Goal: Information Seeking & Learning: Compare options

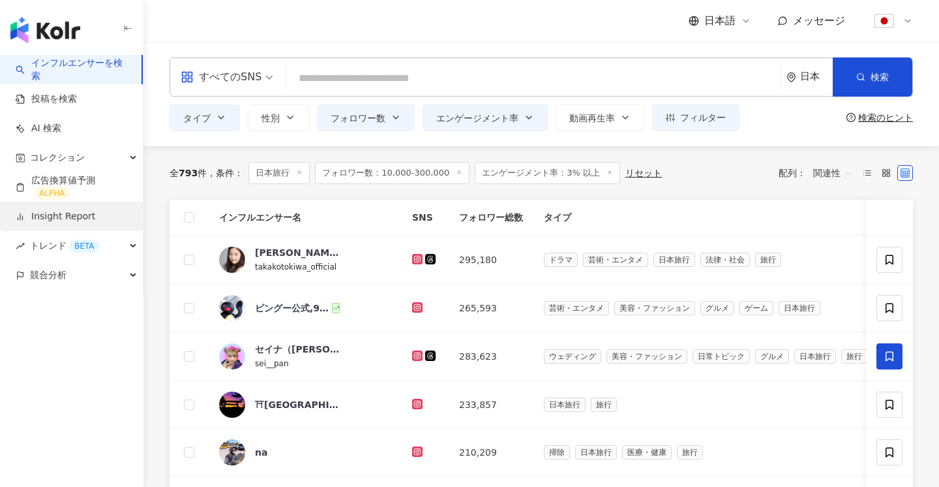
click at [69, 223] on link "Insight Report" at bounding box center [56, 216] width 80 height 13
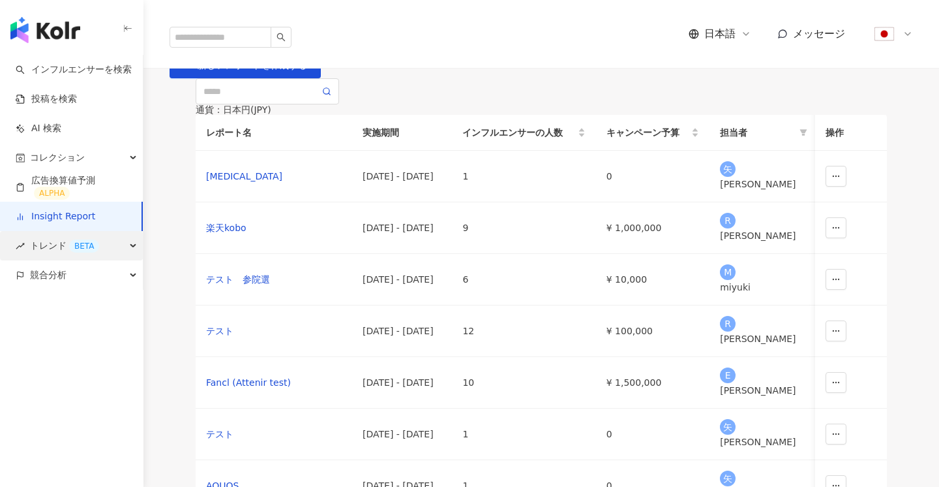
click at [58, 249] on span "トレンド BETA" at bounding box center [64, 245] width 69 height 29
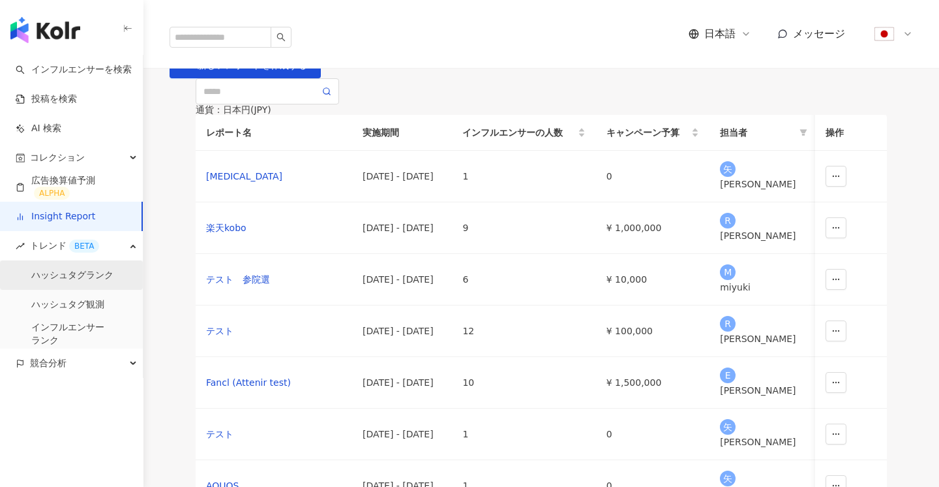
click at [70, 279] on link "ハッシュタグランク" at bounding box center [72, 275] width 82 height 13
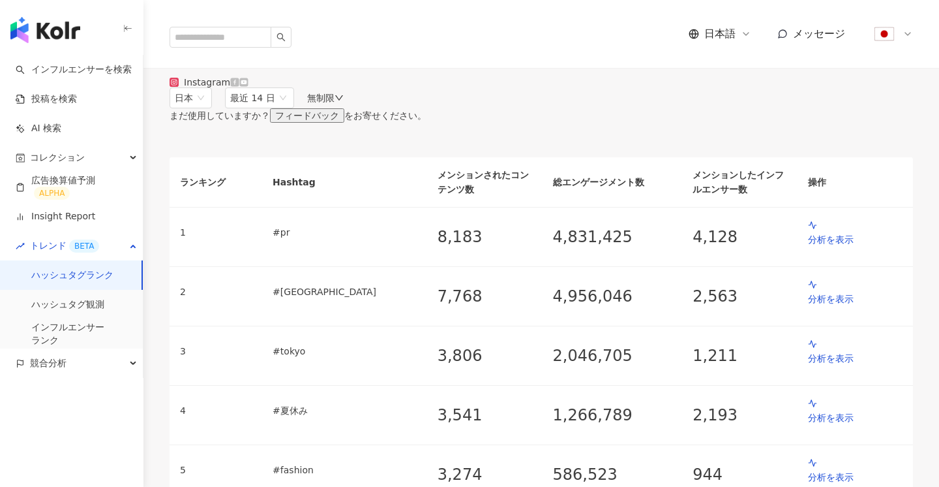
click at [344, 103] on div "無制限" at bounding box center [325, 98] width 37 height 10
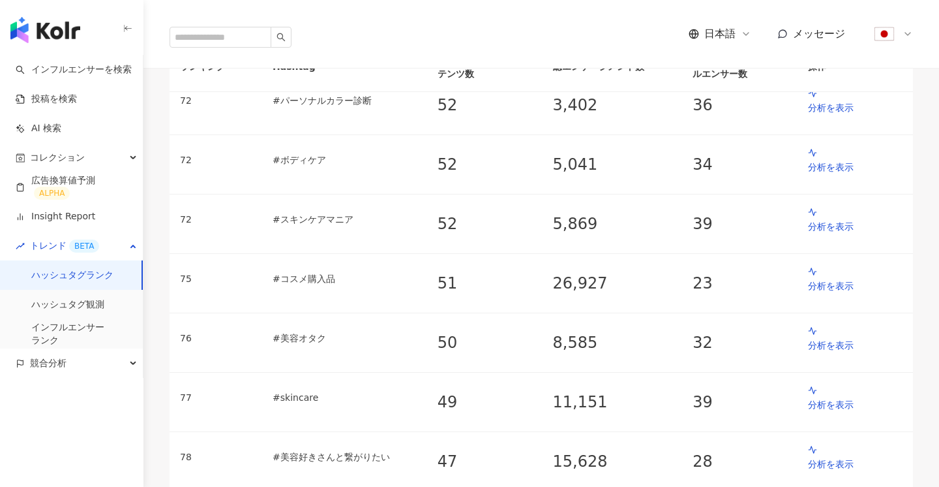
scroll to position [4349, 0]
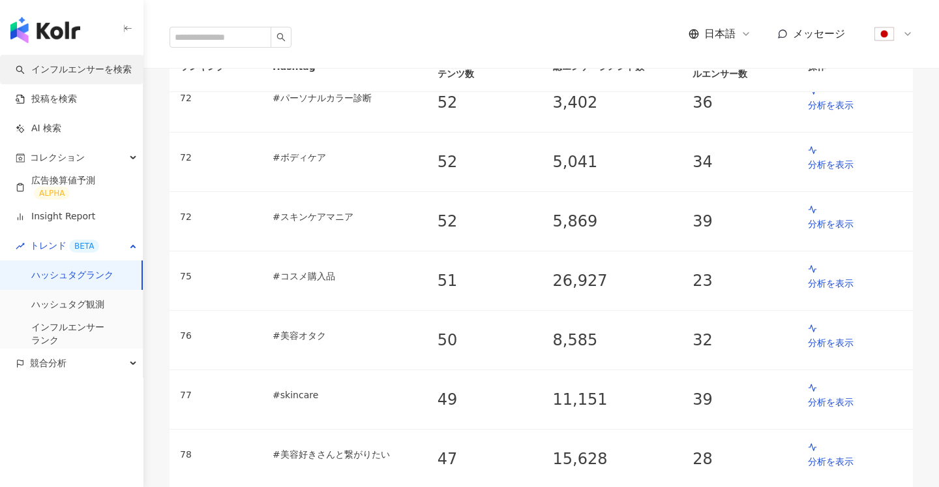
click at [70, 76] on link "インフルエンサーを検索" at bounding box center [74, 69] width 116 height 13
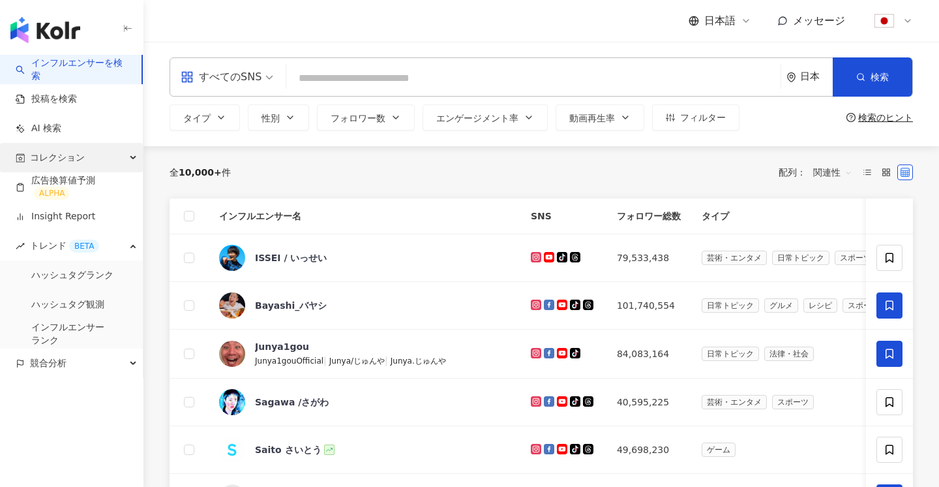
click at [115, 157] on div "コレクション" at bounding box center [71, 157] width 143 height 29
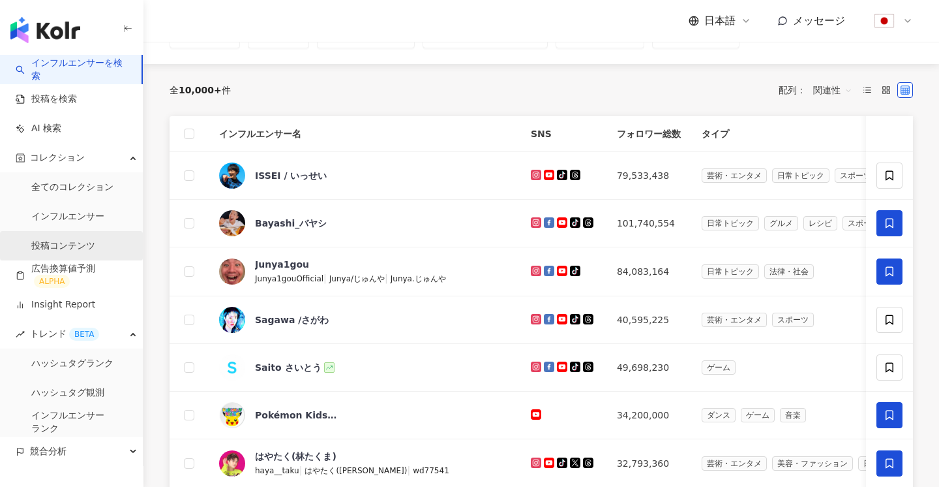
scroll to position [99, 0]
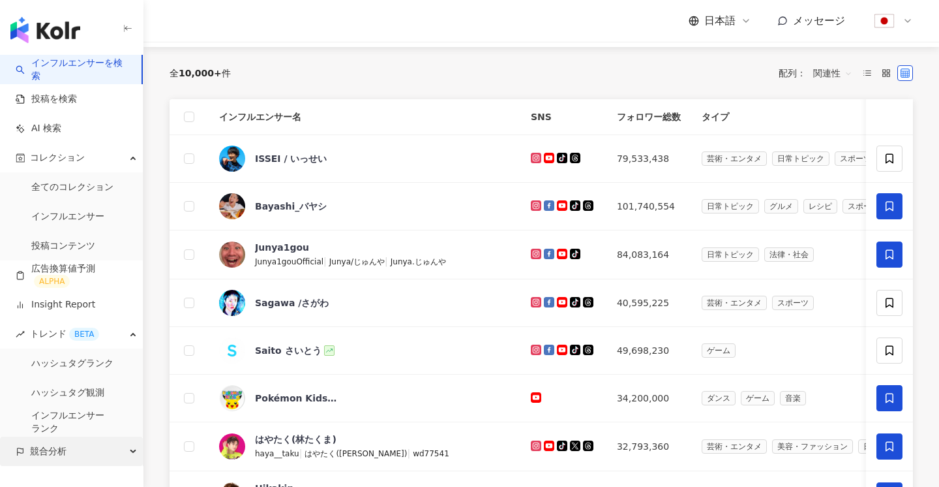
click at [115, 452] on div "競合分析" at bounding box center [71, 450] width 143 height 29
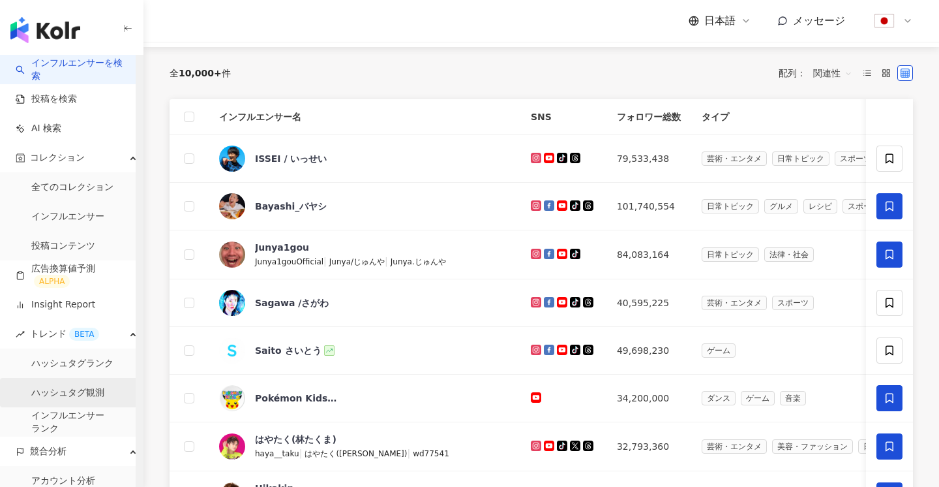
scroll to position [38, 0]
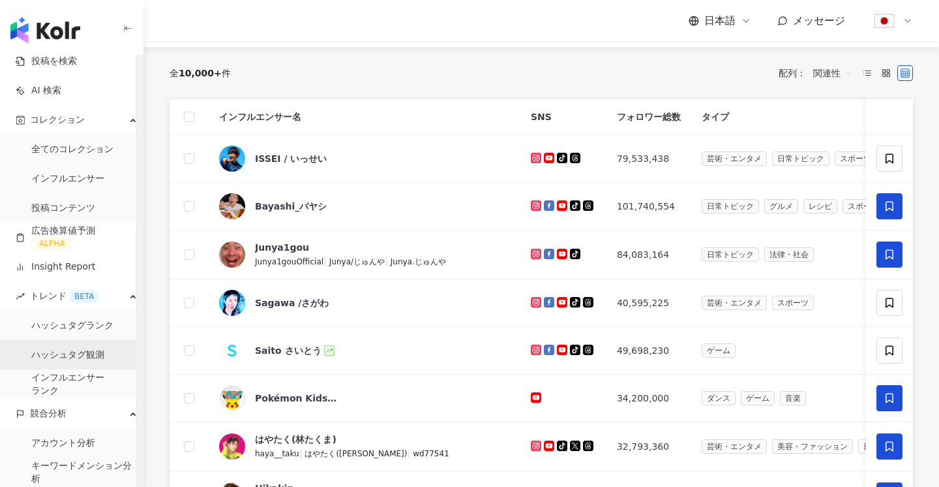
click at [93, 361] on link "ハッシュタグ観測" at bounding box center [67, 354] width 73 height 13
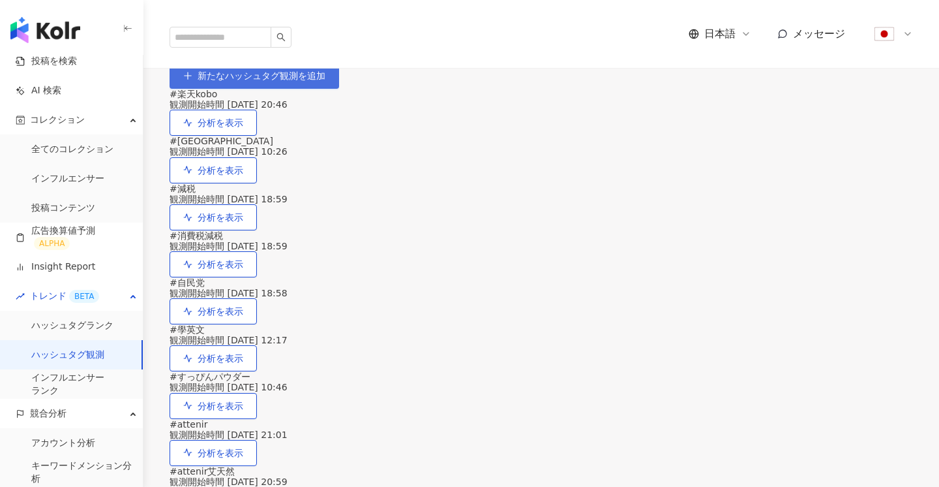
click at [326, 81] on span "新たなハッシュタグ観測を追加" at bounding box center [262, 75] width 128 height 10
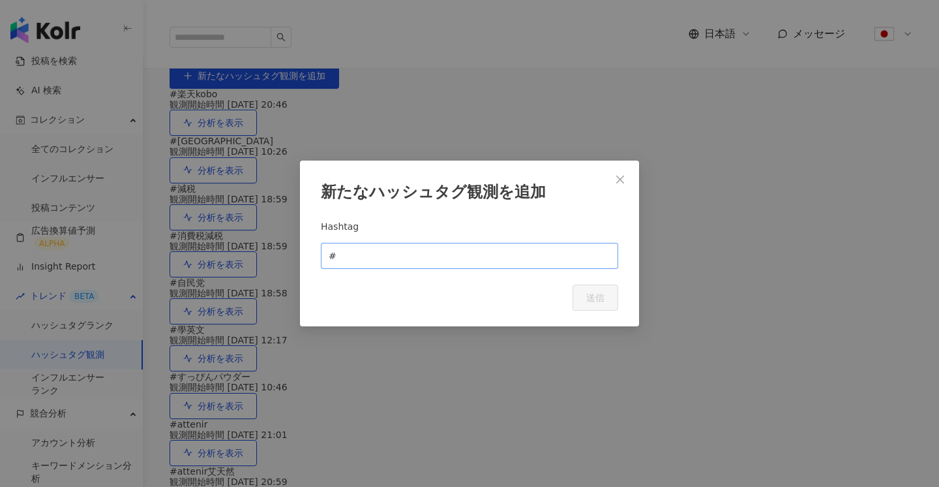
click at [427, 252] on span "#" at bounding box center [469, 256] width 297 height 26
click at [628, 175] on span "Close" at bounding box center [620, 179] width 26 height 10
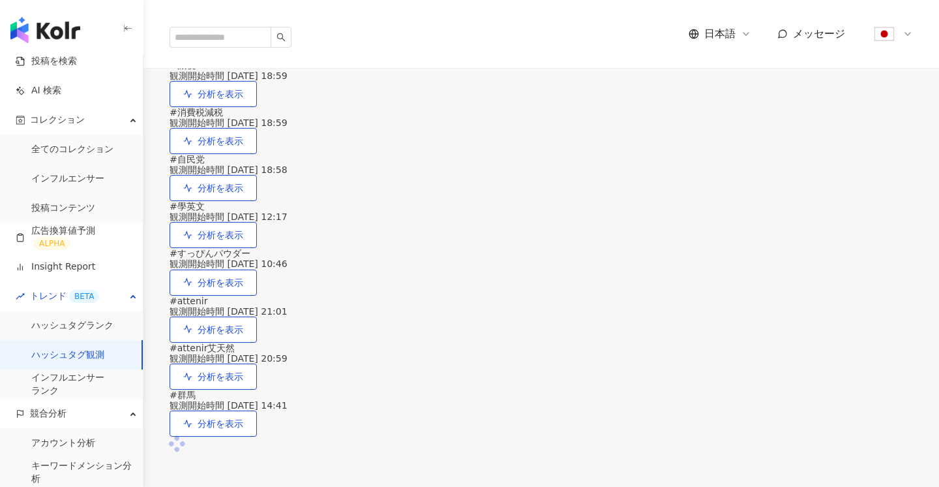
scroll to position [124, 0]
click at [243, 52] on span "分析を表示" at bounding box center [221, 46] width 46 height 10
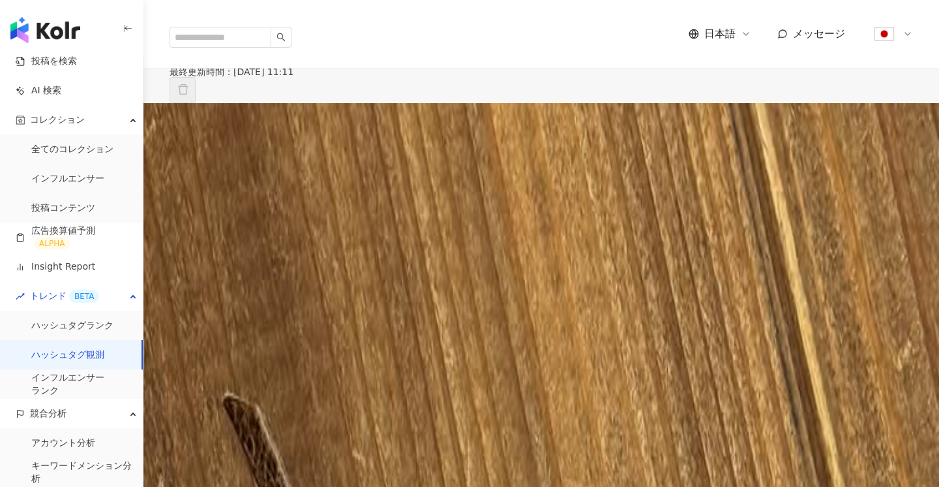
click at [239, 112] on icon at bounding box center [235, 108] width 8 height 8
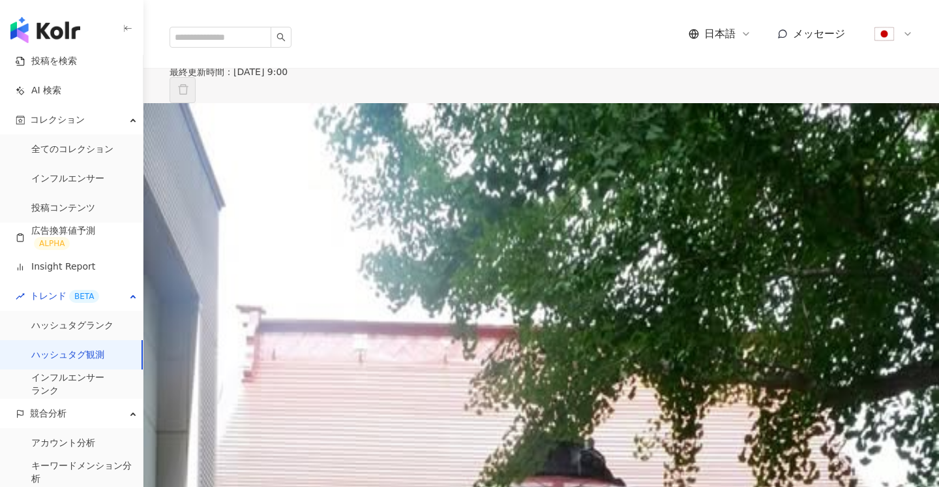
click at [245, 114] on div at bounding box center [240, 108] width 9 height 10
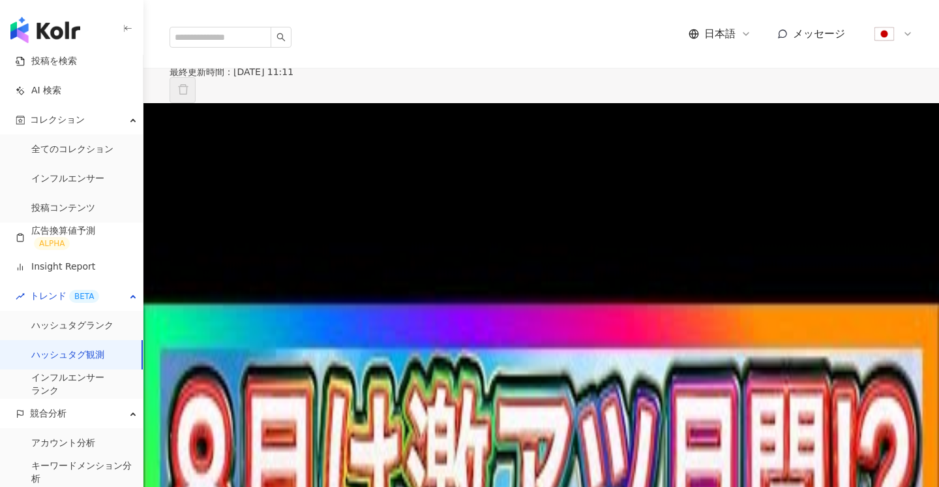
click at [190, 114] on div "YouTube" at bounding box center [205, 108] width 70 height 10
click at [176, 110] on icon at bounding box center [174, 108] width 5 height 5
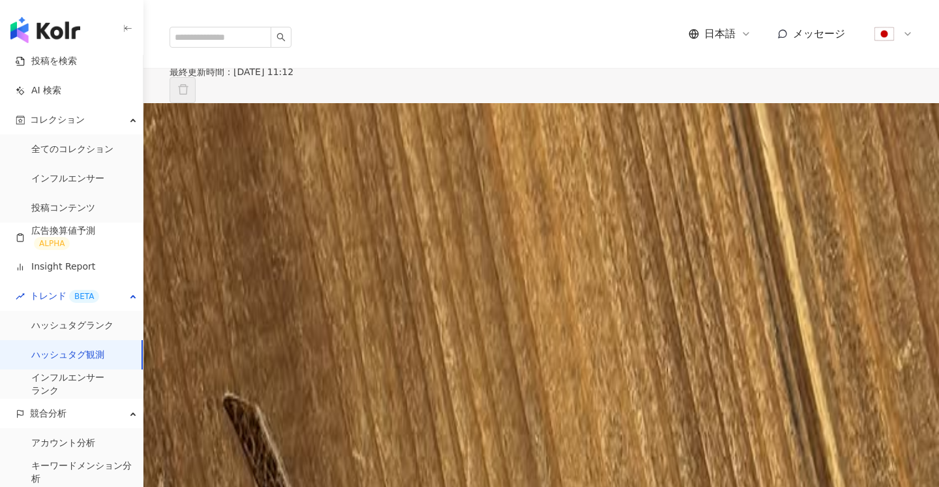
click at [289, 134] on span "最近 14 日" at bounding box center [259, 124] width 59 height 20
click at [533, 134] on div "Instagram 日本 最近 14 日 14d 1m 3m 最近 14 日 最近1ヶ月 最近の3ヶ月 最近の6ヶ月 無制限" at bounding box center [542, 118] width 744 height 31
click at [335, 129] on span "無制限" at bounding box center [320, 124] width 27 height 10
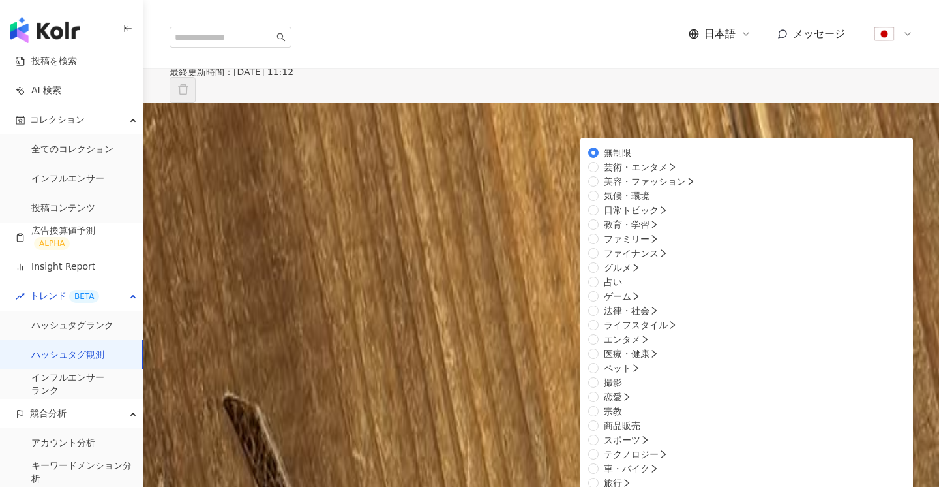
click at [477, 134] on div "Instagram 日本 最近 14 日 14d 1m 3m 最近 14 日 最近1ヶ月 最近の3ヶ月 最近の6ヶ月 無制限 無制限 芸術・エンタメ 美容・フ…" at bounding box center [542, 118] width 744 height 31
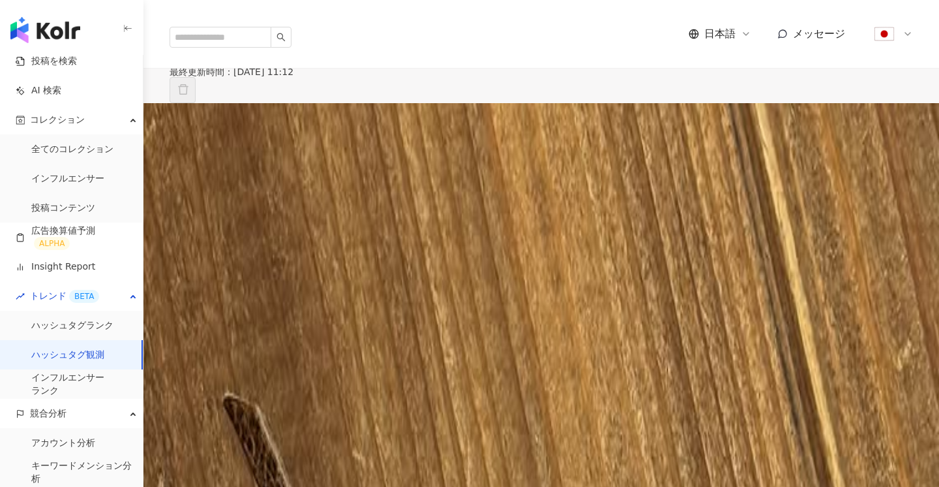
click at [344, 129] on div "無制限" at bounding box center [325, 124] width 37 height 10
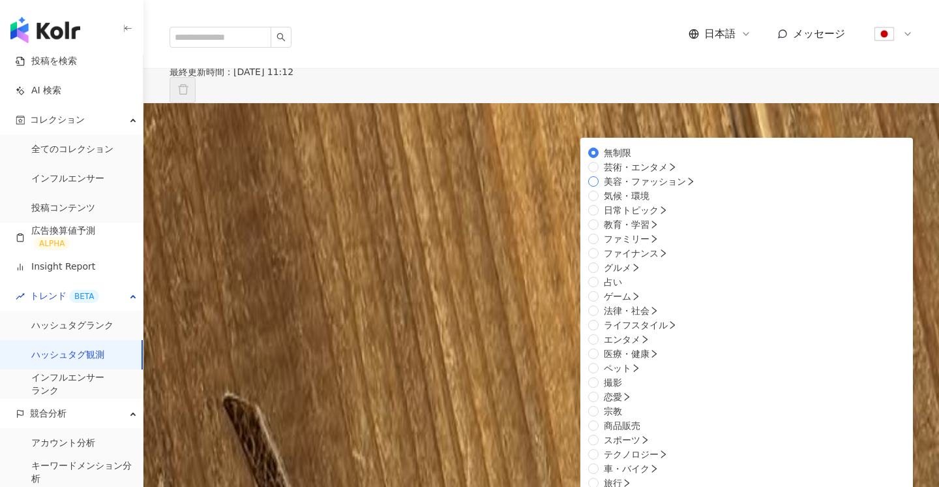
click at [619, 189] on label "美容・ファッション" at bounding box center [644, 181] width 112 height 14
click at [612, 476] on span "旅行" at bounding box center [618, 483] width 38 height 14
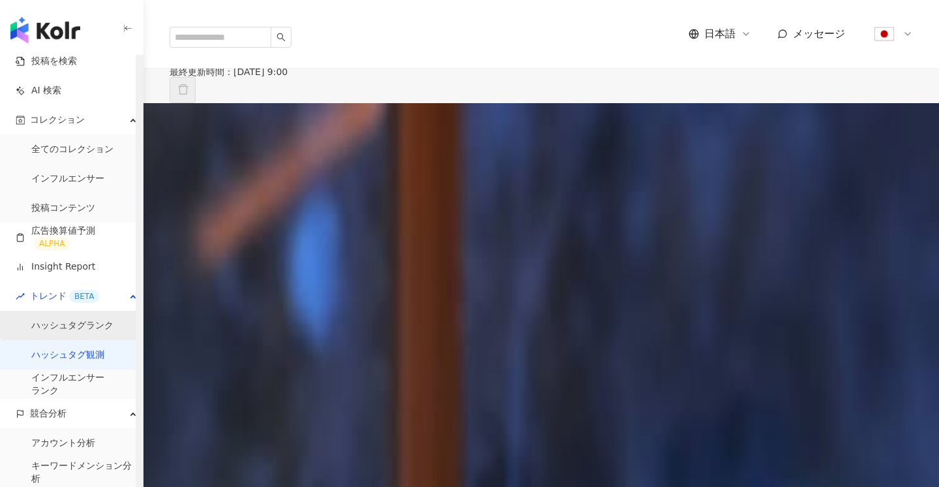
click at [84, 330] on link "ハッシュタグランク" at bounding box center [72, 325] width 82 height 13
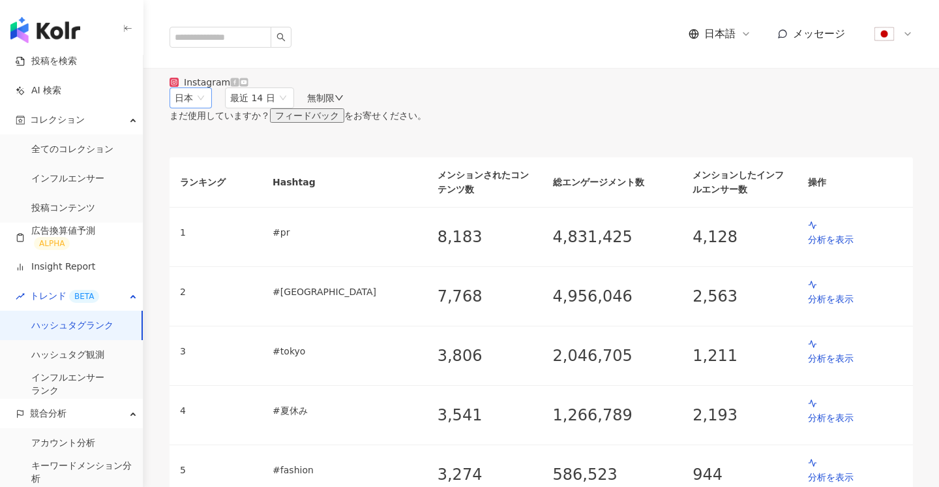
click at [207, 108] on span "日本" at bounding box center [191, 98] width 32 height 20
click at [289, 108] on span "最近 14 日" at bounding box center [259, 98] width 59 height 20
click at [207, 108] on span "日本" at bounding box center [191, 98] width 32 height 20
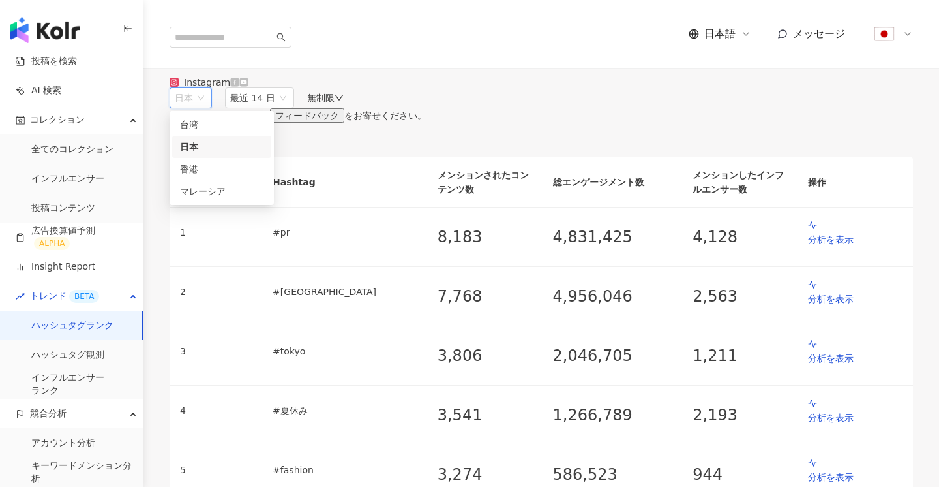
click at [289, 108] on span "最近 14 日" at bounding box center [259, 98] width 59 height 20
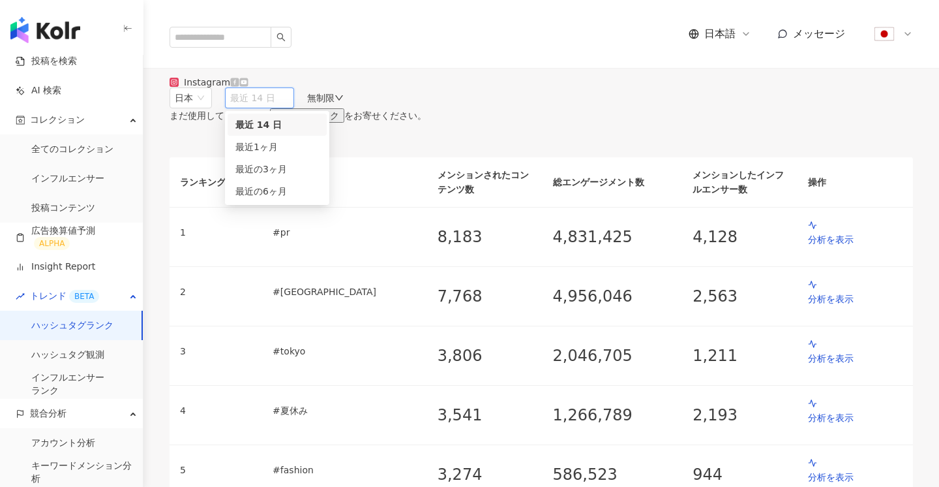
click at [319, 132] on div "最近 14 日" at bounding box center [278, 124] width 84 height 14
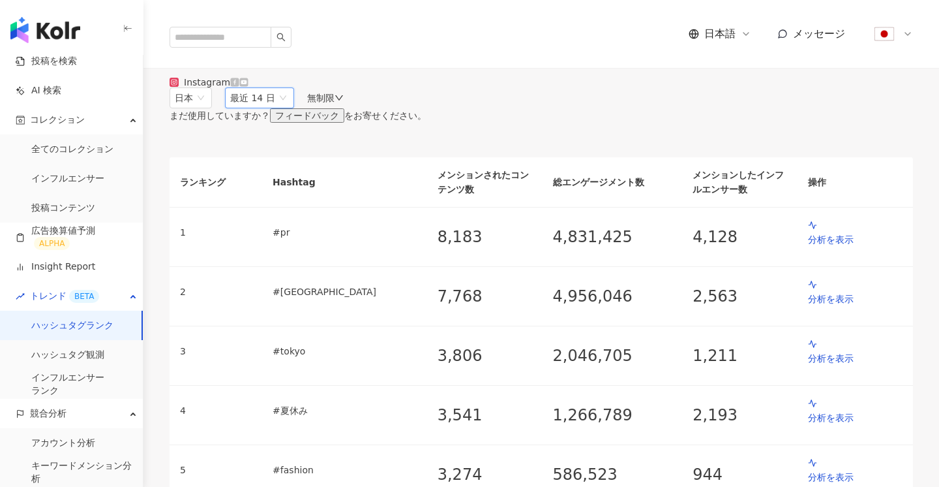
click at [344, 103] on div "無制限" at bounding box center [325, 98] width 37 height 10
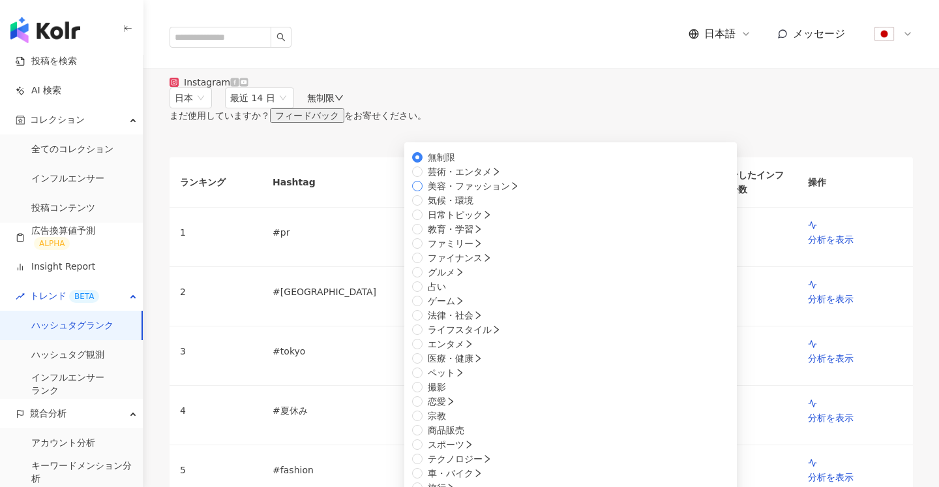
scroll to position [440, 0]
click at [437, 480] on span "旅行" at bounding box center [442, 487] width 38 height 14
click at [448, 191] on span "美容・ファッション" at bounding box center [469, 186] width 82 height 10
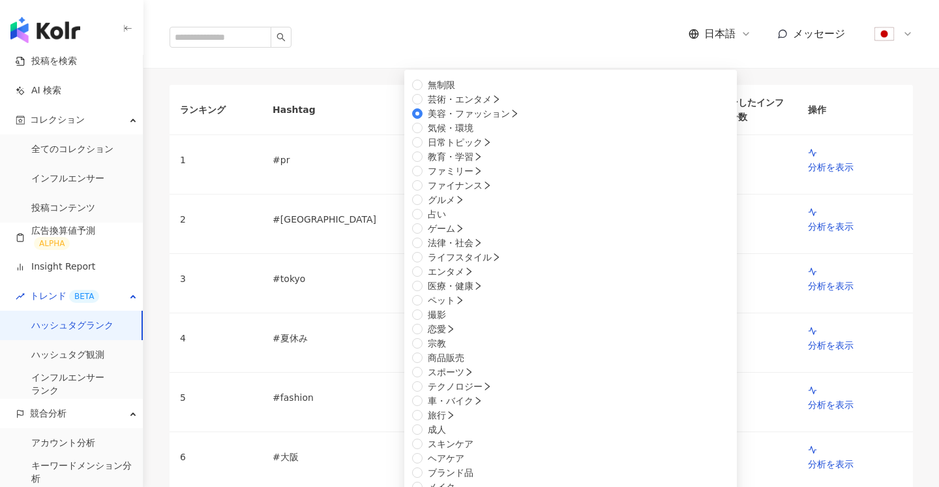
click at [590, 50] on div "まだ使用していますか？ フィードバック をお寄せください。" at bounding box center [542, 43] width 744 height 14
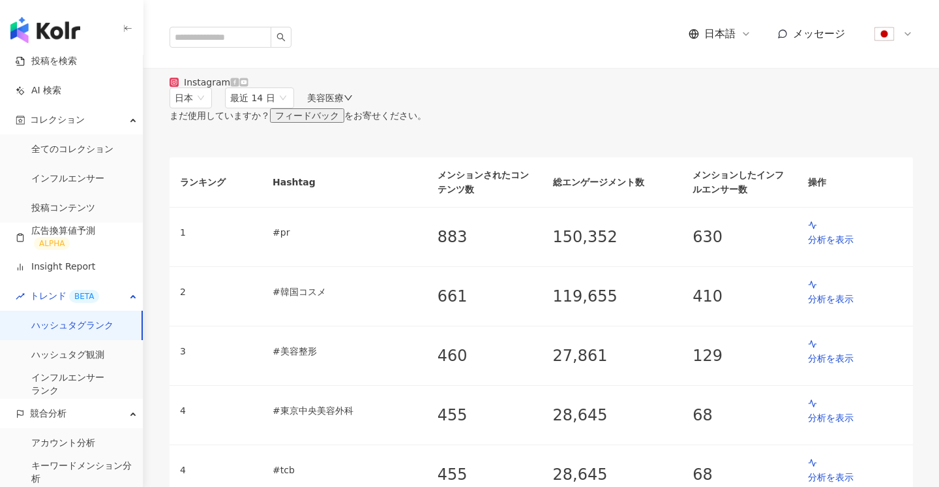
click at [289, 108] on span "最近 14 日" at bounding box center [259, 98] width 59 height 20
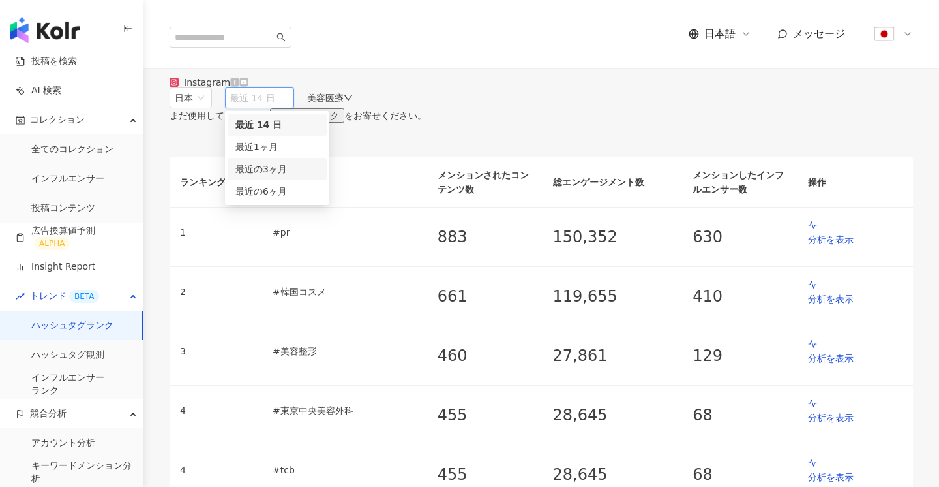
click at [319, 176] on div "最近の3ヶ月" at bounding box center [278, 169] width 84 height 14
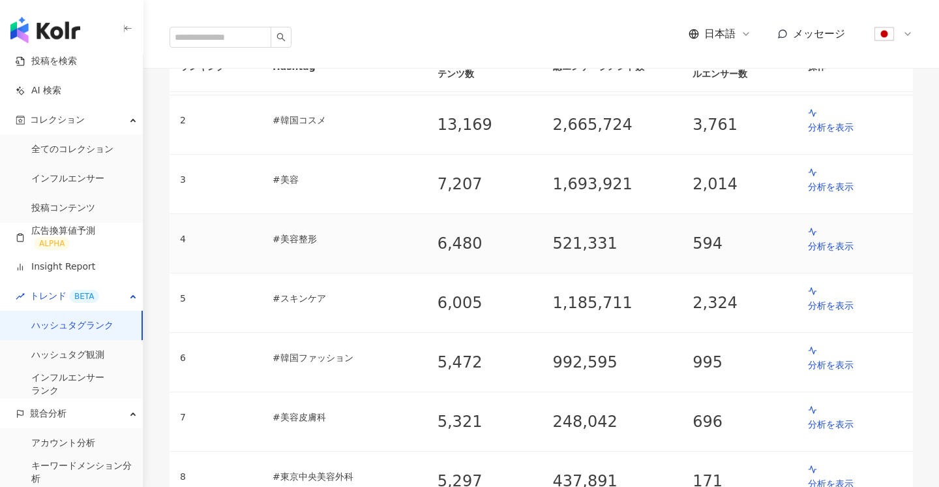
scroll to position [170, 0]
click at [821, 254] on p "分析を表示" at bounding box center [855, 247] width 95 height 14
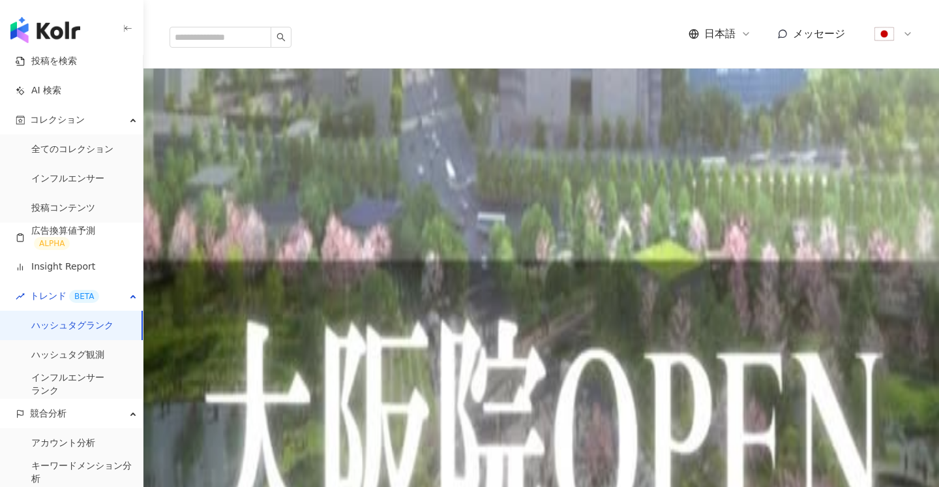
scroll to position [436, 0]
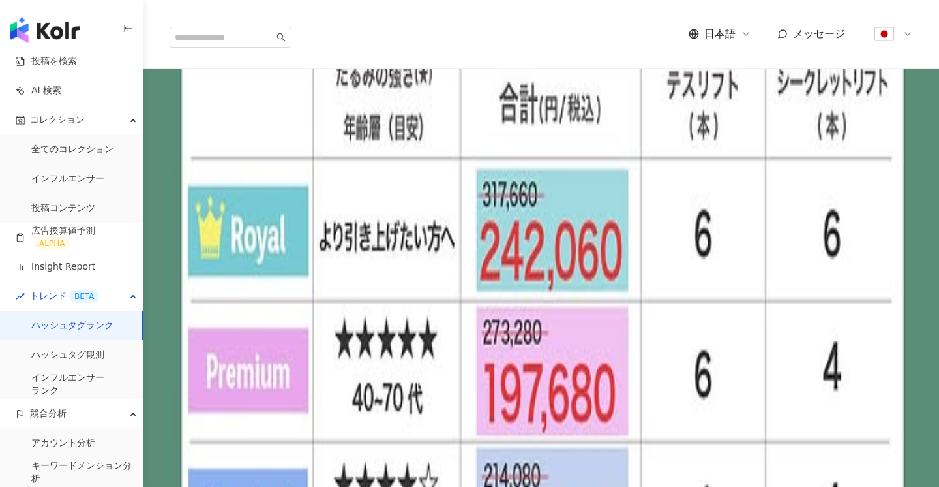
click at [286, 77] on div "やってよかった美容施術🏥💉💗 盛ってないのに、なんか可愛いって思われたい。 そんな私が“本気でやってよかった”と思えた美容施術を紹介します☺️ 特に《クマ取り…" at bounding box center [542, 70] width 744 height 14
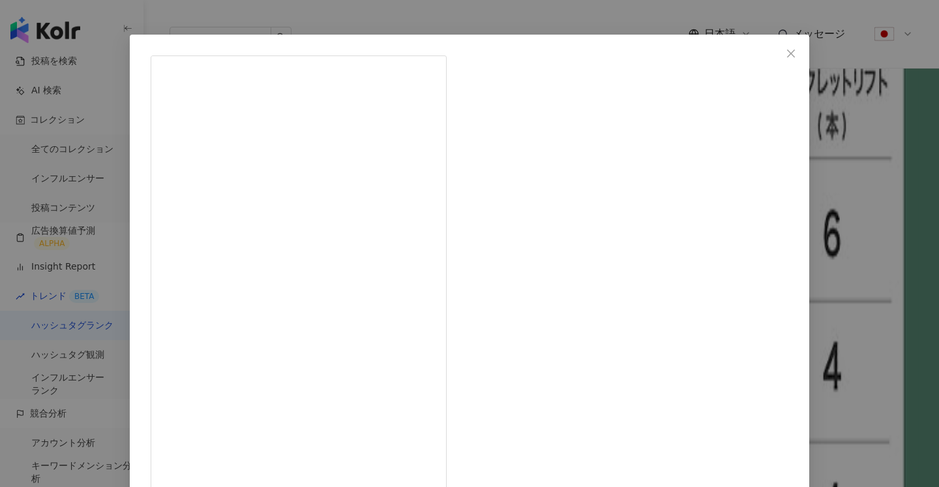
scroll to position [26, 0]
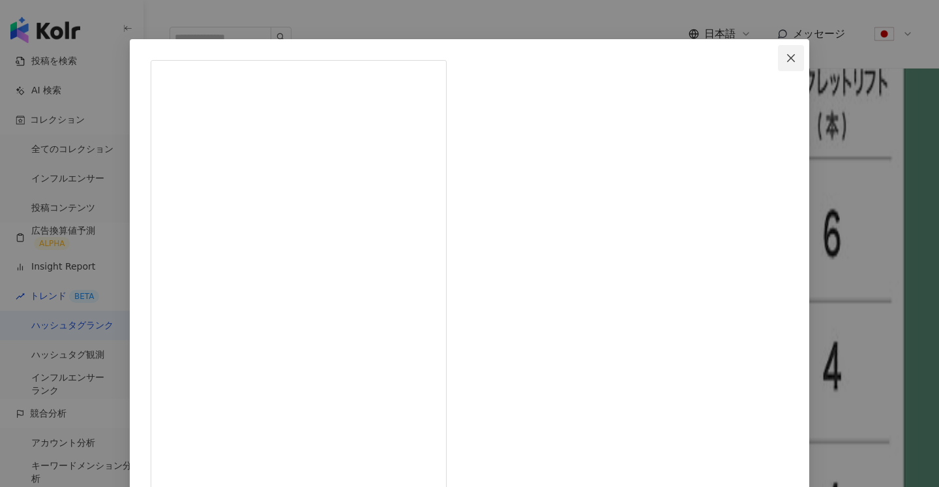
click at [786, 54] on icon "close" at bounding box center [791, 58] width 10 height 10
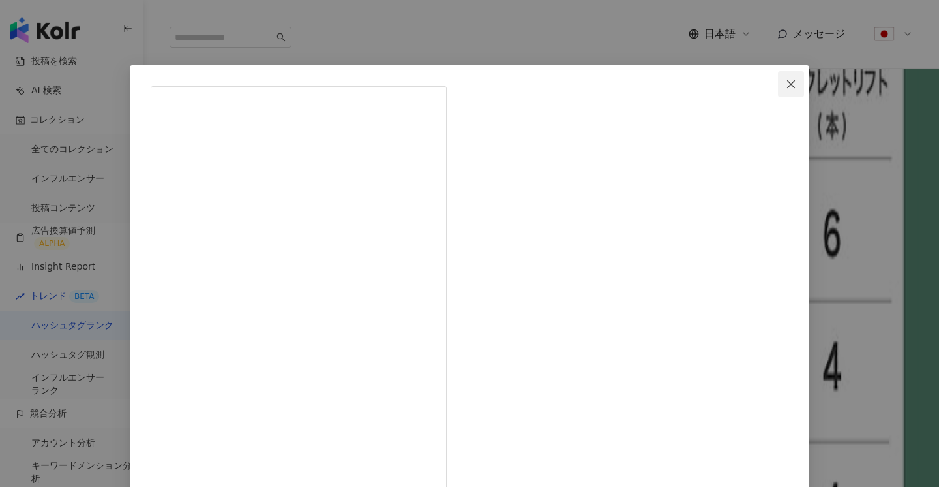
click at [786, 88] on icon "close" at bounding box center [791, 84] width 10 height 10
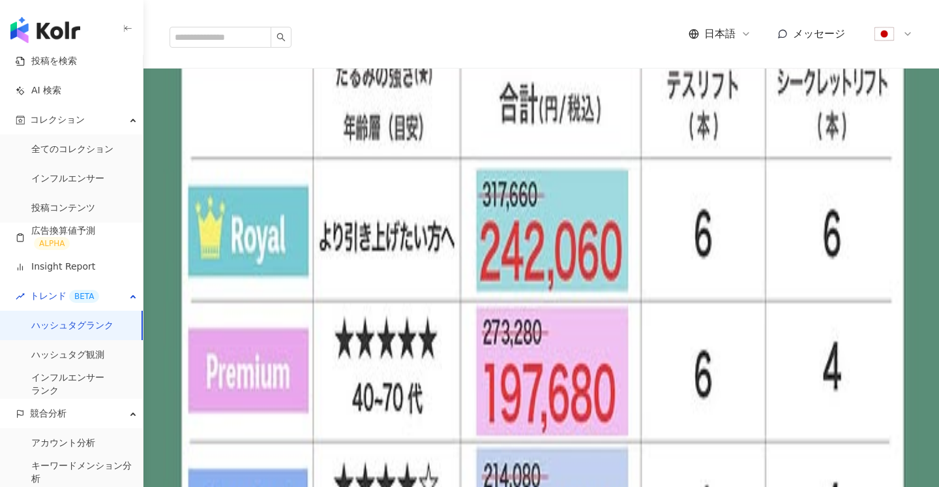
click at [185, 102] on img at bounding box center [178, 94] width 16 height 16
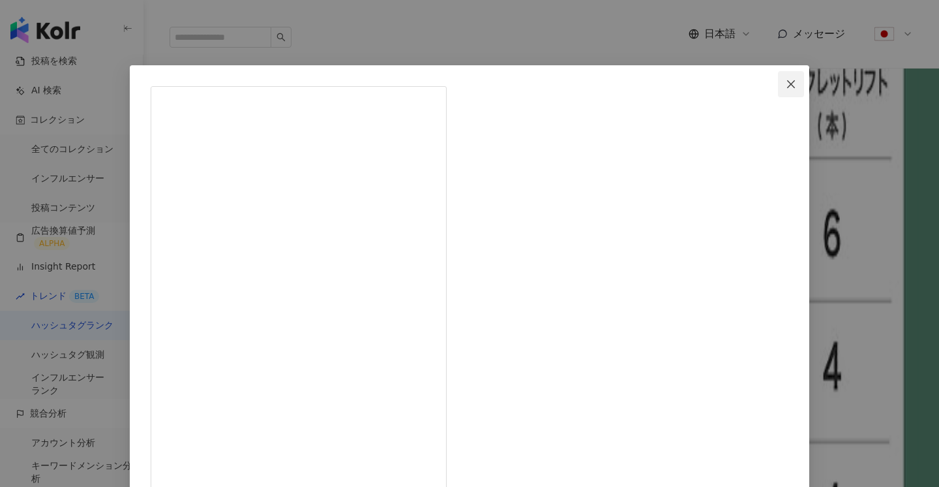
click at [786, 83] on icon "close" at bounding box center [791, 84] width 10 height 10
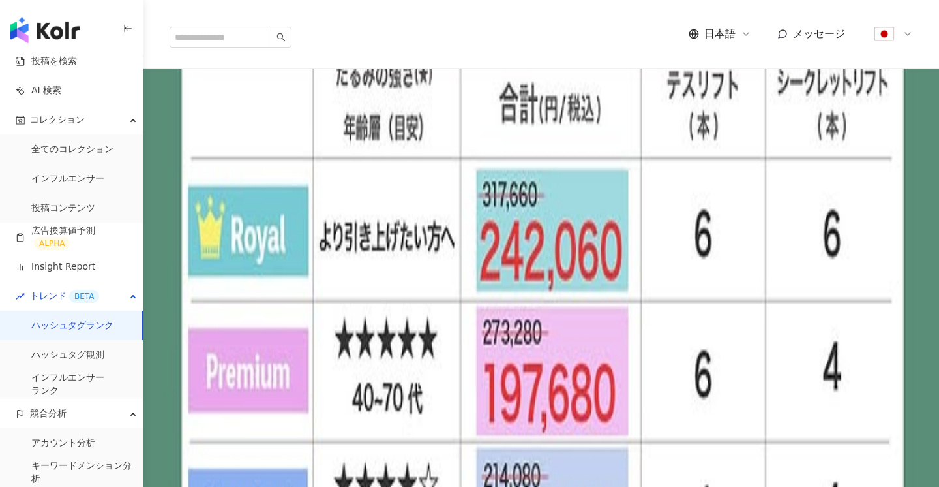
click at [281, 114] on div "やってよかった美容施術🏥💉💗 盛ってないのに、なんか可愛いって思われたい。 そんな私が“本気でやってよかった”と思えた美容施術を紹介します☺️ 特に《クマ取り…" at bounding box center [542, 89] width 744 height 52
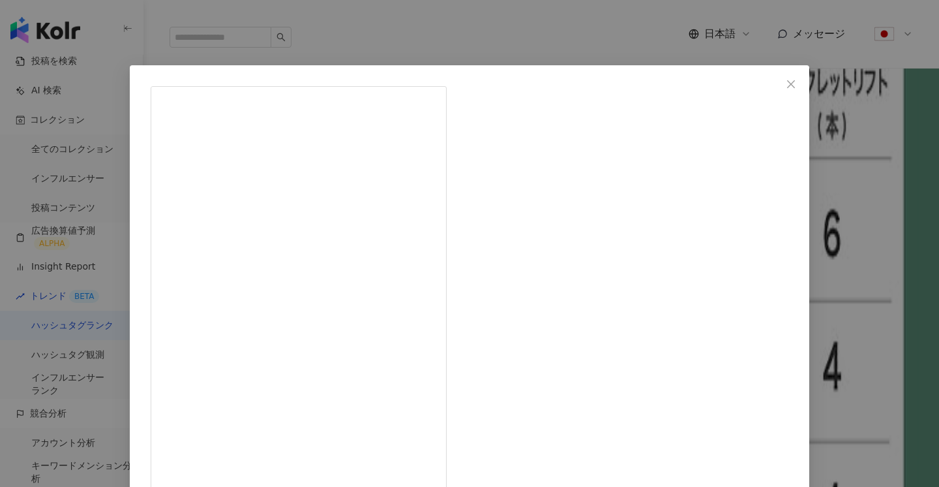
drag, startPoint x: 611, startPoint y: 92, endPoint x: 536, endPoint y: 92, distance: 75.0
copy span "あべ　なつき"
click at [786, 89] on icon "close" at bounding box center [791, 84] width 10 height 10
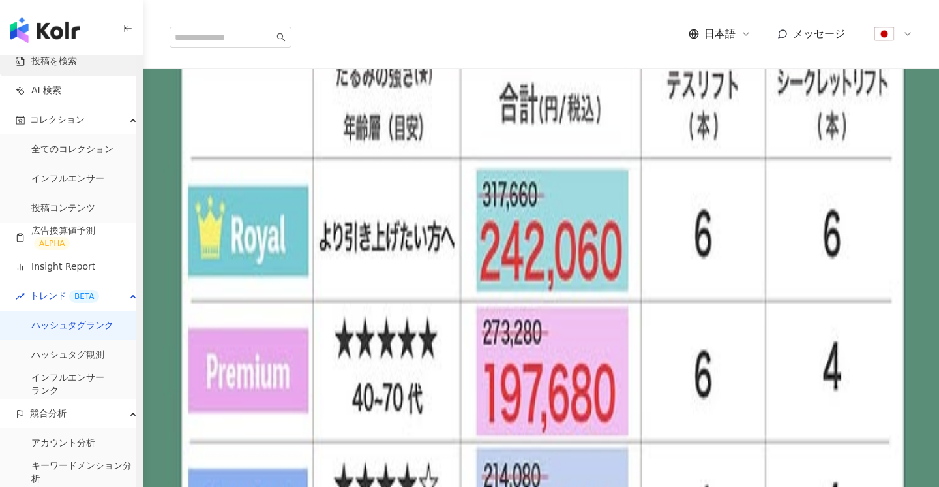
click at [56, 57] on link "投稿を検索" at bounding box center [46, 61] width 61 height 13
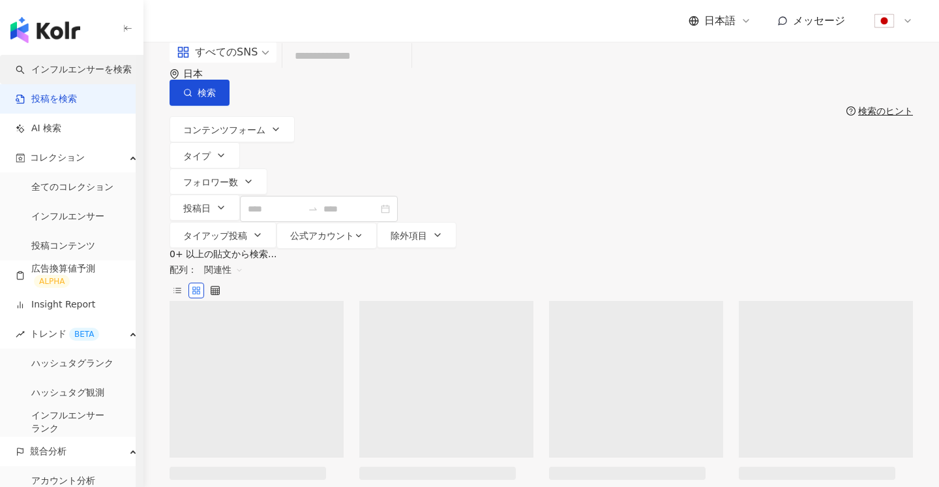
click at [59, 73] on link "インフルエンサーを検索" at bounding box center [74, 69] width 116 height 13
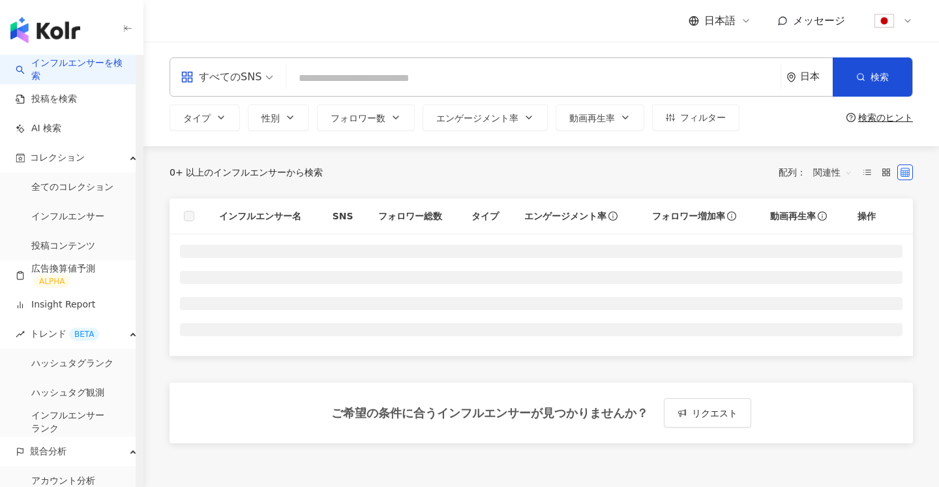
click at [344, 81] on input "search" at bounding box center [534, 78] width 484 height 25
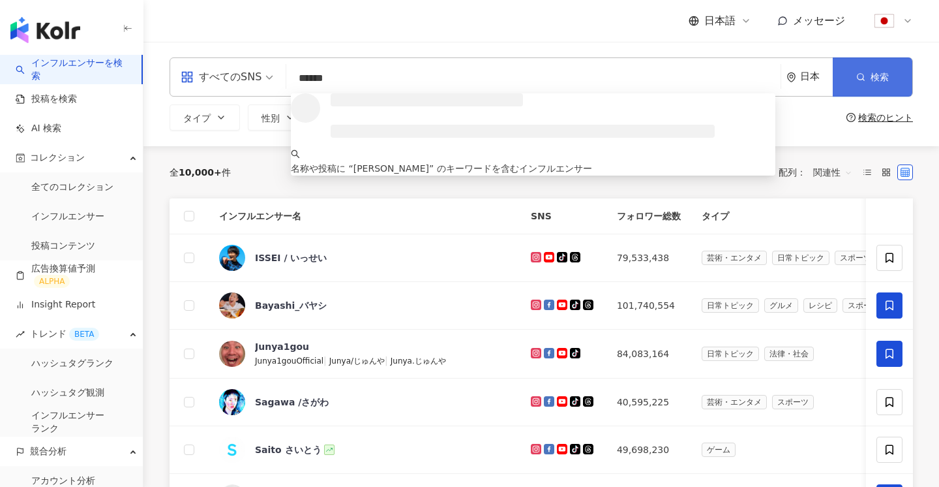
type input "******"
click at [856, 82] on button "検索" at bounding box center [873, 76] width 80 height 39
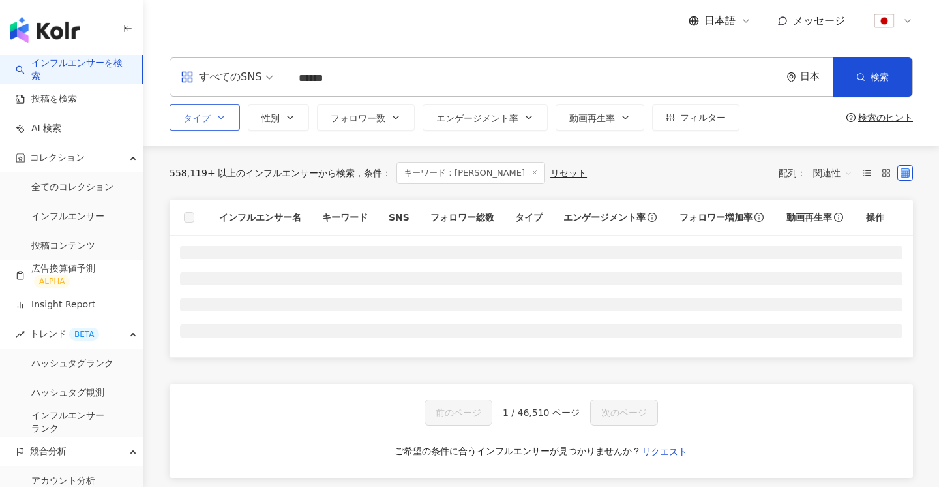
click at [217, 111] on button "タイプ" at bounding box center [205, 117] width 70 height 26
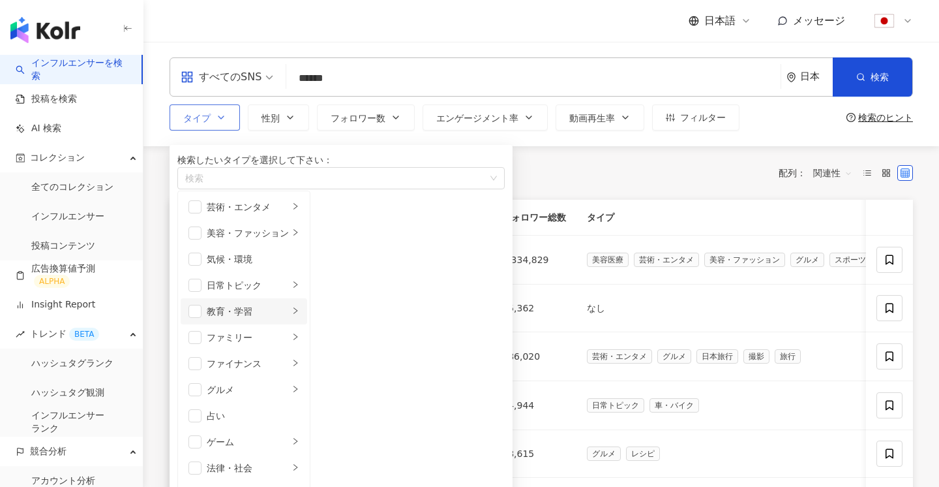
scroll to position [68, 0]
click at [253, 183] on div "button" at bounding box center [334, 179] width 309 height 10
click at [637, 181] on div "全 2,490 件 条件 ： キーワード：あべ　なつき リセット 配列： 関連性" at bounding box center [542, 173] width 744 height 22
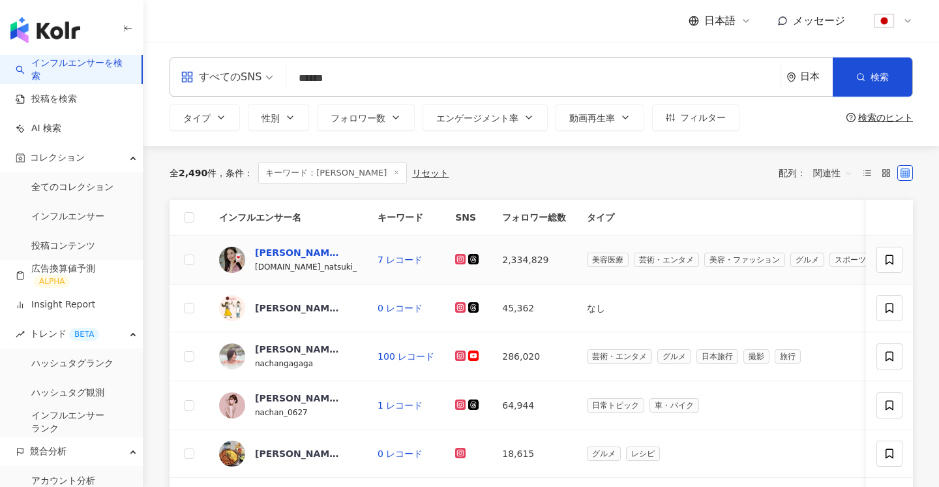
click at [260, 258] on div "あべ　なつき" at bounding box center [297, 252] width 85 height 13
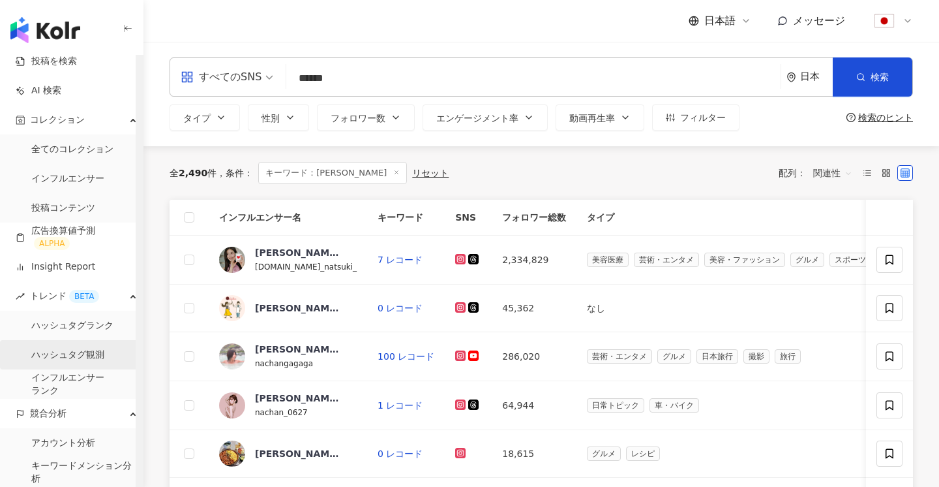
click at [54, 359] on link "ハッシュタグ観測" at bounding box center [67, 354] width 73 height 13
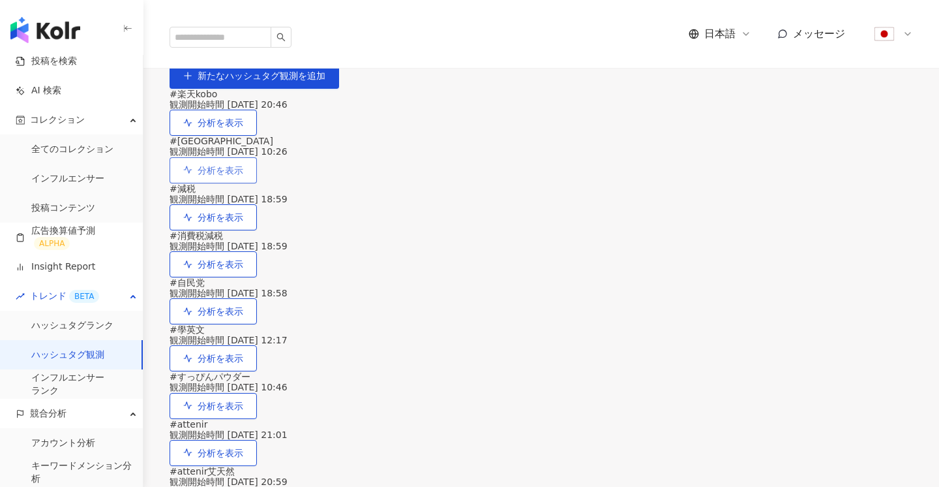
click at [243, 175] on span "分析を表示" at bounding box center [221, 170] width 46 height 10
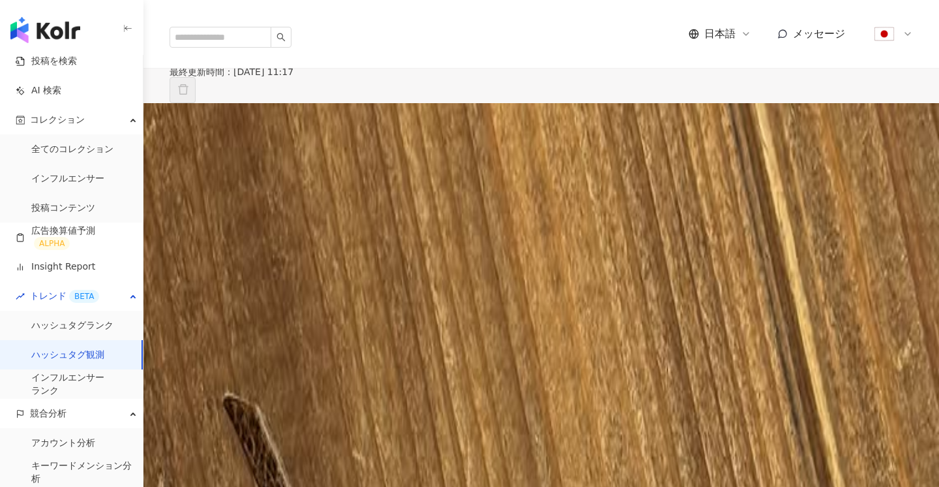
click at [239, 112] on icon at bounding box center [235, 108] width 8 height 8
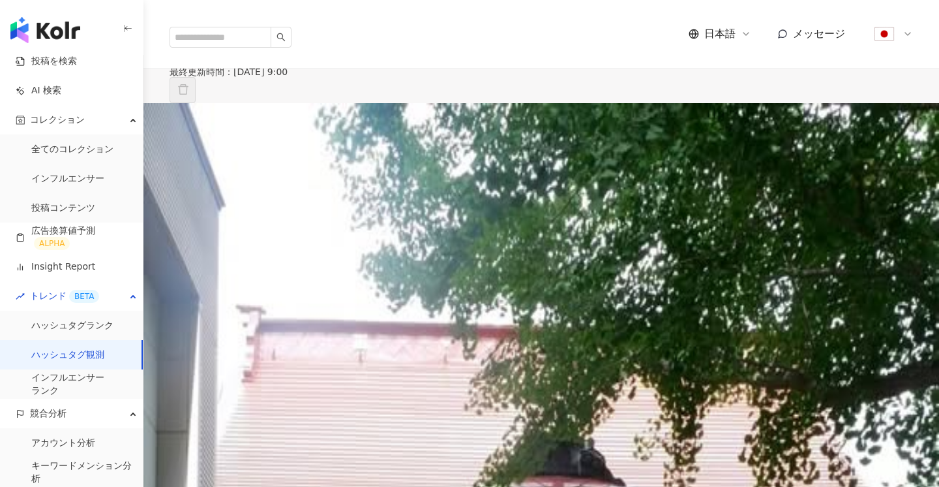
click at [245, 114] on div at bounding box center [240, 108] width 9 height 10
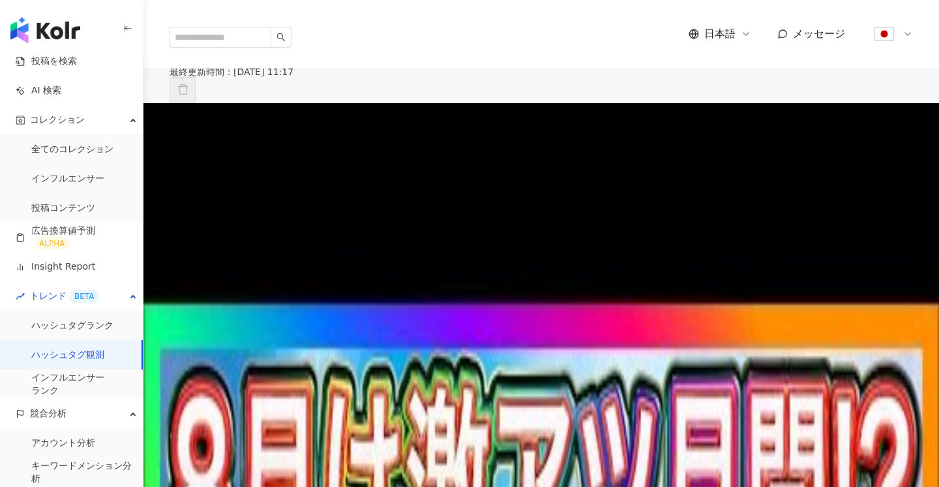
click at [335, 129] on span "無制限" at bounding box center [320, 124] width 27 height 10
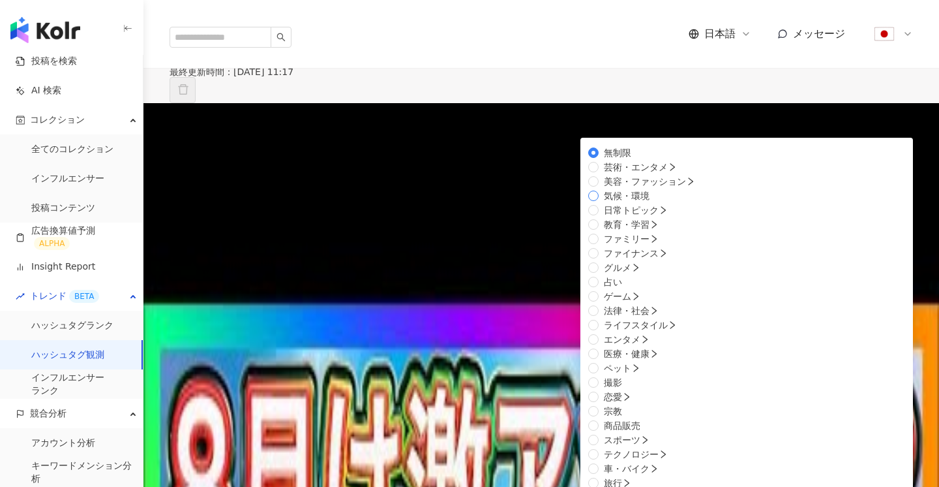
scroll to position [35, 0]
click at [176, 110] on icon at bounding box center [174, 108] width 5 height 5
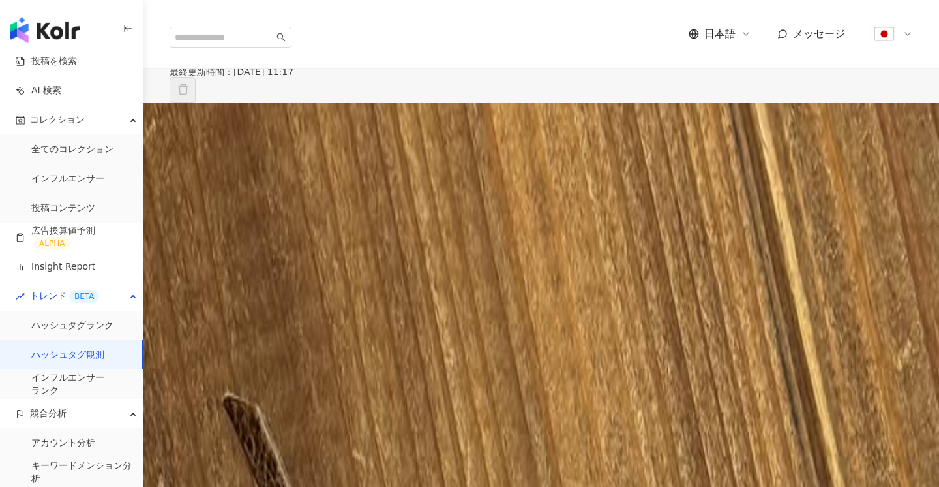
click at [344, 129] on div "無制限" at bounding box center [325, 124] width 37 height 10
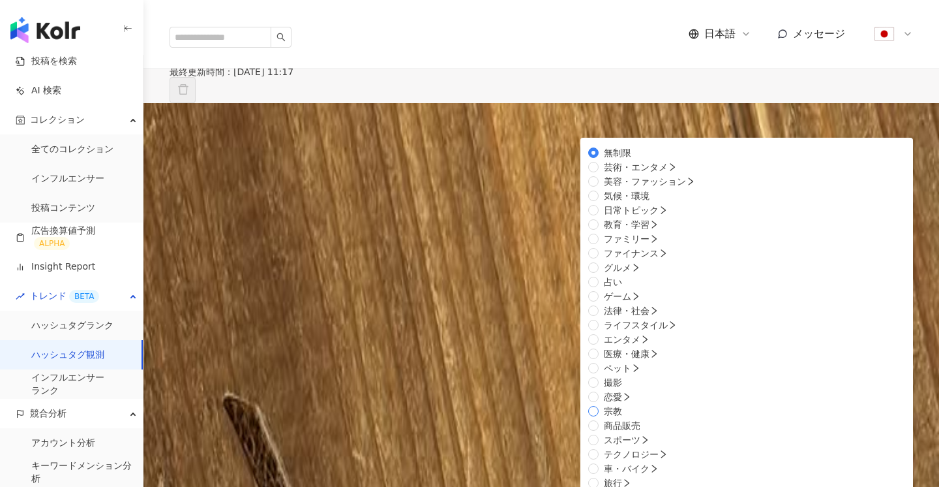
scroll to position [440, 0]
click at [637, 476] on span "旅行" at bounding box center [618, 483] width 38 height 14
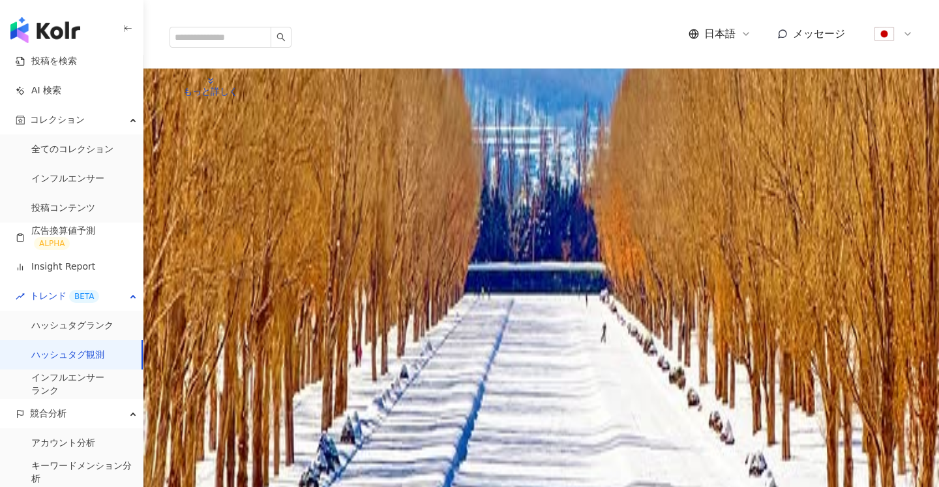
scroll to position [945, 0]
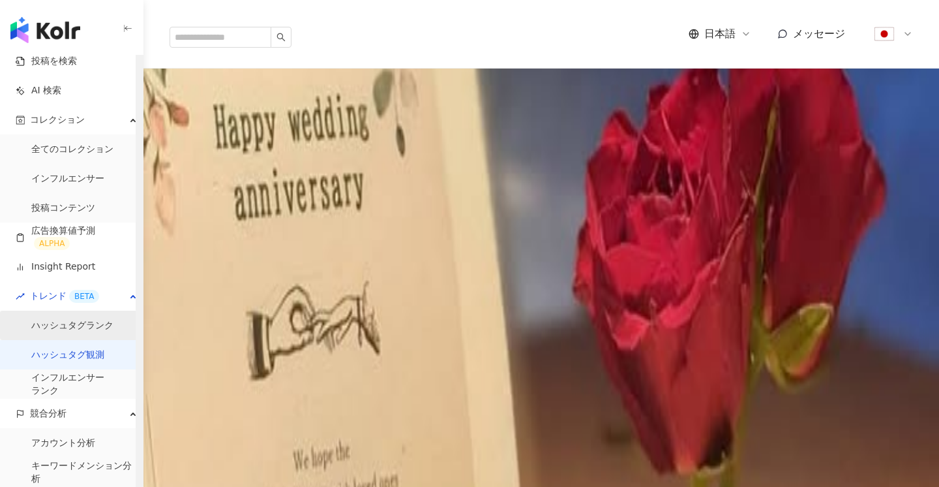
click at [91, 322] on link "ハッシュタグランク" at bounding box center [72, 325] width 82 height 13
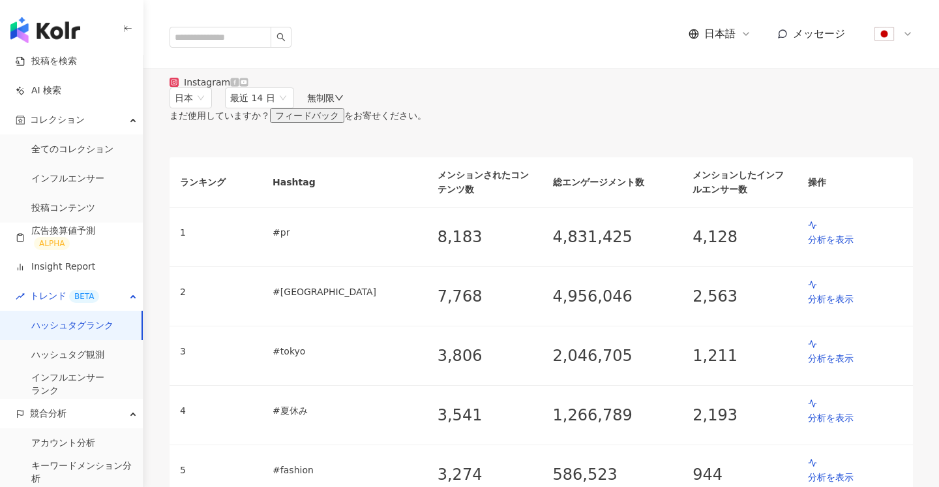
scroll to position [20, 0]
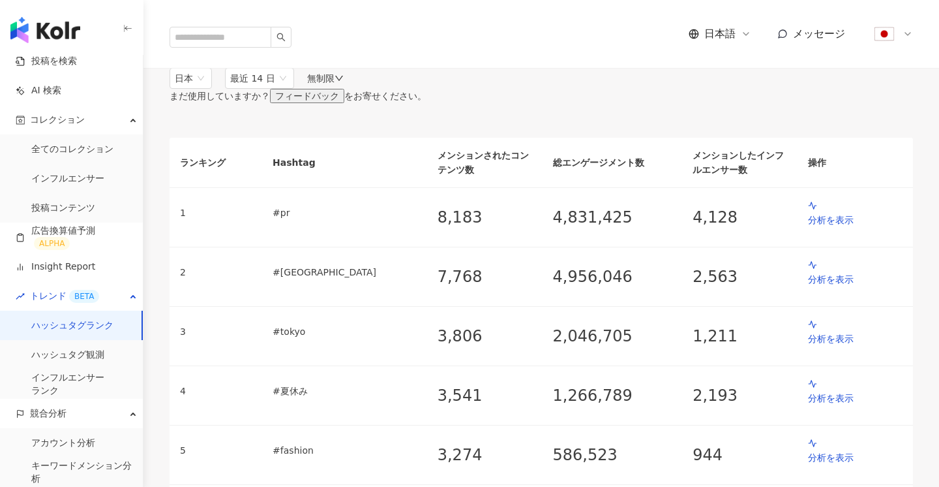
click at [344, 84] on div "無制限" at bounding box center [325, 78] width 37 height 10
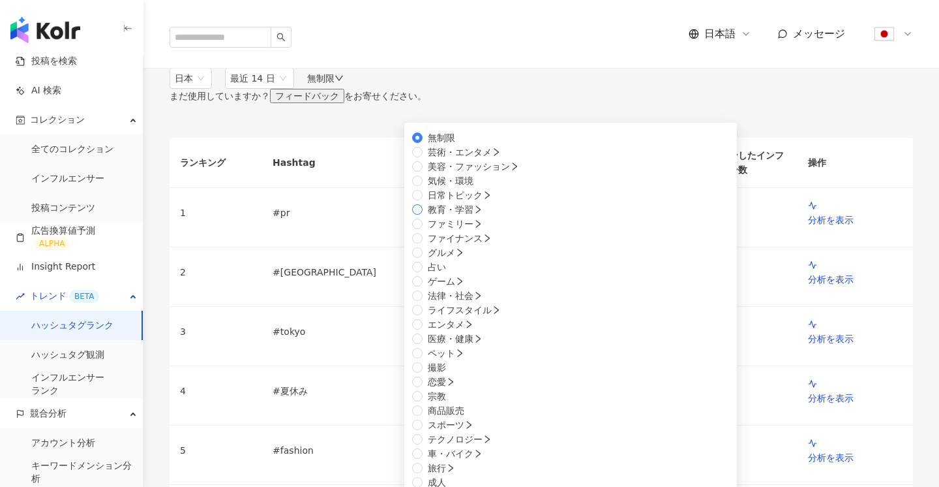
scroll to position [0, 0]
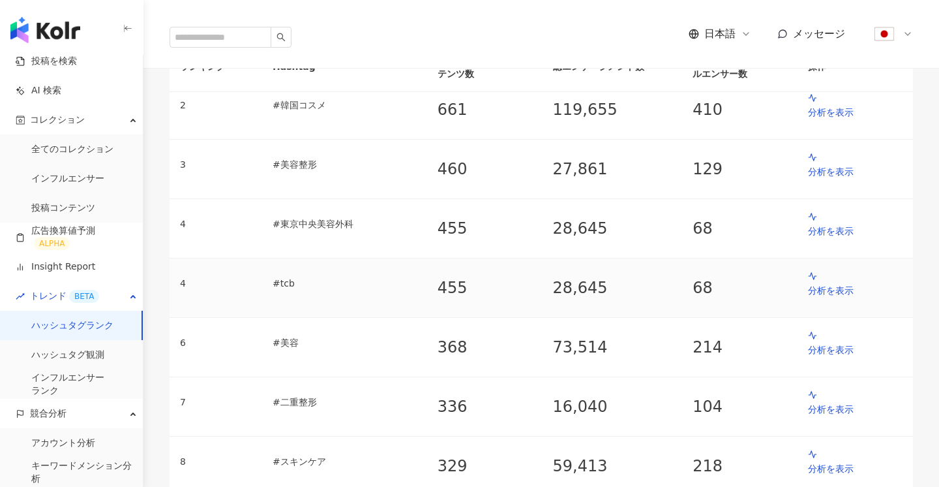
scroll to position [174, 0]
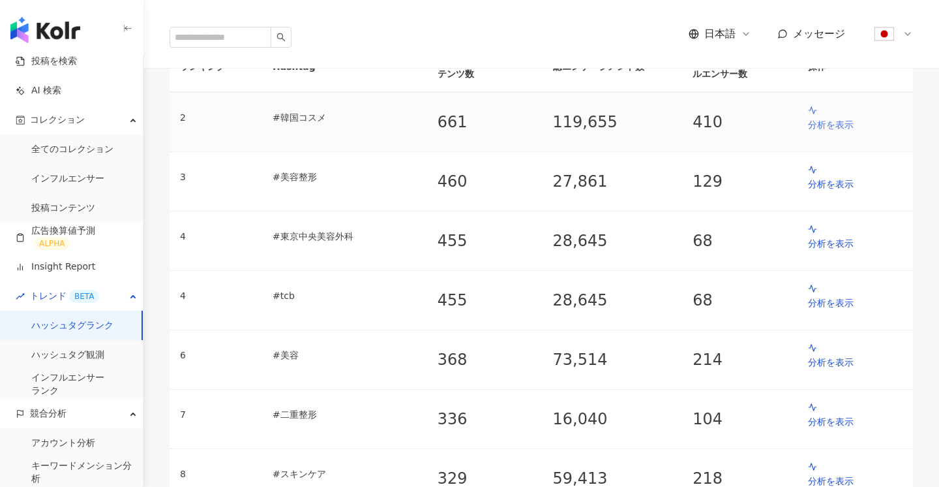
click at [808, 132] on p "分析を表示" at bounding box center [855, 124] width 95 height 14
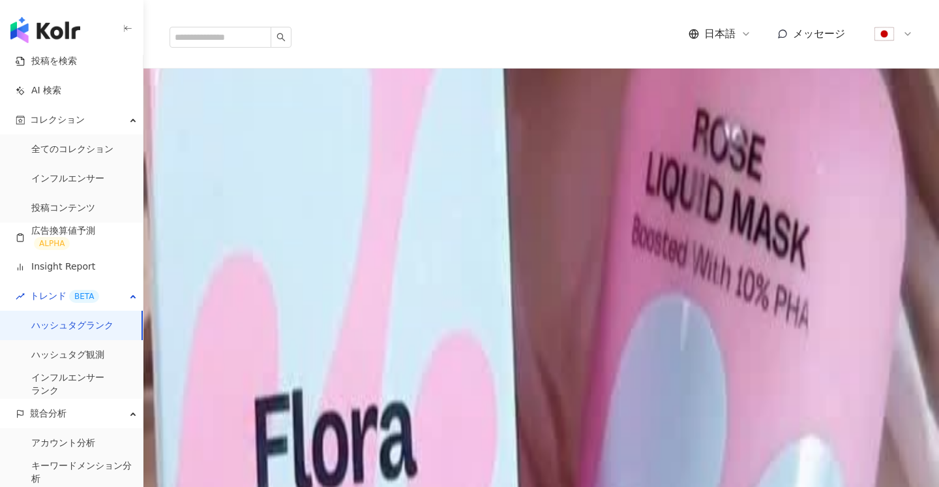
scroll to position [419, 0]
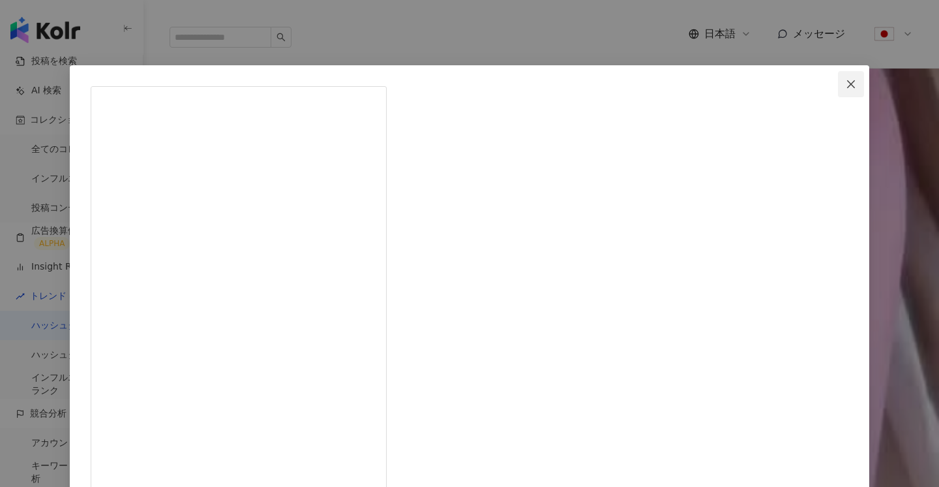
click at [838, 89] on button "Close" at bounding box center [851, 84] width 26 height 26
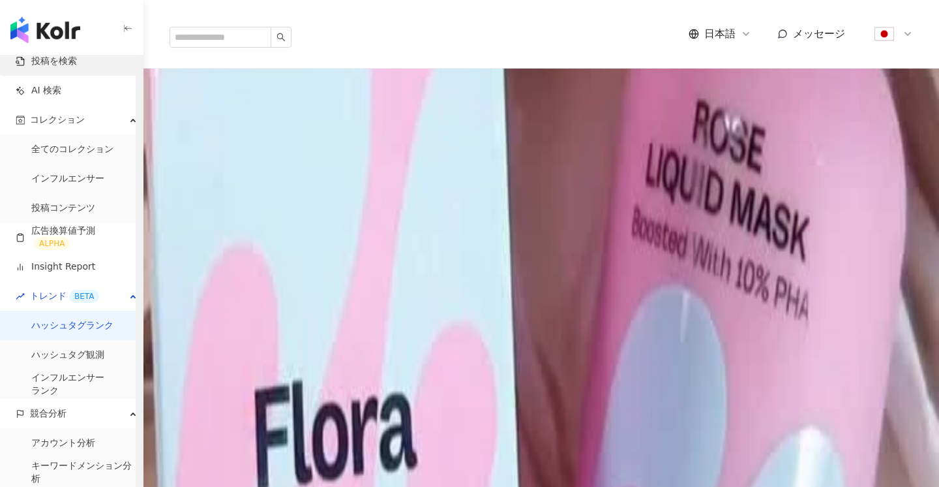
click at [77, 61] on link "投稿を検索" at bounding box center [46, 61] width 61 height 13
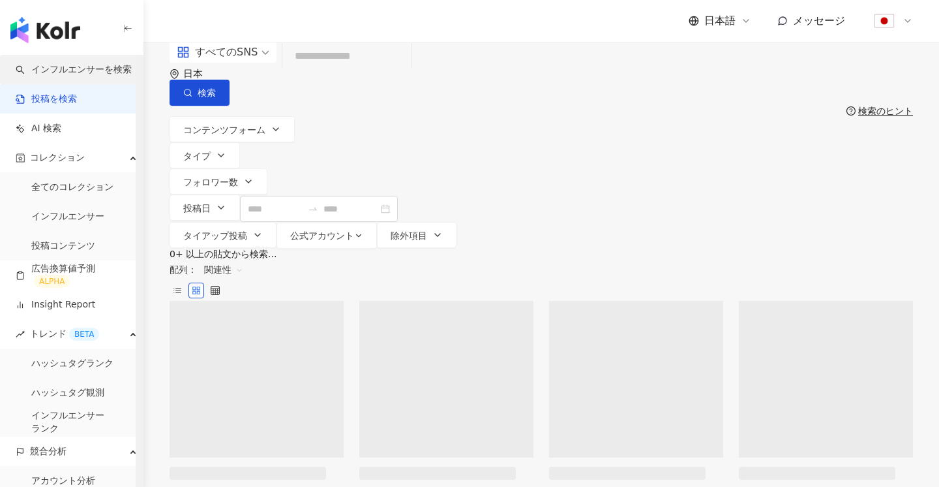
click at [72, 72] on link "インフルエンサーを検索" at bounding box center [74, 69] width 116 height 13
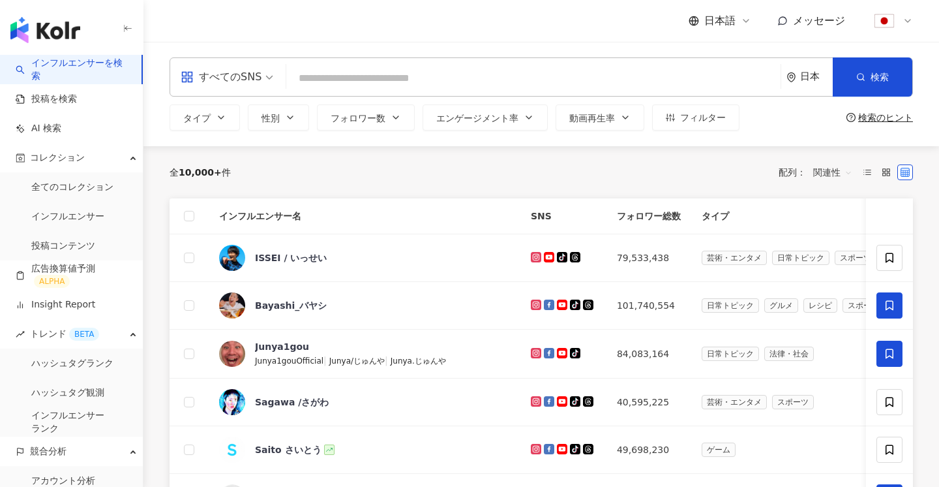
click at [361, 85] on input "search" at bounding box center [534, 78] width 484 height 25
click at [860, 174] on label at bounding box center [868, 172] width 16 height 16
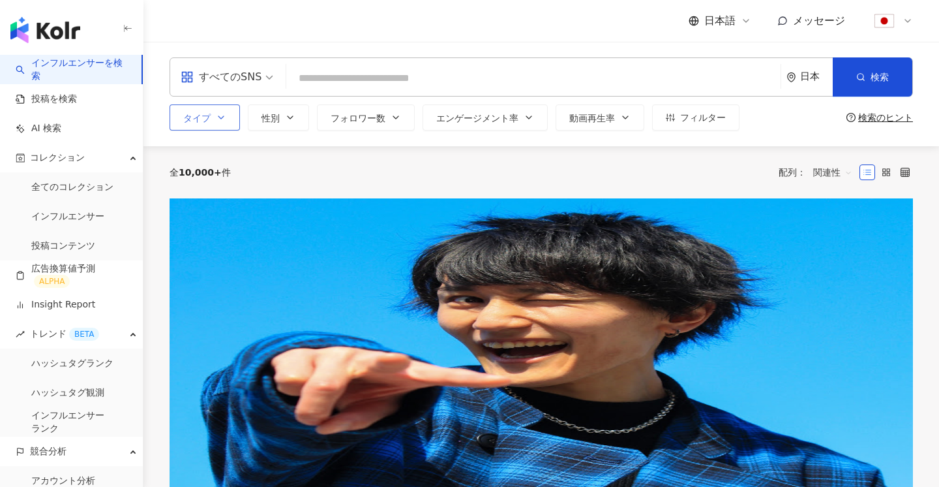
click at [198, 114] on span "タイプ" at bounding box center [196, 118] width 27 height 10
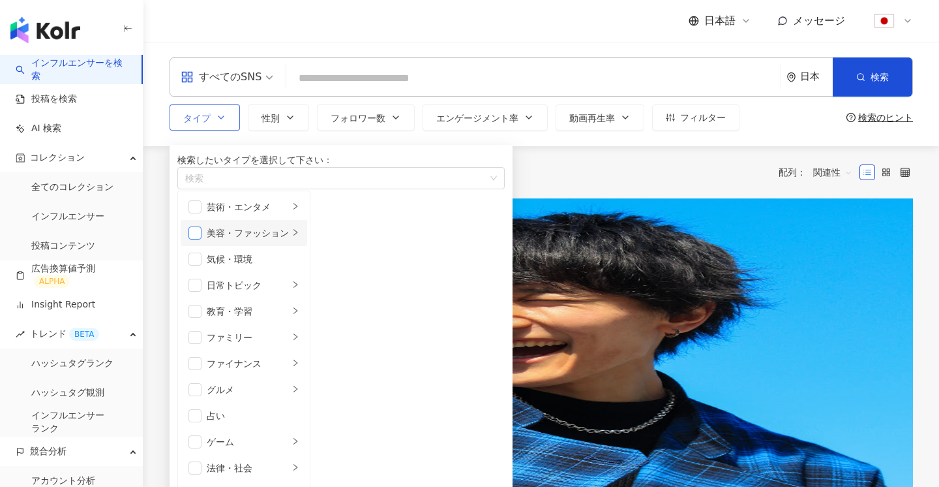
click at [195, 239] on span "button" at bounding box center [195, 232] width 13 height 13
click at [275, 240] on div "美容・ファッション" at bounding box center [248, 233] width 82 height 14
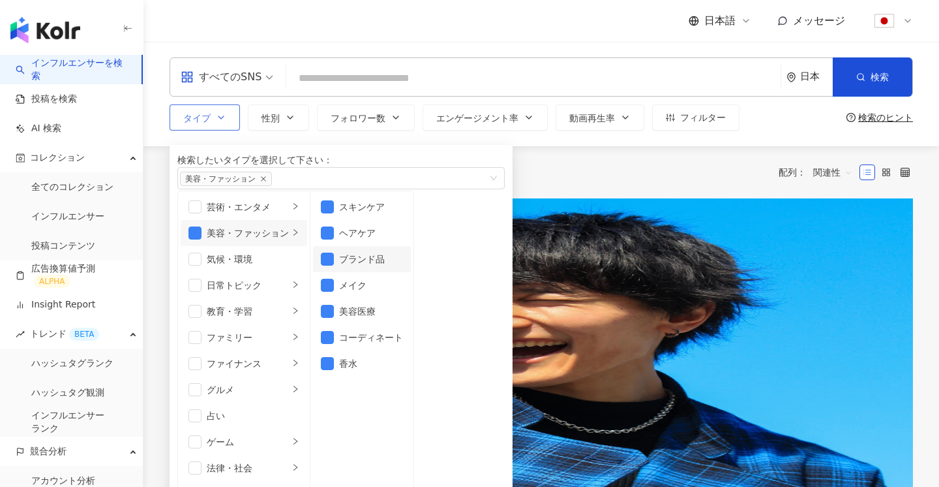
scroll to position [8, 0]
click at [398, 214] on div "スキンケア" at bounding box center [371, 207] width 64 height 14
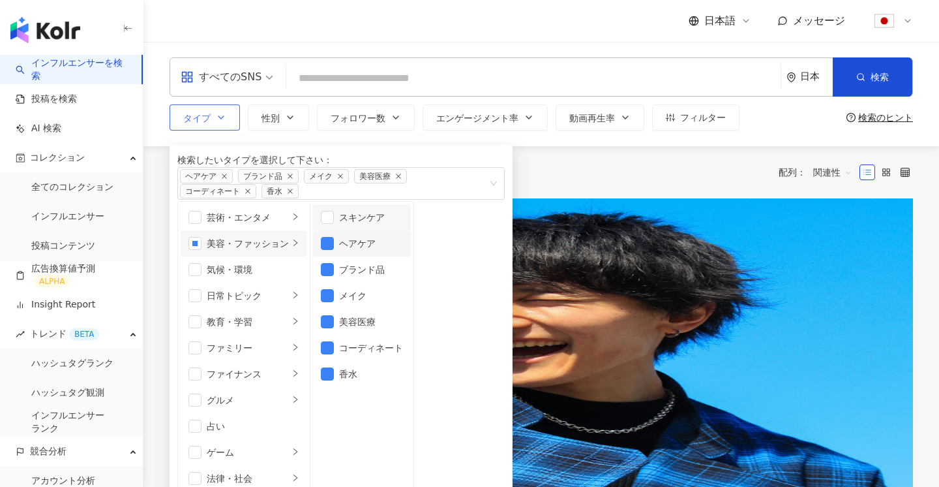
click at [394, 256] on li "ヘアケア" at bounding box center [362, 243] width 98 height 26
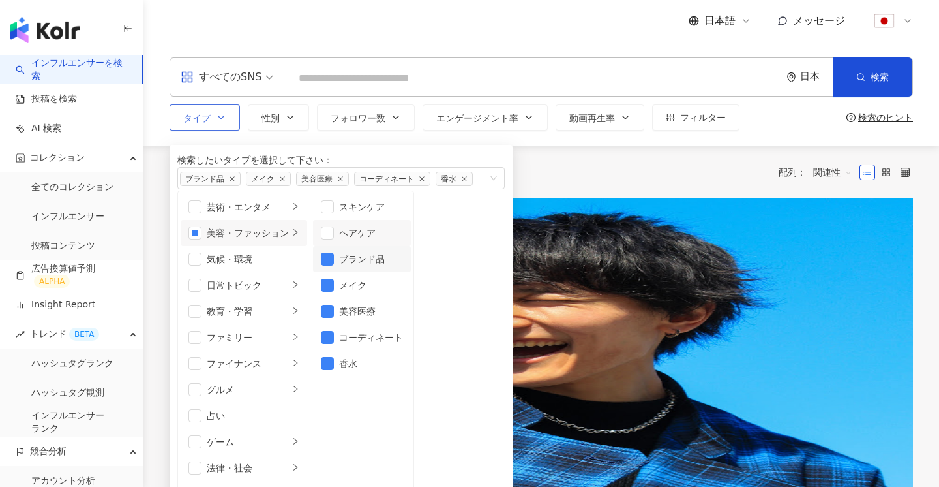
click at [389, 266] on div "ブランド品" at bounding box center [371, 259] width 64 height 14
click at [389, 324] on li "美容医療" at bounding box center [362, 311] width 98 height 26
click at [396, 292] on div "メイク" at bounding box center [371, 285] width 64 height 14
click at [385, 318] on div "美容医療" at bounding box center [371, 311] width 64 height 14
click at [386, 350] on li "コーディネート" at bounding box center [362, 337] width 98 height 26
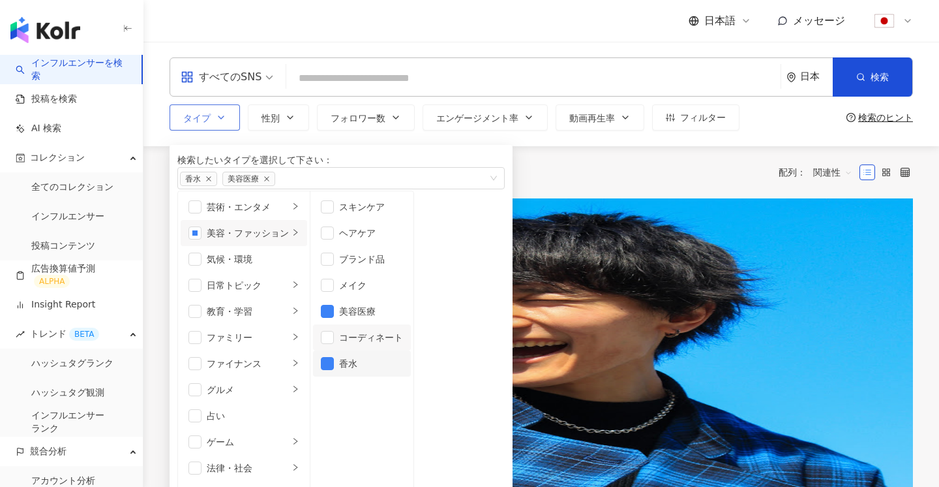
click at [380, 371] on div "香水" at bounding box center [371, 363] width 64 height 14
click at [564, 196] on div "全 10,000+ 件 配列： 関連性" at bounding box center [542, 172] width 744 height 52
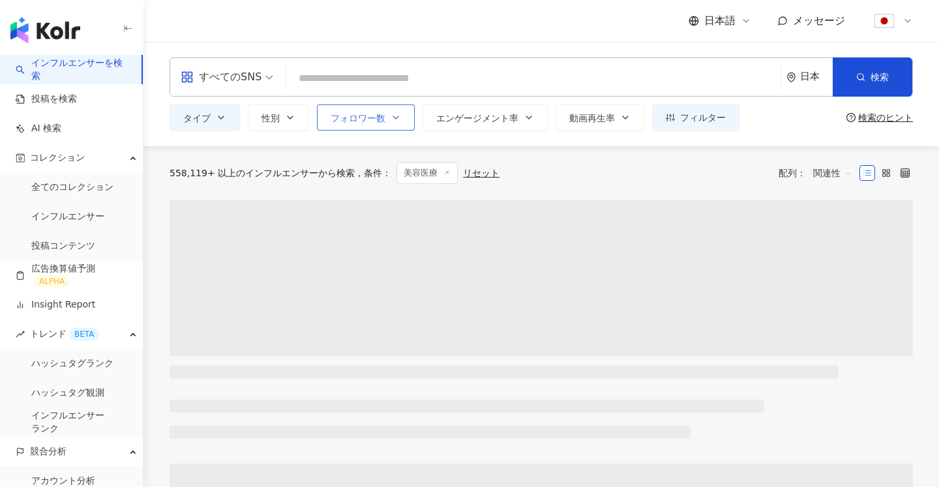
click at [391, 115] on icon "button" at bounding box center [396, 117] width 10 height 10
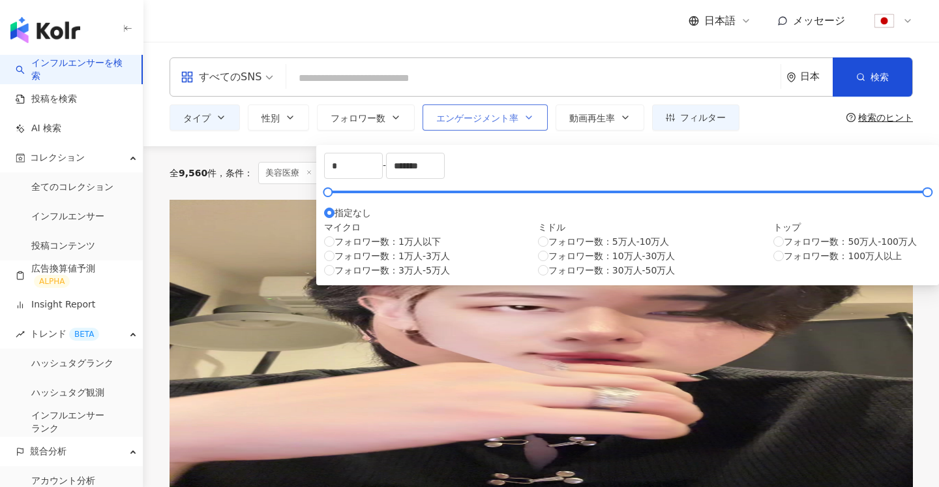
click at [495, 121] on span "エンゲージメント率" at bounding box center [477, 118] width 82 height 10
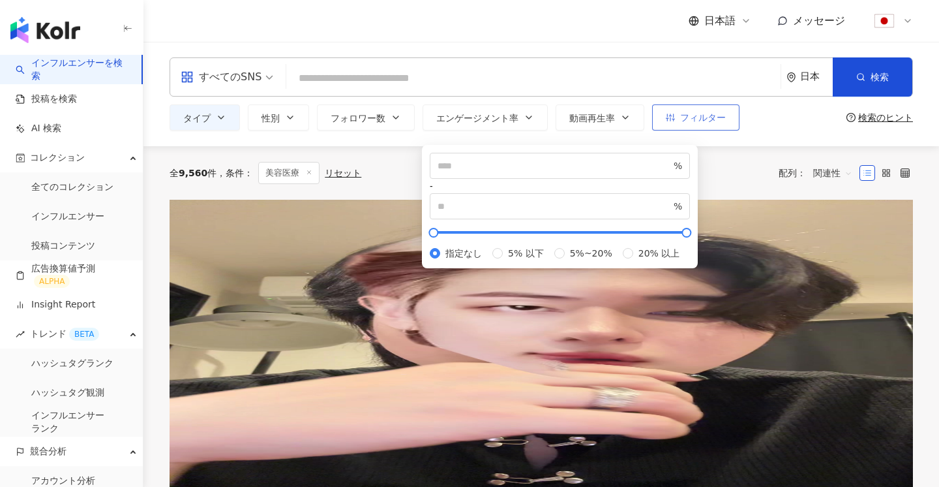
click at [690, 119] on span "フィルター" at bounding box center [703, 117] width 46 height 10
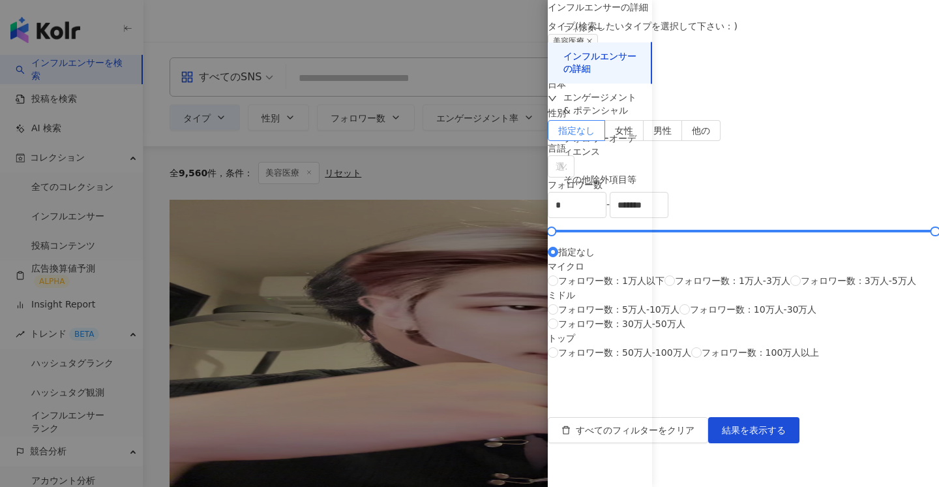
scroll to position [292, 0]
click at [600, 181] on div "その他除外項目等" at bounding box center [600, 180] width 73 height 13
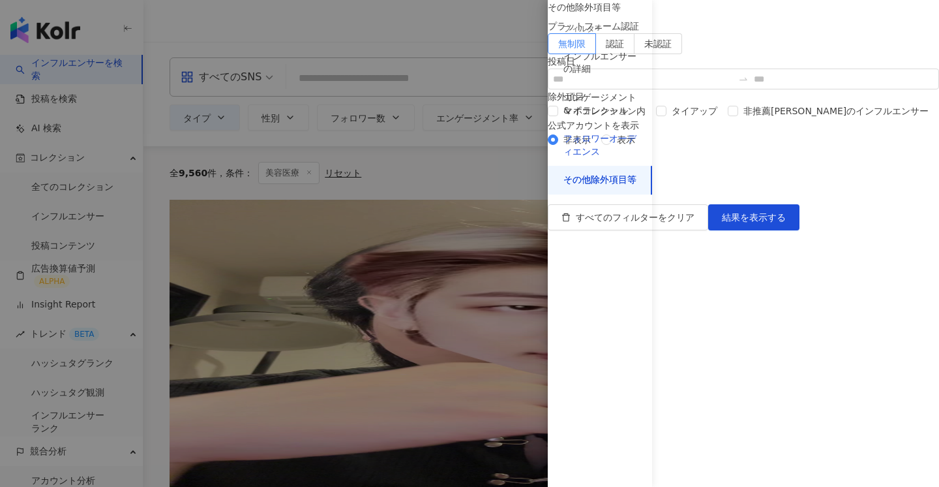
click at [608, 147] on div "フォロワーオーディエンス" at bounding box center [600, 144] width 73 height 25
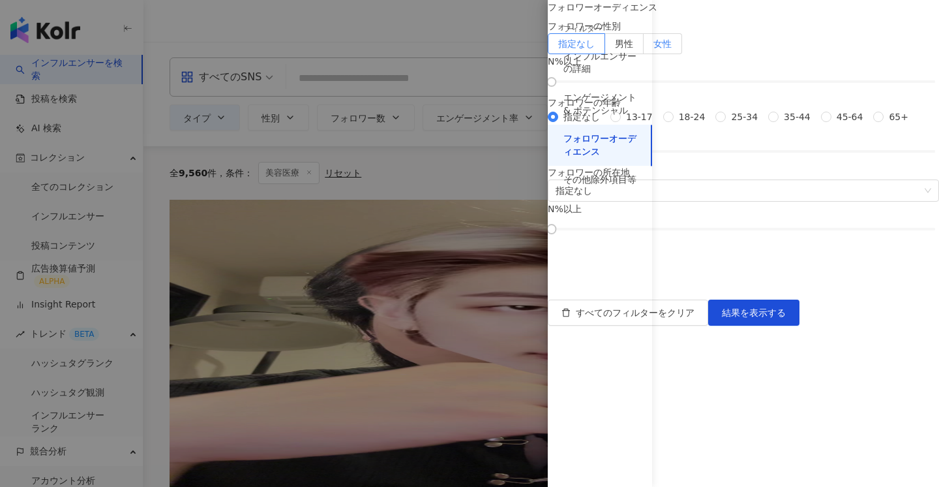
click at [672, 49] on span "女性" at bounding box center [663, 43] width 18 height 10
click at [644, 54] on label "男性" at bounding box center [624, 43] width 38 height 21
click at [672, 49] on span "女性" at bounding box center [663, 43] width 18 height 10
click at [816, 85] on div "女性 0 %以上" at bounding box center [743, 69] width 391 height 31
click at [812, 85] on div at bounding box center [744, 82] width 384 height 8
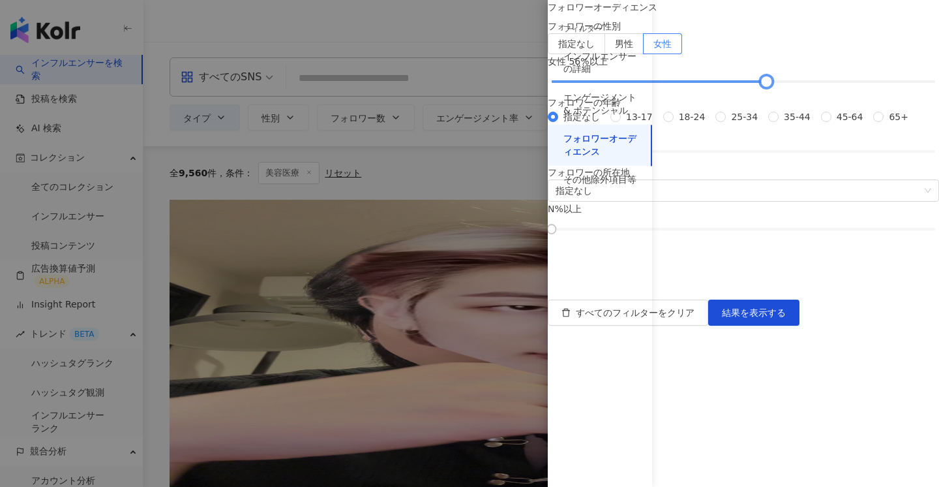
click at [826, 85] on div at bounding box center [744, 82] width 384 height 8
click at [793, 85] on div at bounding box center [789, 81] width 7 height 7
click at [785, 85] on div at bounding box center [781, 81] width 7 height 7
click at [726, 124] on span "25-34" at bounding box center [744, 117] width 37 height 14
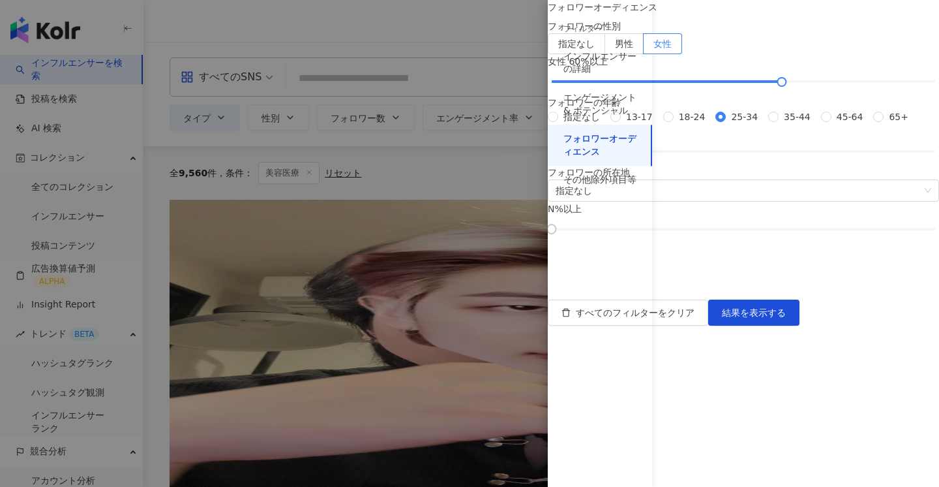
click at [745, 155] on div "25-34 0 %以上" at bounding box center [743, 139] width 391 height 31
click at [753, 155] on div at bounding box center [744, 151] width 384 height 8
click at [786, 318] on span "結果を表示する" at bounding box center [754, 312] width 64 height 10
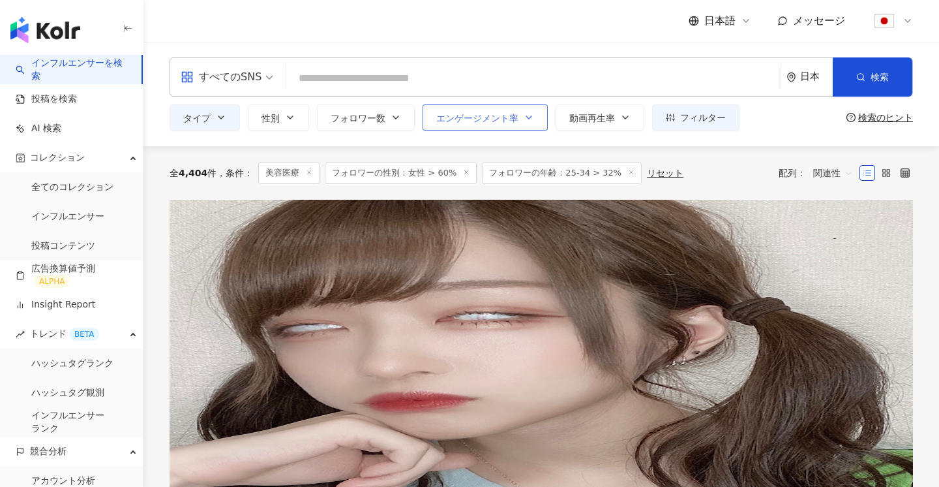
click at [510, 108] on button "エンゲージメント率" at bounding box center [485, 117] width 125 height 26
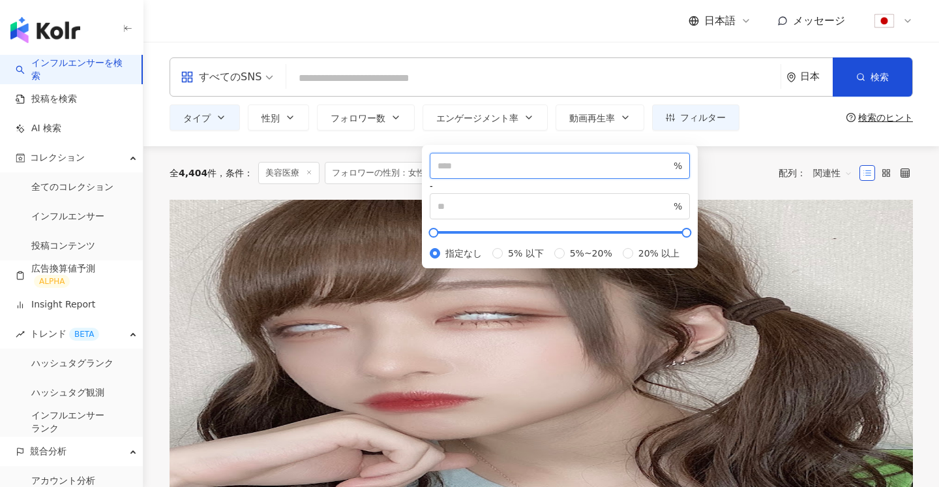
click at [477, 173] on input "number" at bounding box center [555, 166] width 234 height 14
type input "*"
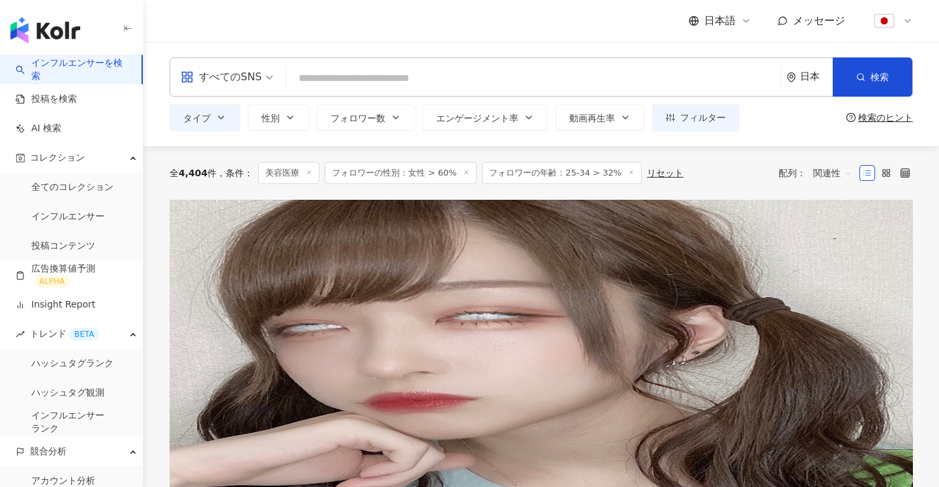
click at [727, 179] on div "全 4,404 件 条件 ： 美容医療 フォロワーの性別：女性 > 60% フォロワーの年齢：25-34 > 32% リセット 配列： 関連性" at bounding box center [542, 173] width 744 height 22
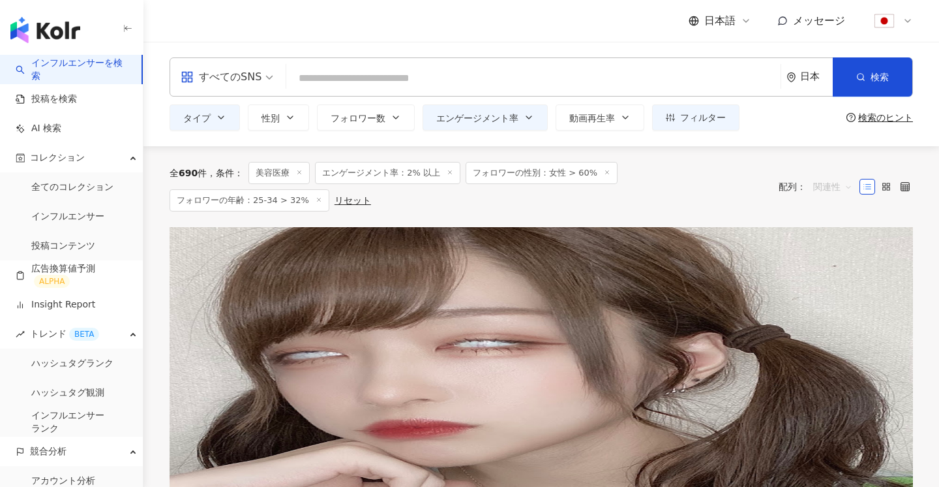
click at [823, 182] on span "関連性" at bounding box center [833, 186] width 39 height 21
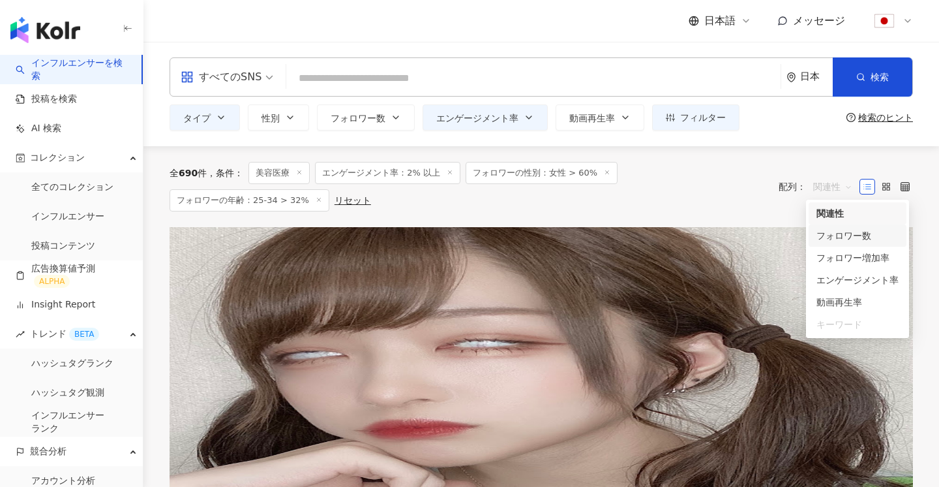
click at [864, 240] on div "フォロワー数" at bounding box center [858, 235] width 82 height 14
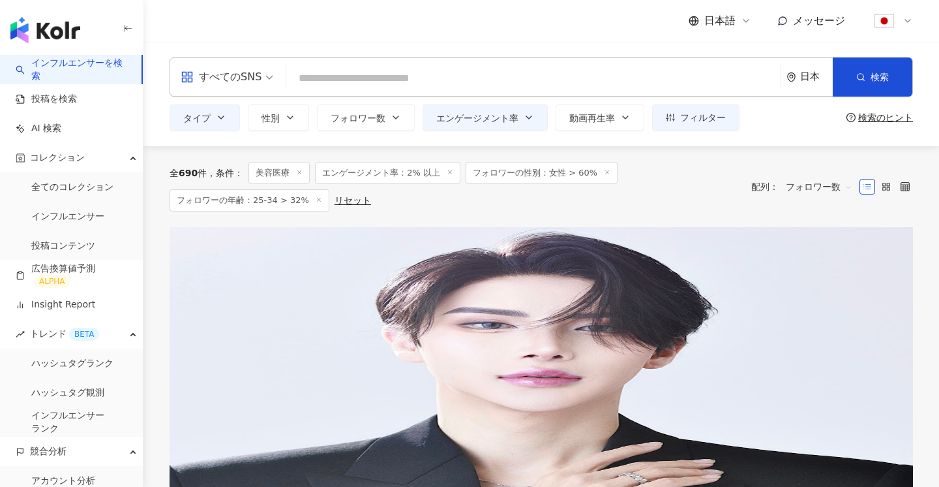
click at [270, 76] on span "すべてのSNS" at bounding box center [227, 77] width 93 height 21
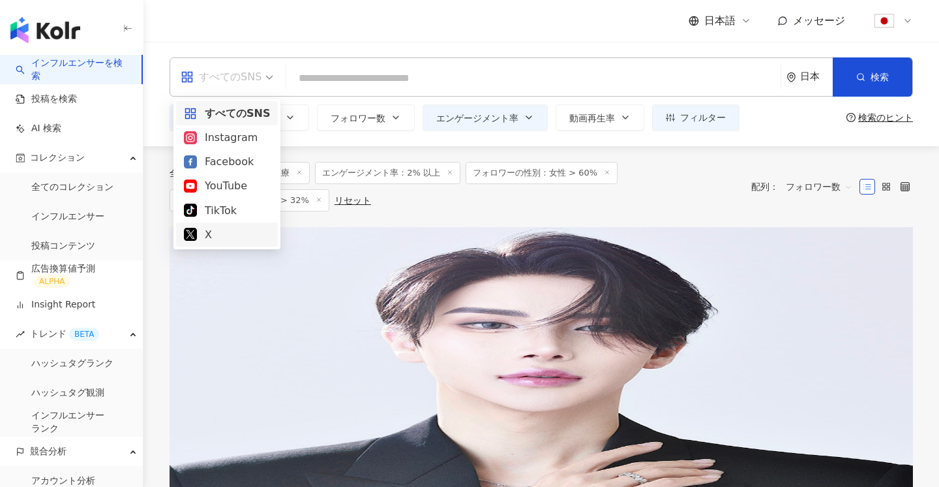
click at [388, 208] on div "全 690 件 条件 ： 美容医療 エンゲージメント率：2% 以上 フォロワーの性別：女性 > 60% フォロワーの年齢：25-34 > 32% リセット" at bounding box center [454, 187] width 569 height 50
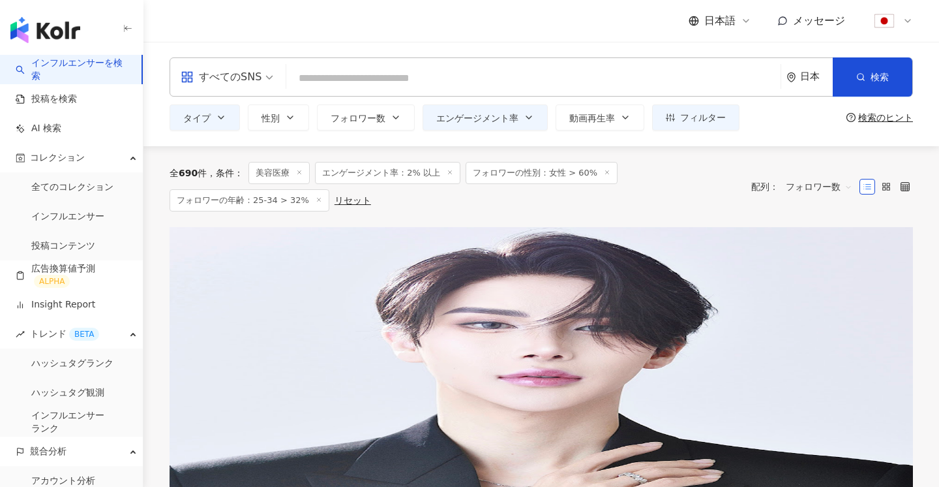
click at [802, 79] on div "日本" at bounding box center [816, 76] width 33 height 11
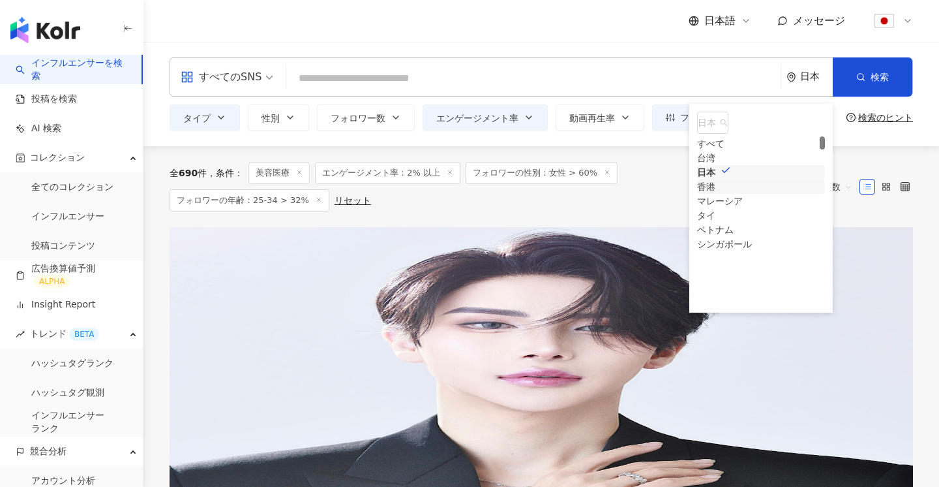
click at [635, 202] on div "全 690 件 条件 ： 美容医療 エンゲージメント率：2% 以上 フォロワーの性別：女性 > 60% フォロワーの年齢：25-34 > 32% リセット" at bounding box center [454, 187] width 569 height 50
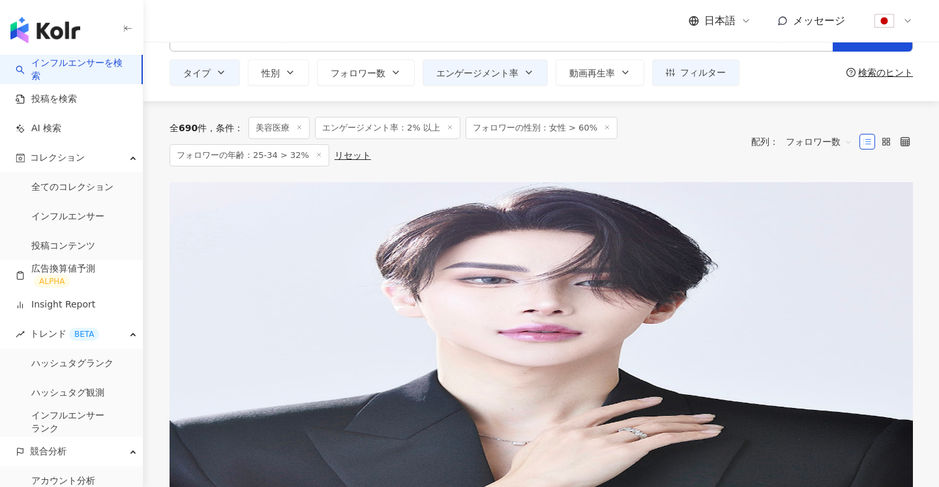
scroll to position [55, 0]
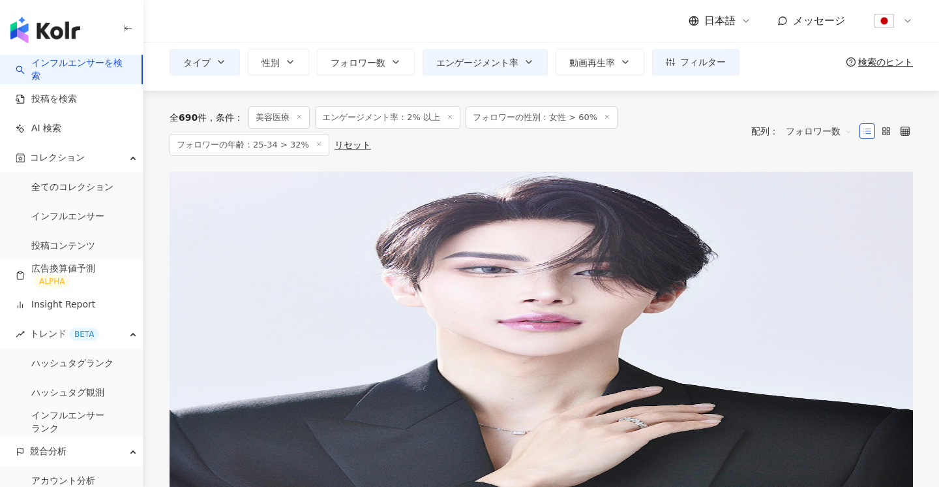
click at [423, 280] on div "タイプ ： 美容医療 · 芸術・エンタメ · 美容・ファッション · 日常トピック · ゲーム · 車・バイク" at bounding box center [542, 285] width 744 height 10
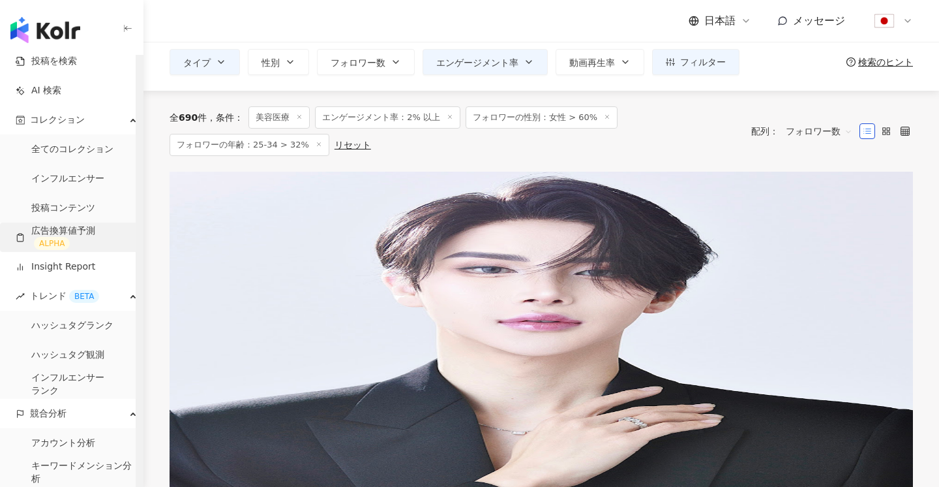
click at [80, 239] on link "広告換算値予測 ALPHA" at bounding box center [74, 237] width 117 height 26
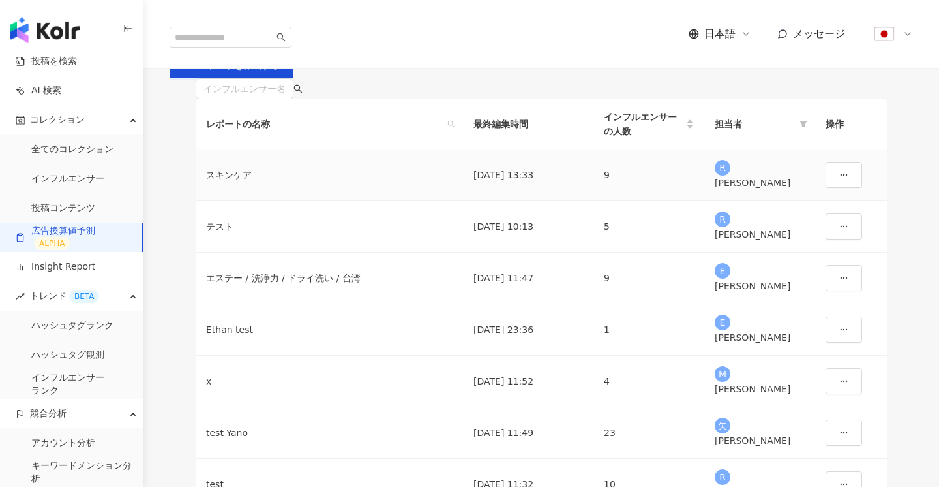
scroll to position [67, 0]
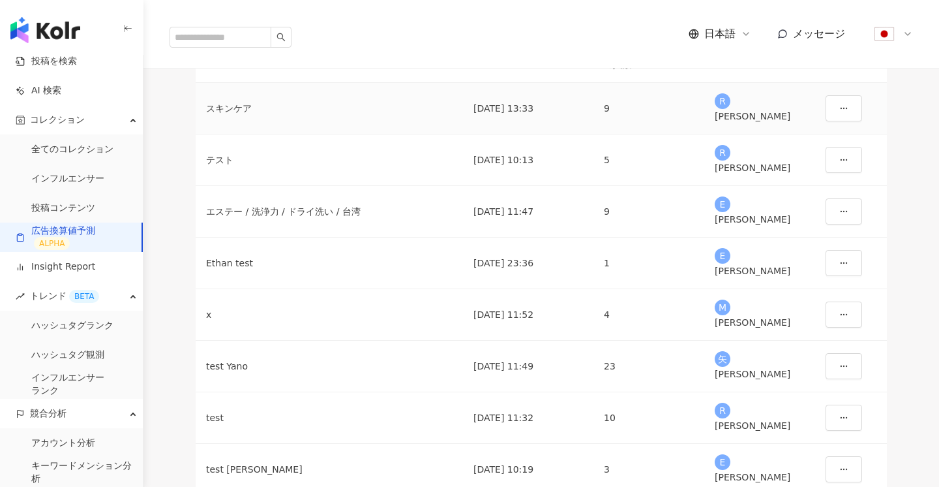
click at [736, 123] on div "[PERSON_NAME]" at bounding box center [760, 116] width 90 height 14
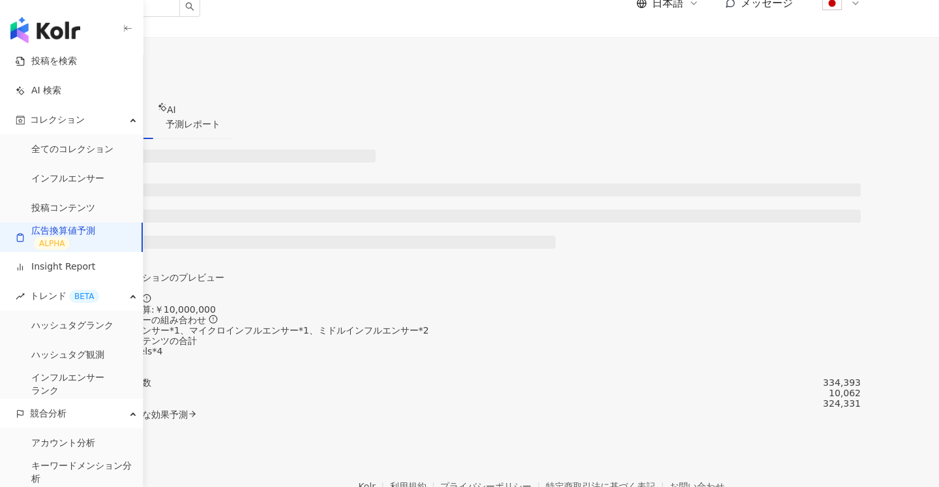
scroll to position [32, 0]
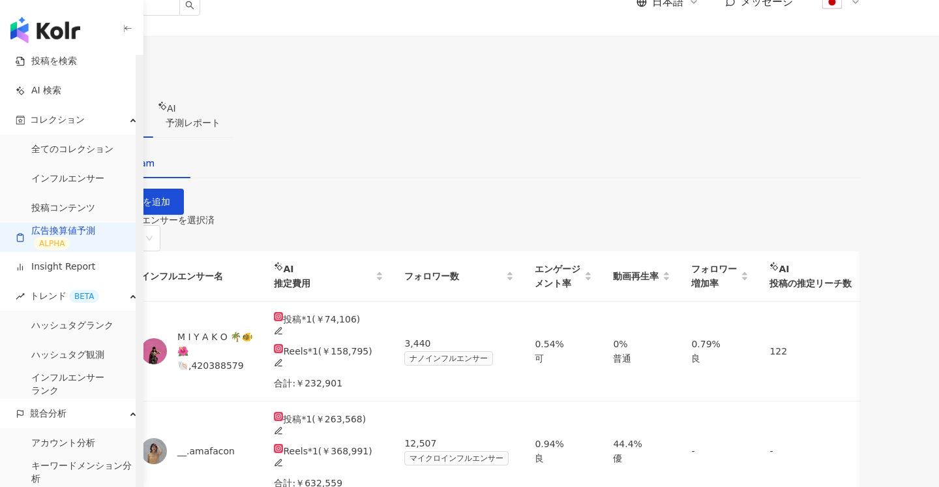
click at [60, 228] on link "広告換算値予測 ALPHA" at bounding box center [73, 237] width 115 height 26
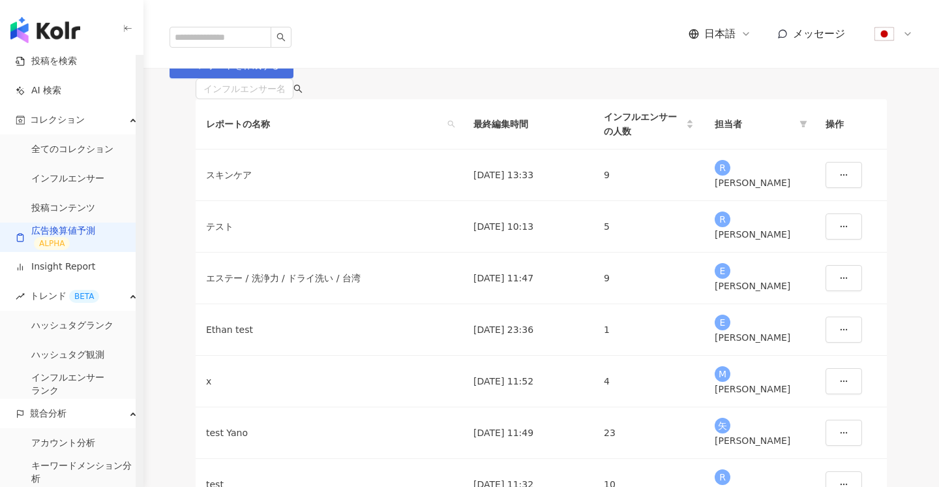
click at [280, 70] on span "レポートを作成する" at bounding box center [239, 65] width 82 height 10
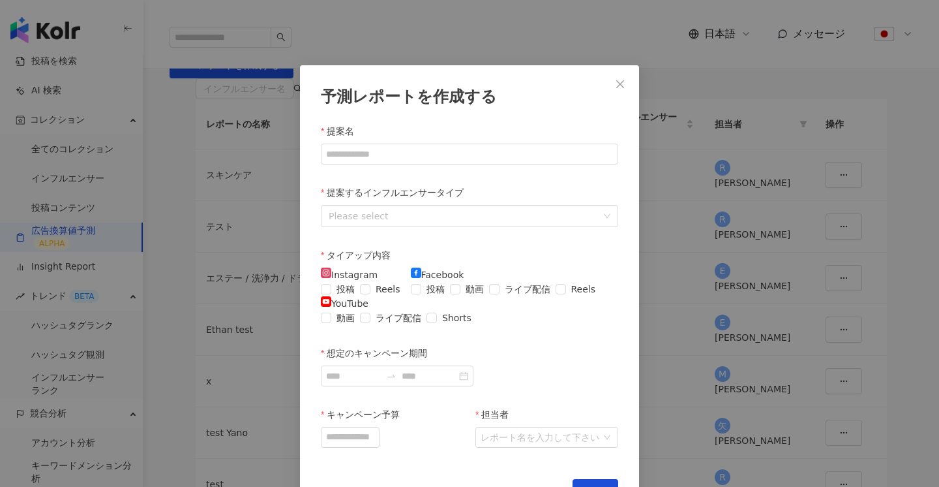
scroll to position [38, 0]
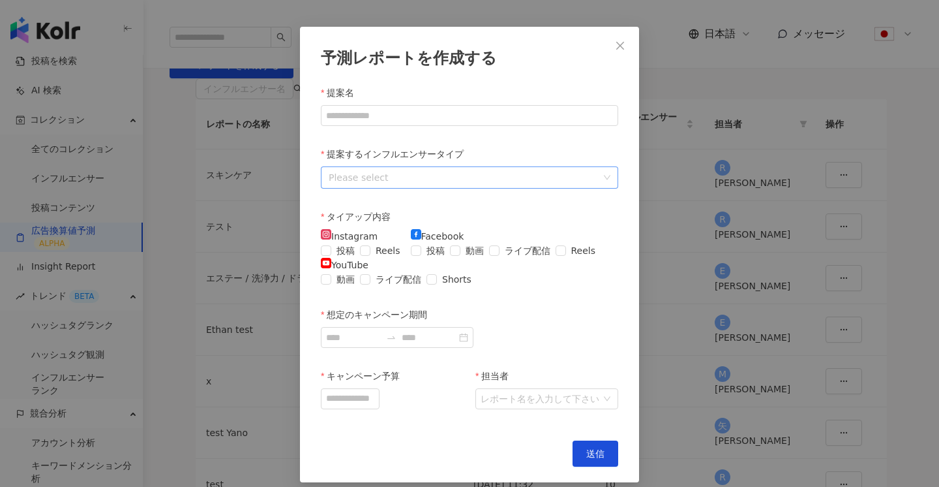
click at [434, 181] on div at bounding box center [463, 177] width 279 height 17
click at [411, 126] on input "提案名" at bounding box center [469, 115] width 297 height 21
click at [356, 147] on label "提案するインフルエンサータイプ" at bounding box center [397, 154] width 153 height 14
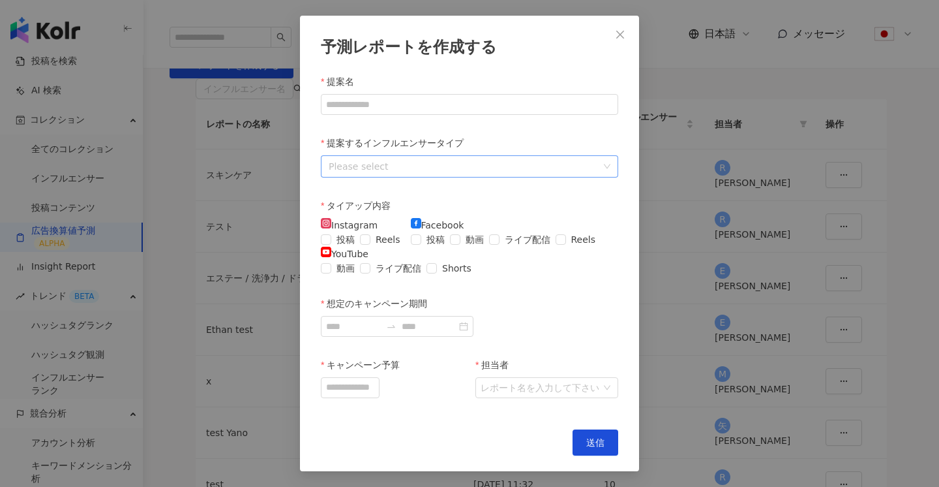
click at [376, 158] on div at bounding box center [463, 166] width 279 height 17
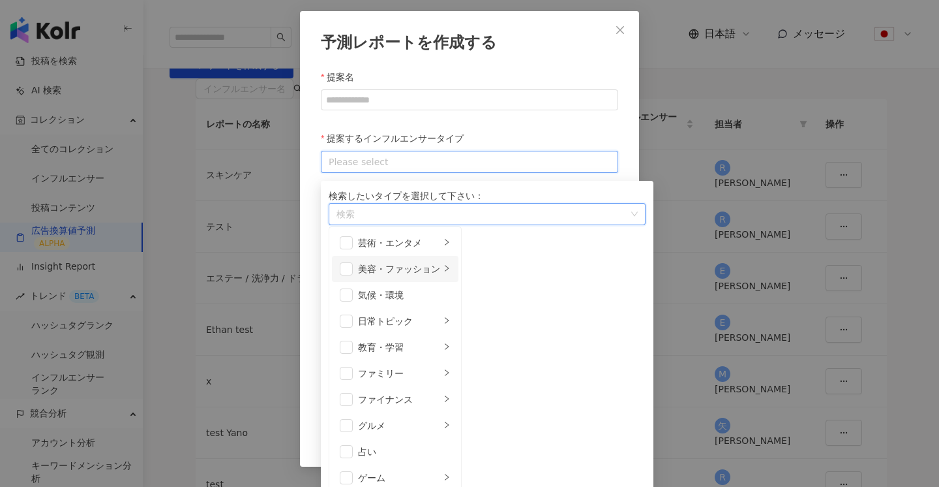
scroll to position [32, 0]
click at [394, 219] on div at bounding box center [480, 214] width 298 height 10
type input "*"
type input "**"
click at [412, 257] on span "・ファッション /" at bounding box center [385, 252] width 70 height 10
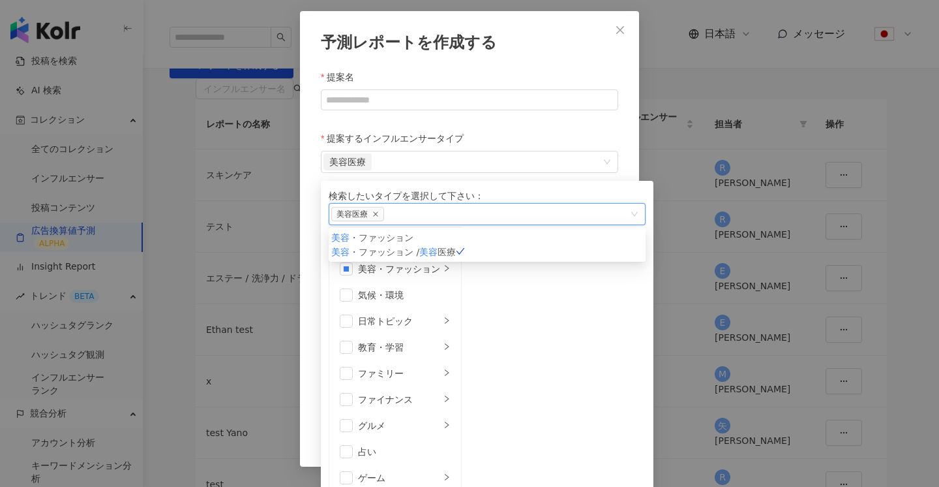
click at [571, 133] on div "提案するインフルエンサータイプ" at bounding box center [469, 141] width 297 height 20
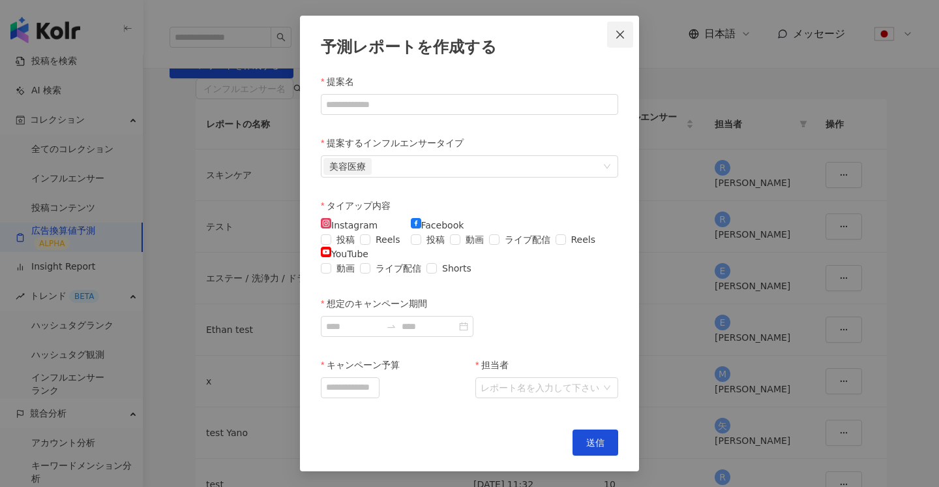
click at [622, 23] on button "Close" at bounding box center [620, 35] width 26 height 26
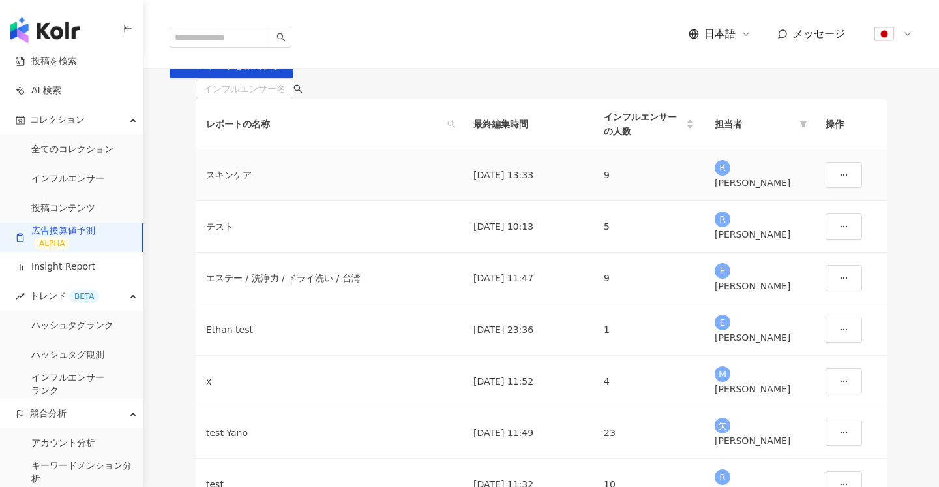
click at [774, 190] on div "[PERSON_NAME]" at bounding box center [760, 182] width 90 height 14
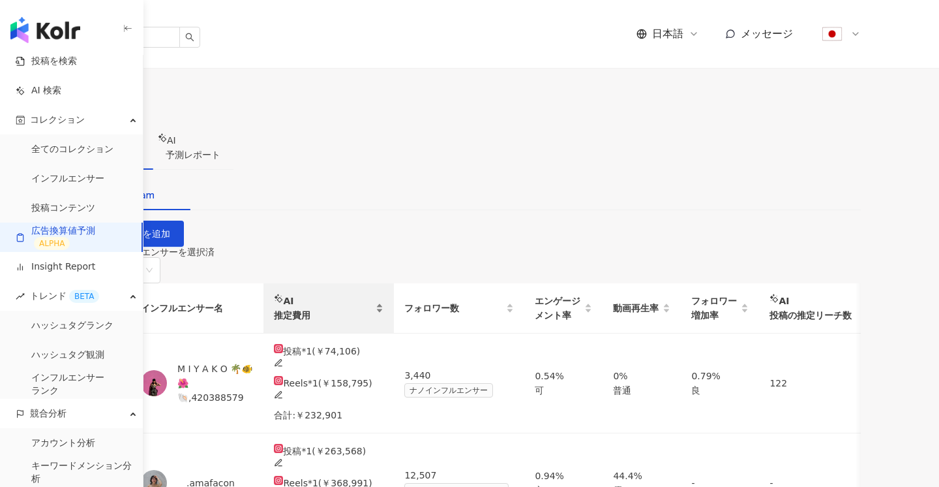
scroll to position [42, 0]
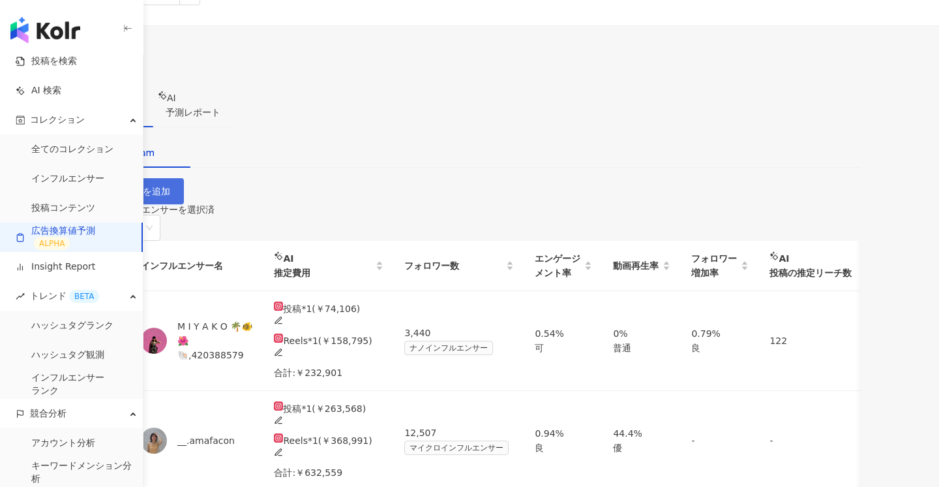
click at [170, 186] on span "選定候補を追加" at bounding box center [138, 191] width 64 height 10
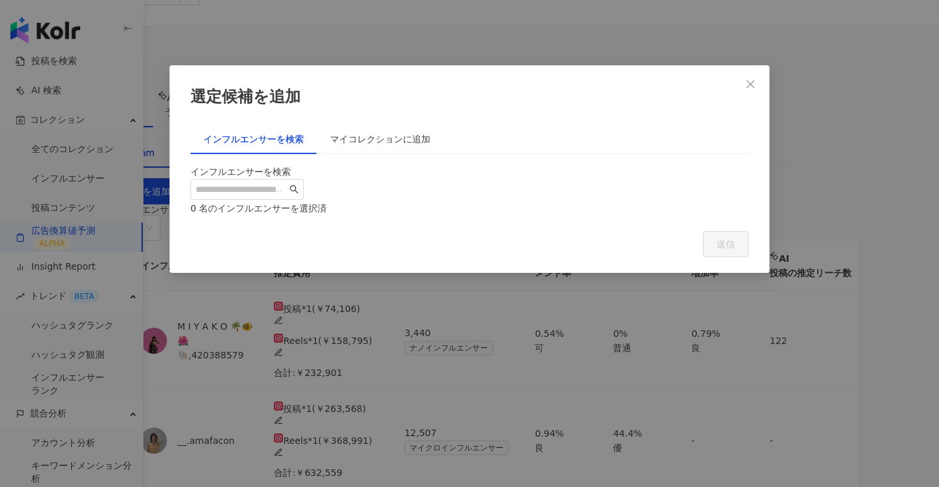
click at [304, 201] on div at bounding box center [247, 190] width 114 height 22
click at [287, 196] on input "search" at bounding box center [241, 189] width 91 height 14
click at [367, 134] on div "マイコレクションに追加" at bounding box center [380, 139] width 100 height 14
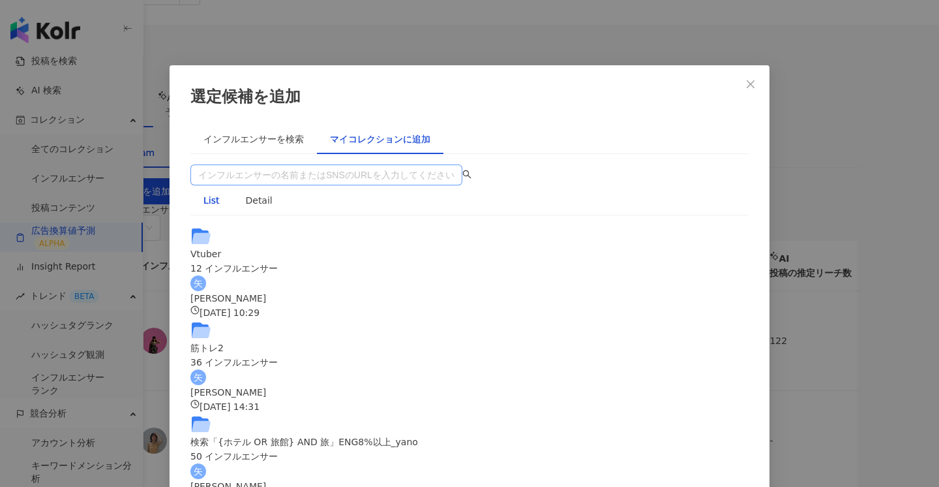
click at [303, 177] on input "search" at bounding box center [326, 175] width 256 height 20
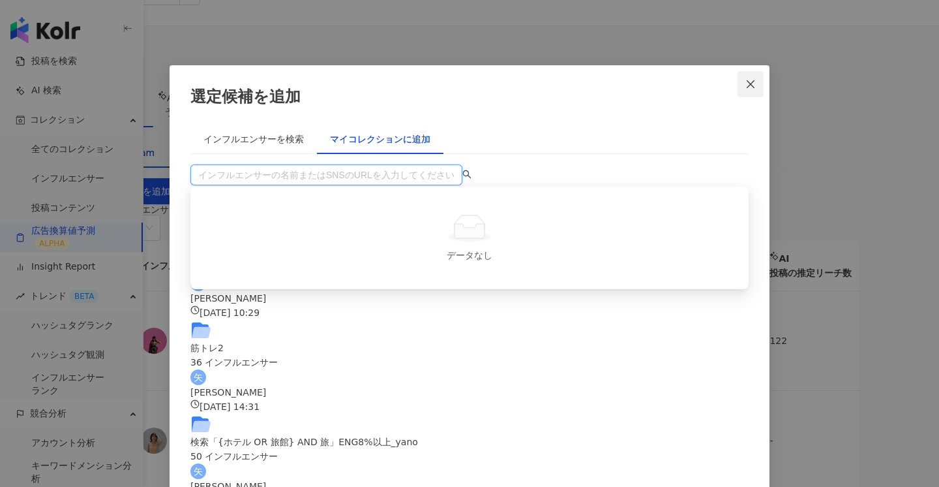
click at [750, 93] on button "Close" at bounding box center [751, 84] width 26 height 26
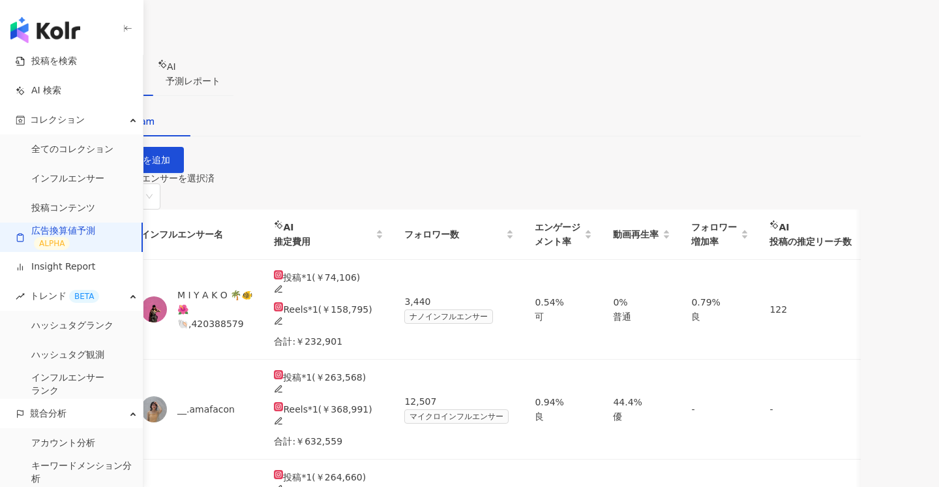
scroll to position [0, 0]
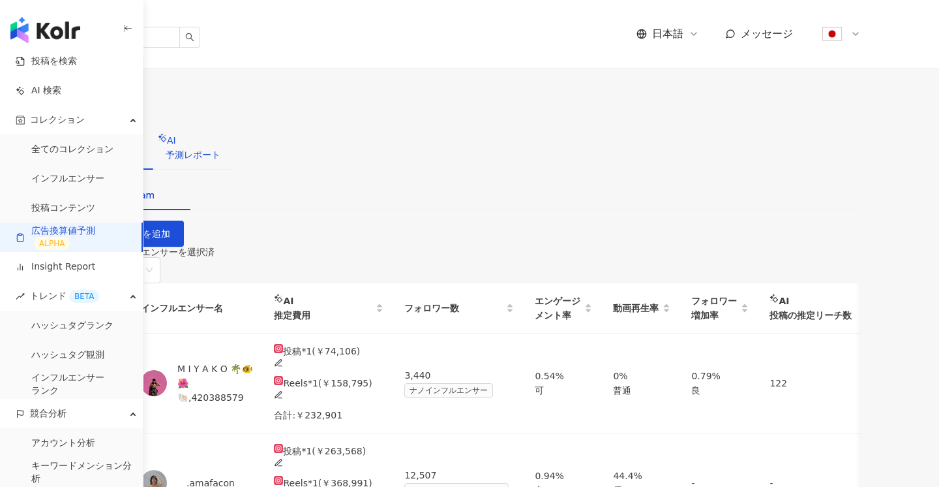
click at [221, 149] on span "予測レポート" at bounding box center [193, 154] width 55 height 10
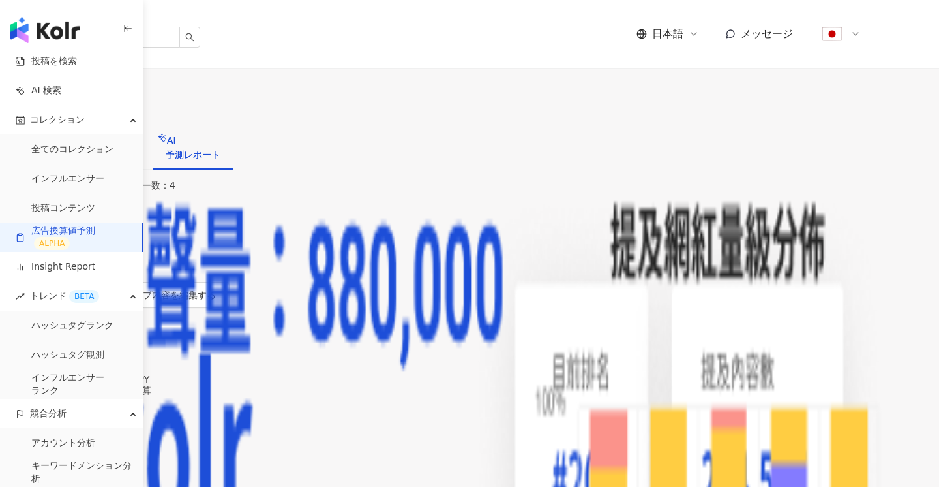
click at [46, 107] on span "出力" at bounding box center [37, 112] width 18 height 10
click at [833, 132] on span "プレゼンテーションを出力" at bounding box center [856, 127] width 110 height 14
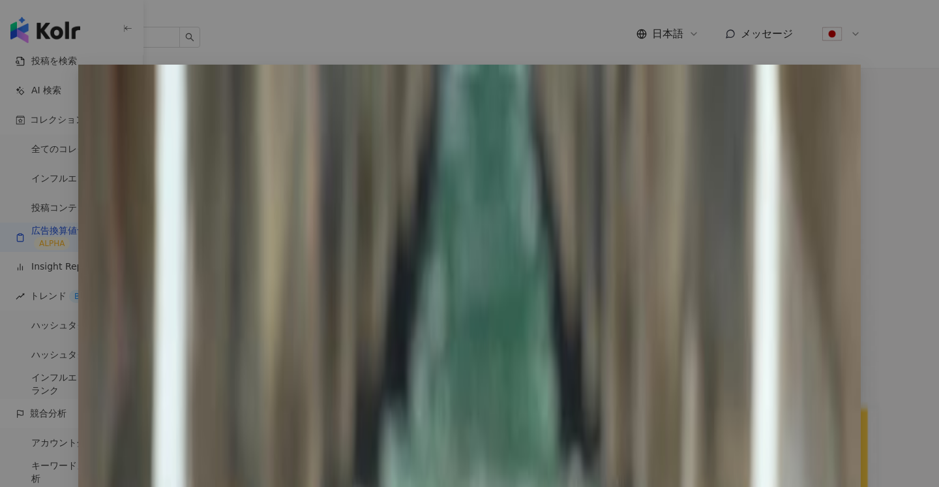
scroll to position [1363, 0]
click at [837, 87] on icon "close" at bounding box center [842, 83] width 10 height 10
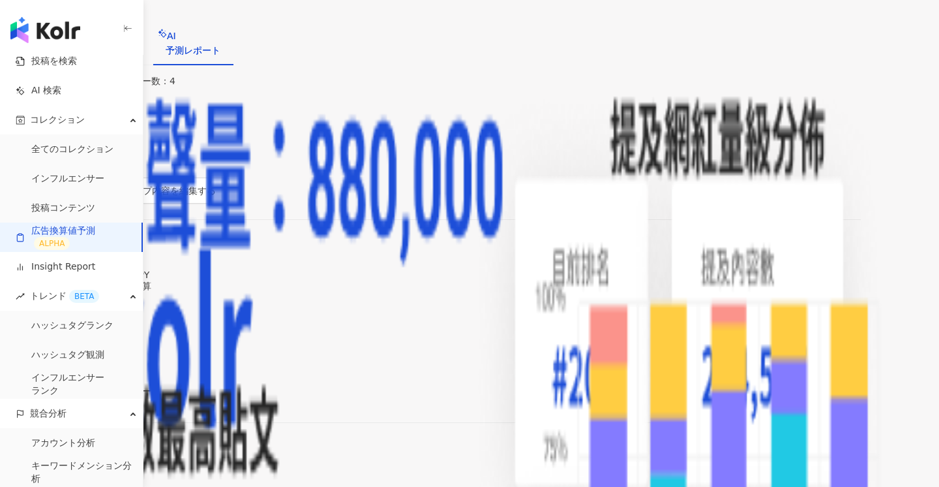
scroll to position [125, 0]
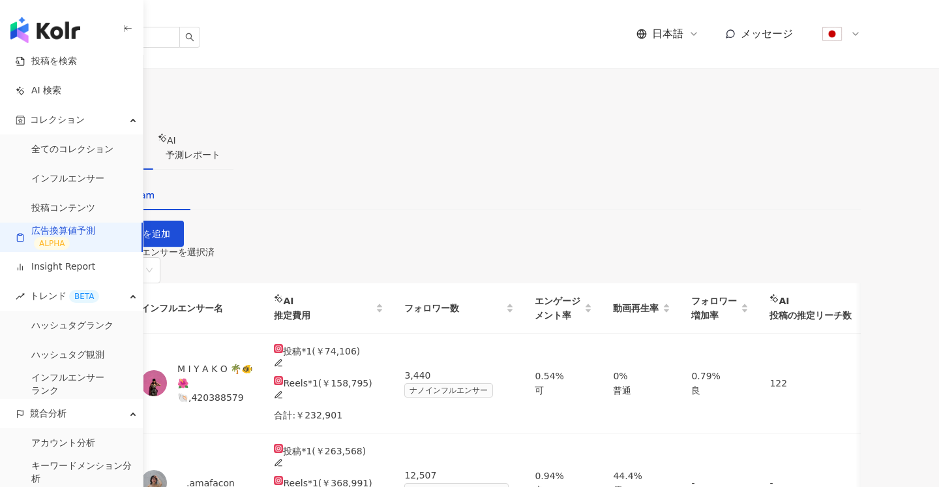
scroll to position [125, 0]
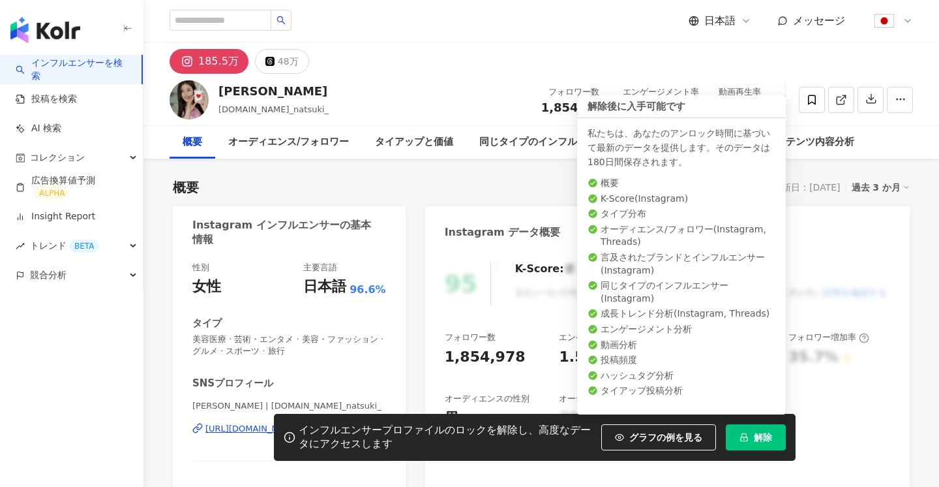
click at [765, 433] on span "解除" at bounding box center [763, 437] width 18 height 10
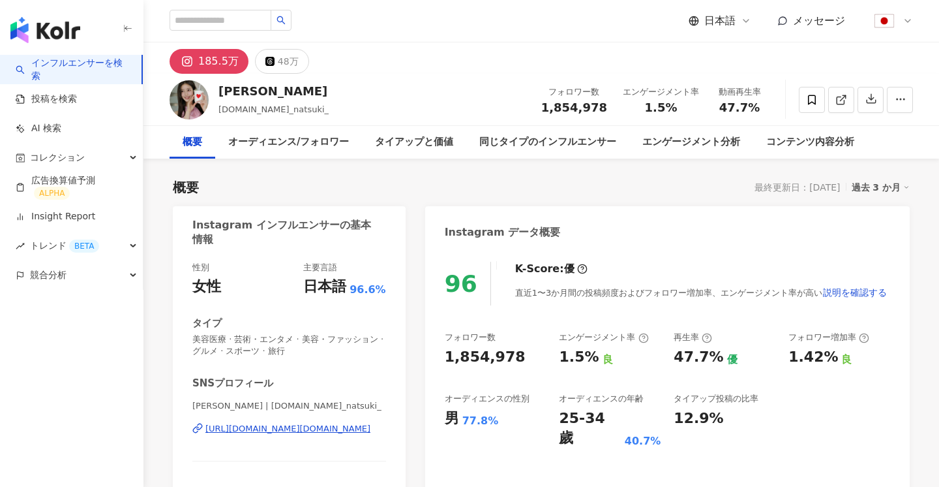
click at [577, 263] on span at bounding box center [582, 269] width 10 height 14
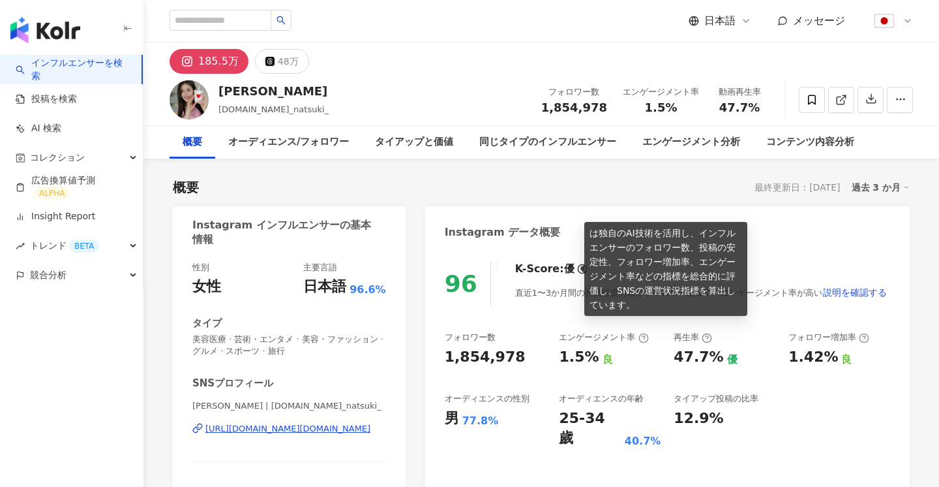
click at [565, 283] on div "直近1〜3か月間の投稿頻度およびフォロワー増加率、エンゲージメント率が高い 説明を確認する" at bounding box center [701, 292] width 373 height 26
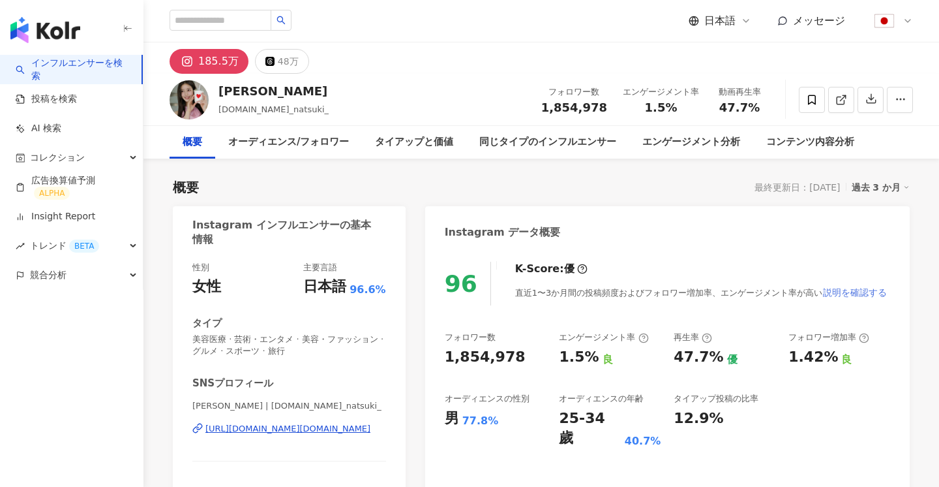
click at [823, 288] on span "説明を確認する" at bounding box center [855, 292] width 64 height 10
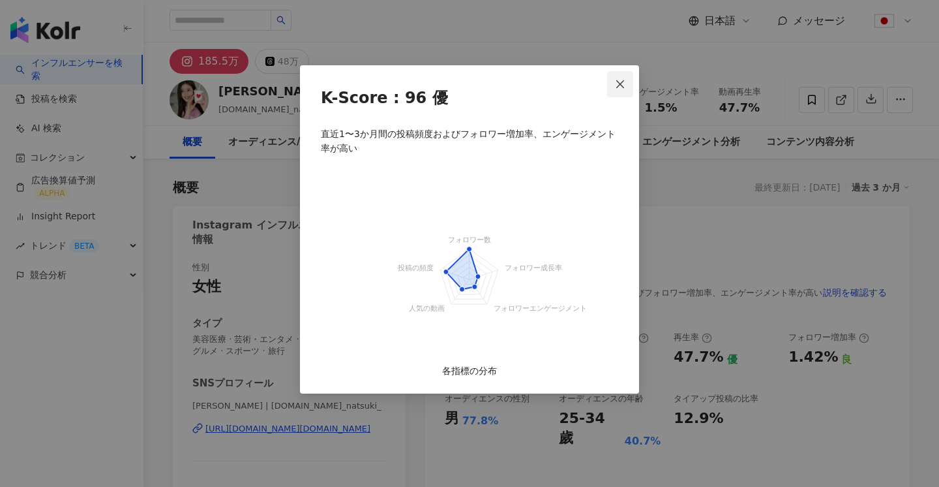
click at [623, 91] on button "Close" at bounding box center [620, 84] width 26 height 26
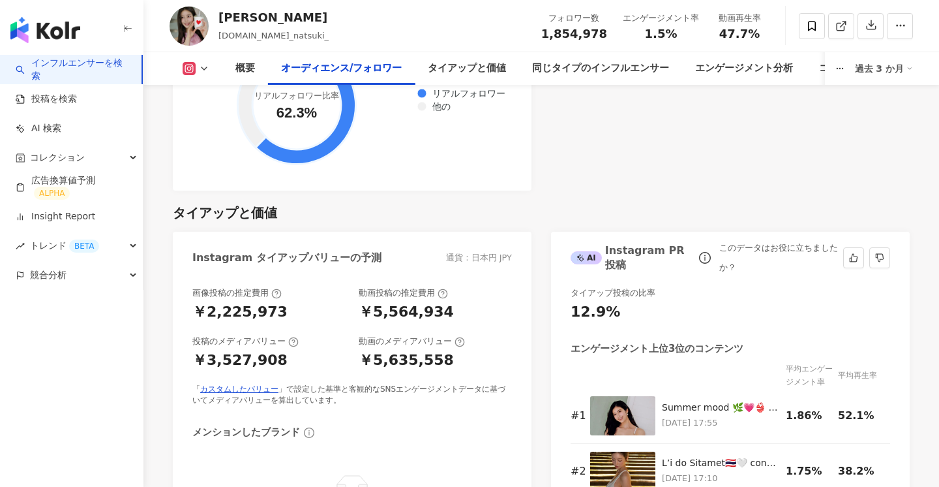
scroll to position [1342, 0]
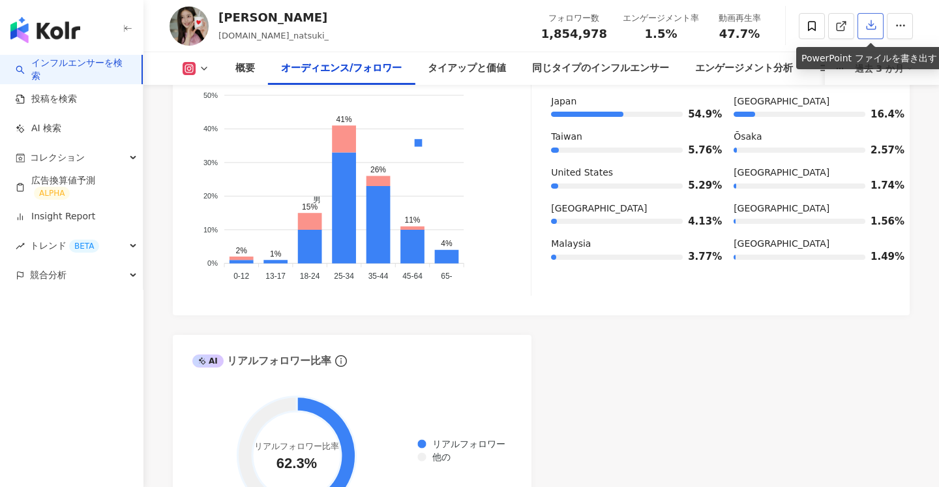
click at [874, 28] on icon "button" at bounding box center [872, 25] width 12 height 12
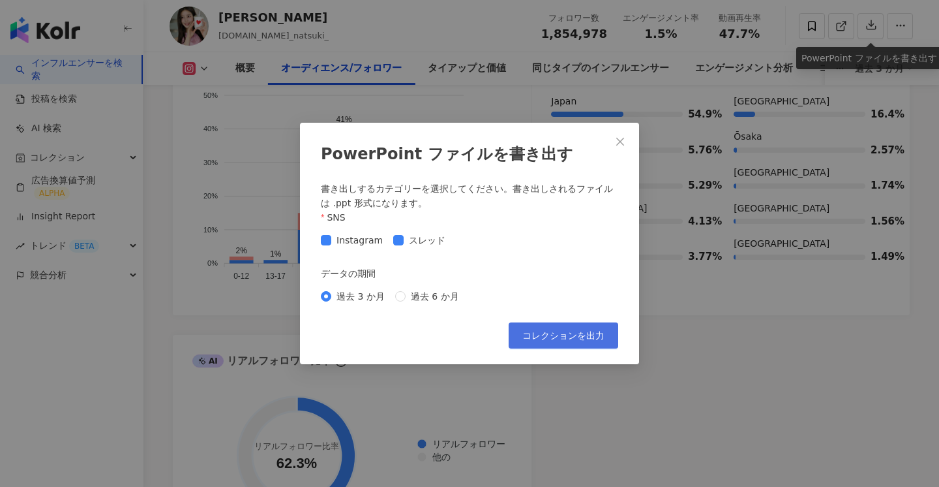
click at [541, 338] on span "コレクションを出力" at bounding box center [564, 335] width 82 height 10
click at [625, 144] on icon "close" at bounding box center [620, 141] width 10 height 10
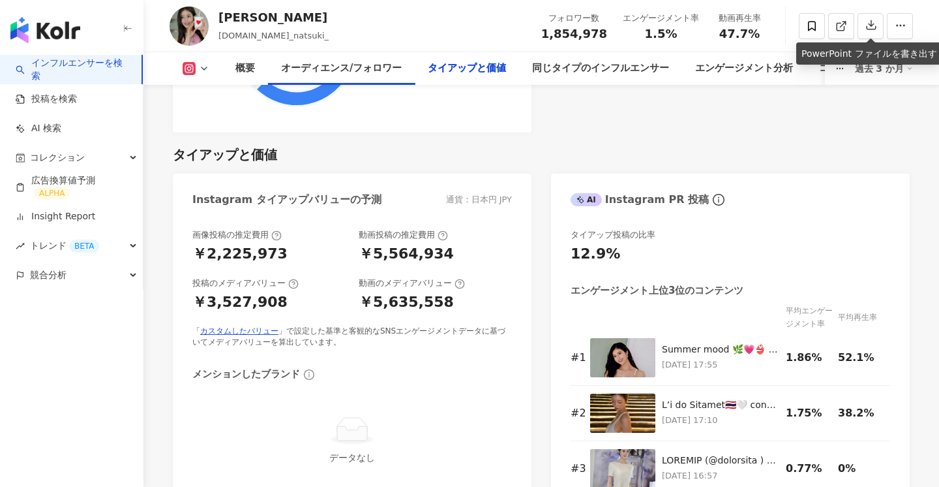
scroll to position [1752, 0]
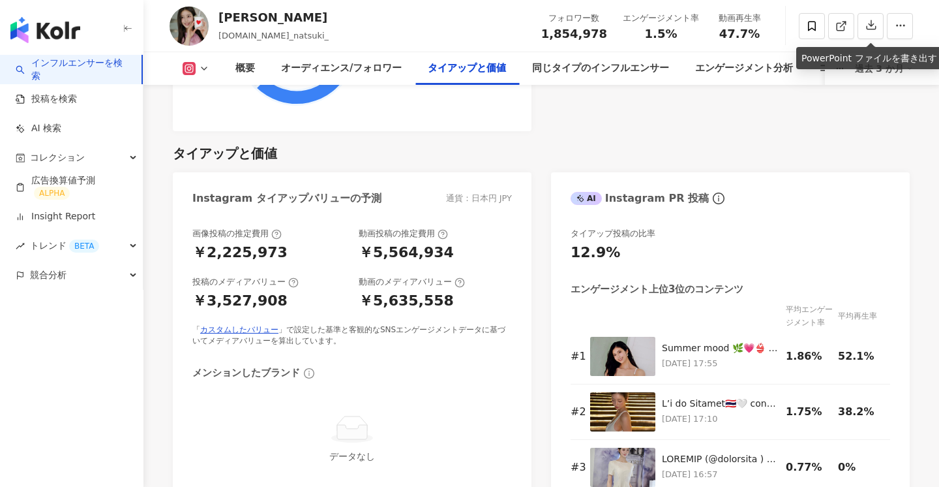
click at [245, 298] on div "画像投稿の推定費用 ￥2,225,973 動画投稿の推定費用 ￥5,564,934 投稿のメディアバリュー ￥3,527,908 動画のメディアバリュー ￥5…" at bounding box center [352, 287] width 320 height 119
click at [239, 325] on link "カスタムしたバリュー" at bounding box center [239, 329] width 78 height 9
click at [95, 221] on link "Insight Report" at bounding box center [56, 216] width 80 height 13
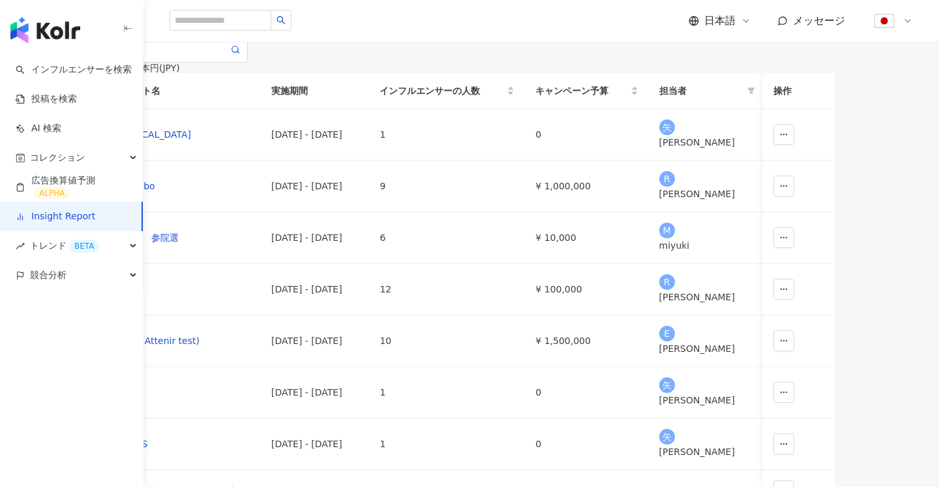
click at [230, 37] on button "新しいレポートを作成する" at bounding box center [153, 23] width 151 height 26
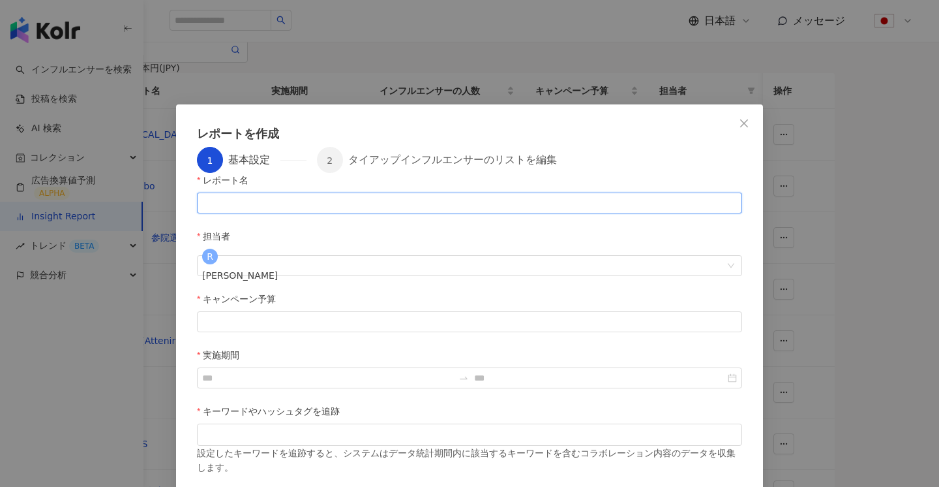
click at [378, 213] on input "レポート名" at bounding box center [469, 202] width 545 height 21
type input "****"
click at [262, 312] on input "キャンペーン予算" at bounding box center [470, 322] width 544 height 20
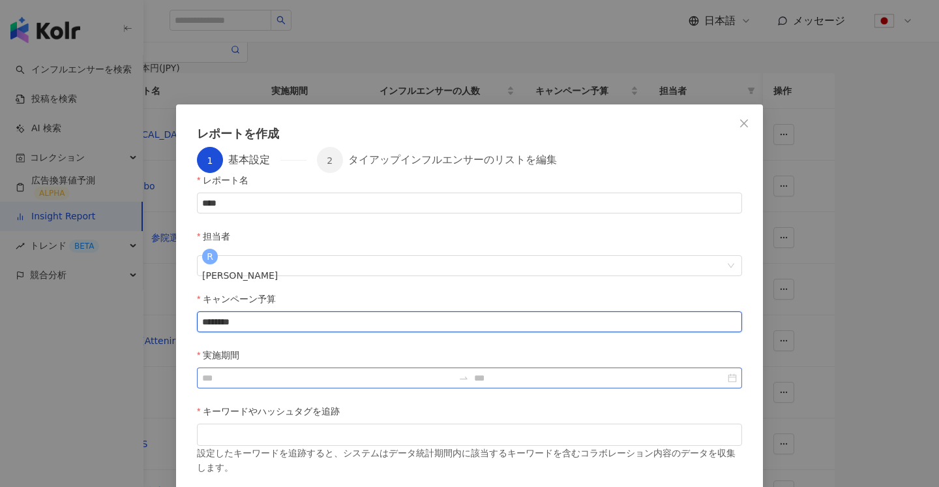
type input "********"
click at [453, 371] on input "実施期間" at bounding box center [327, 378] width 251 height 14
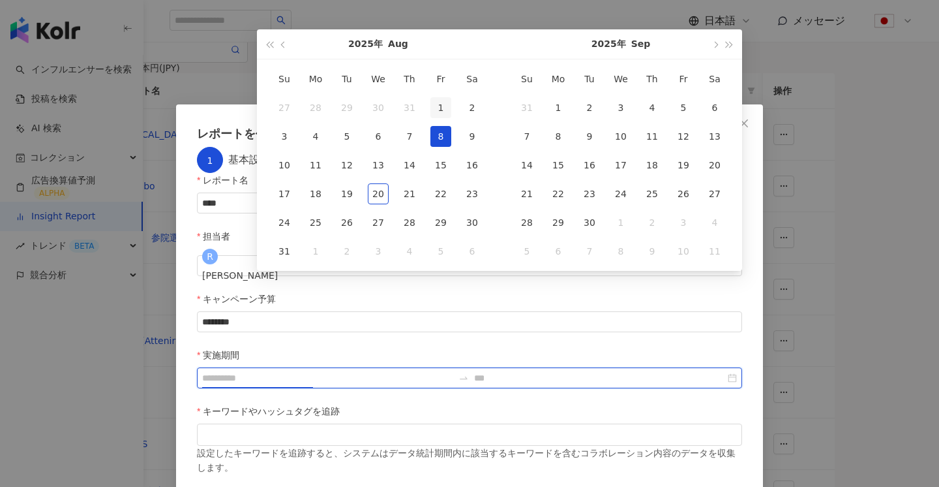
type input "**********"
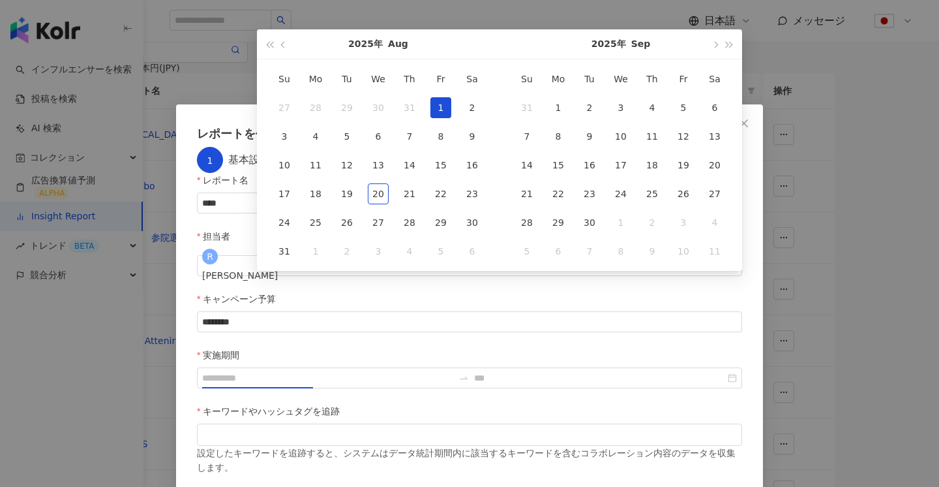
click at [437, 108] on div "1" at bounding box center [441, 107] width 21 height 21
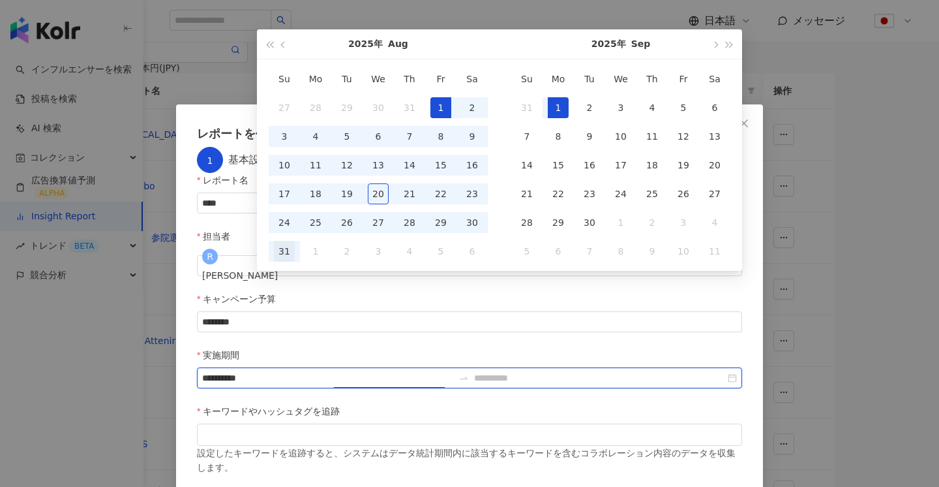
type input "**********"
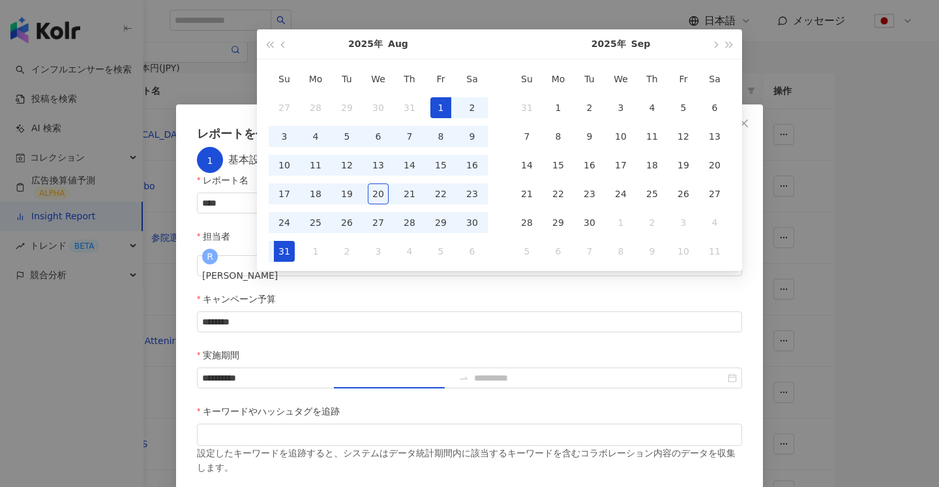
click at [291, 249] on div "31" at bounding box center [284, 251] width 21 height 21
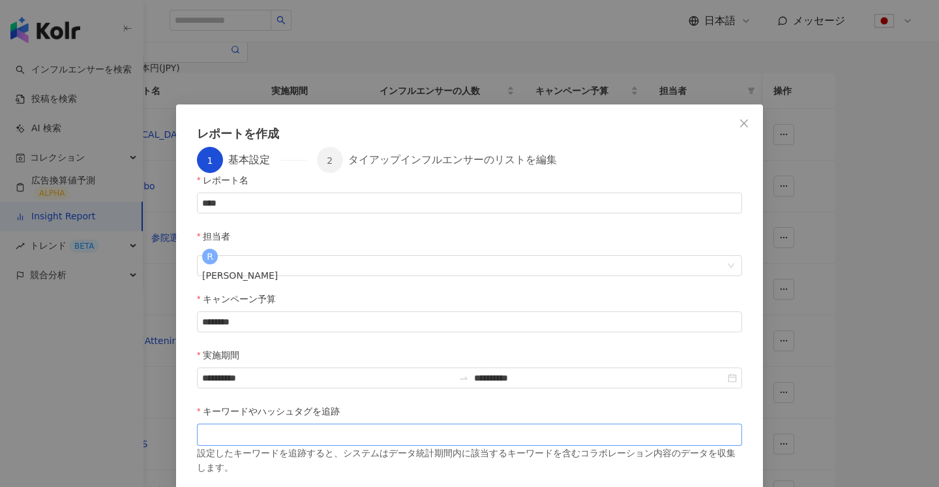
click at [309, 430] on div at bounding box center [470, 435] width 540 height 10
type input "***"
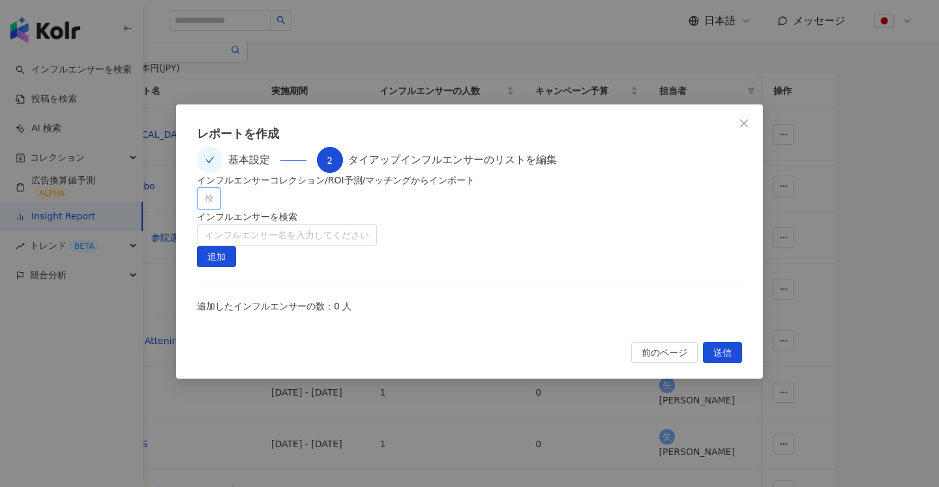
click at [221, 209] on div "検索または選択" at bounding box center [209, 198] width 24 height 22
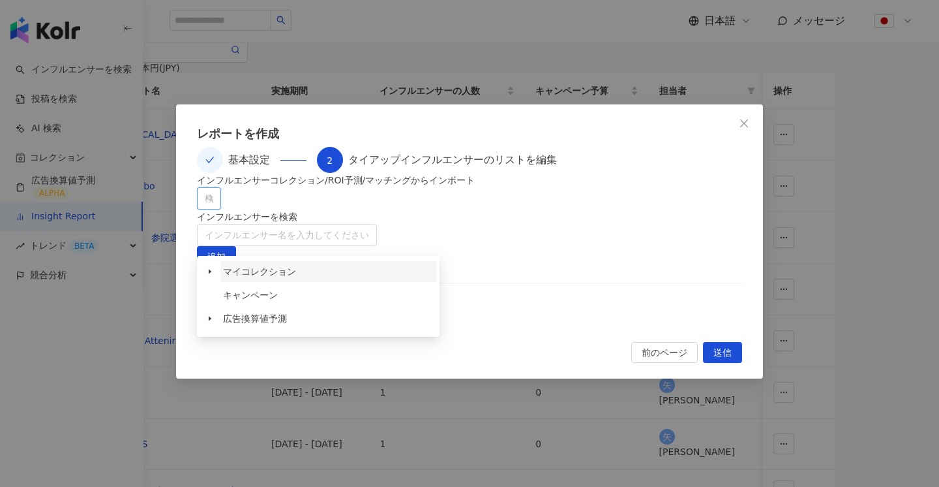
click at [329, 269] on span "マイコレクション" at bounding box center [329, 271] width 217 height 21
click at [212, 269] on icon "caret-down" at bounding box center [210, 271] width 7 height 7
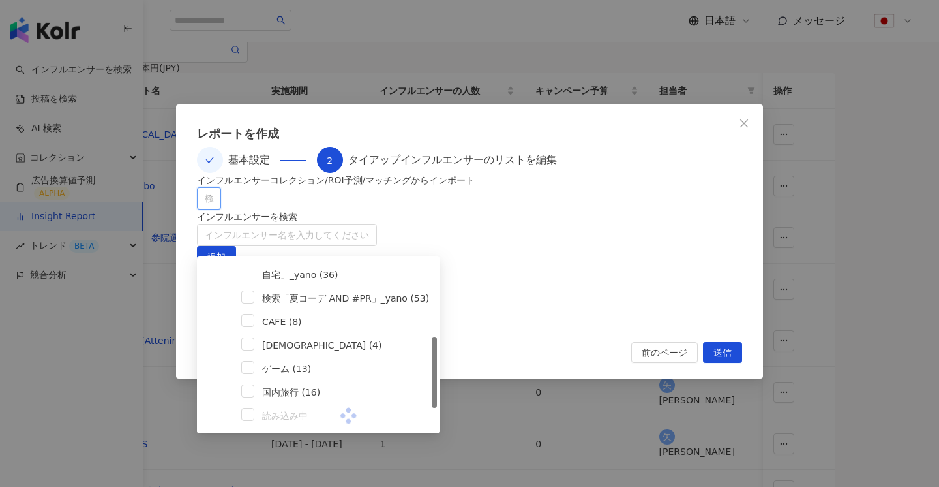
scroll to position [178, 0]
click at [272, 341] on span "ママ (4)" at bounding box center [321, 344] width 119 height 10
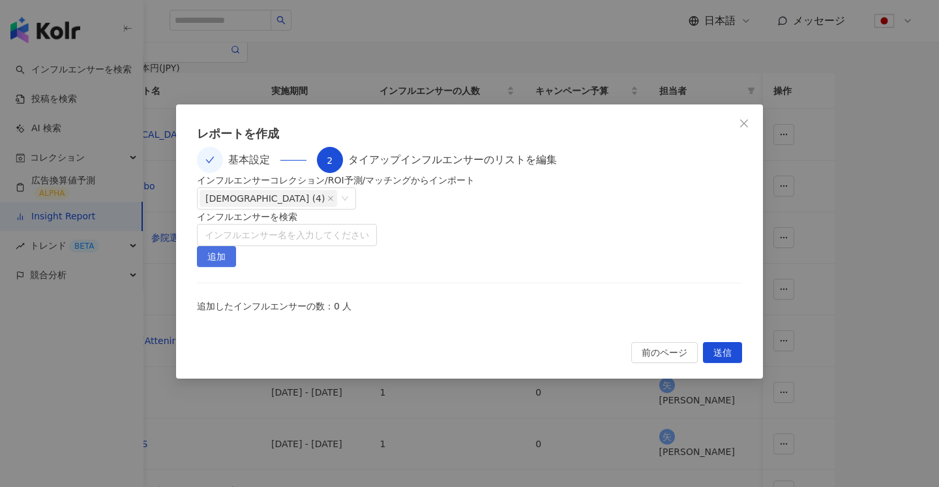
click at [226, 247] on span "追加" at bounding box center [216, 257] width 18 height 21
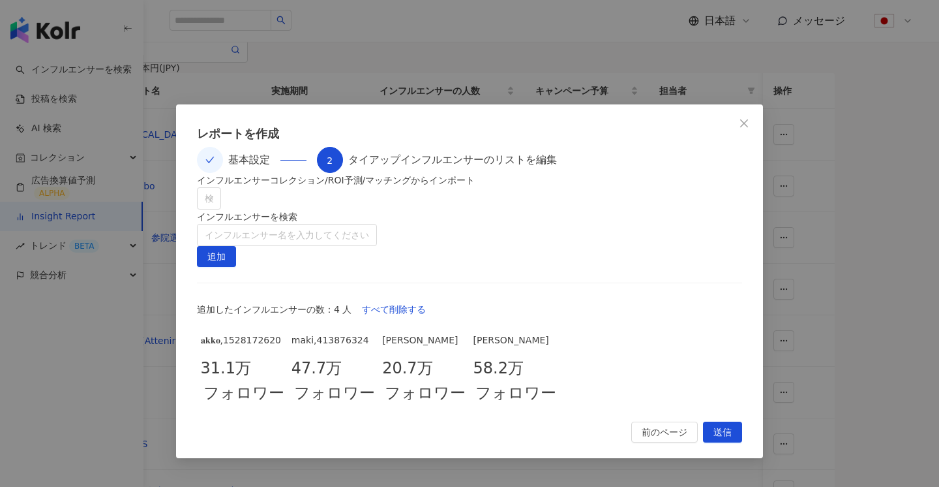
scroll to position [20, 0]
click at [735, 118] on span "Close" at bounding box center [744, 123] width 26 height 10
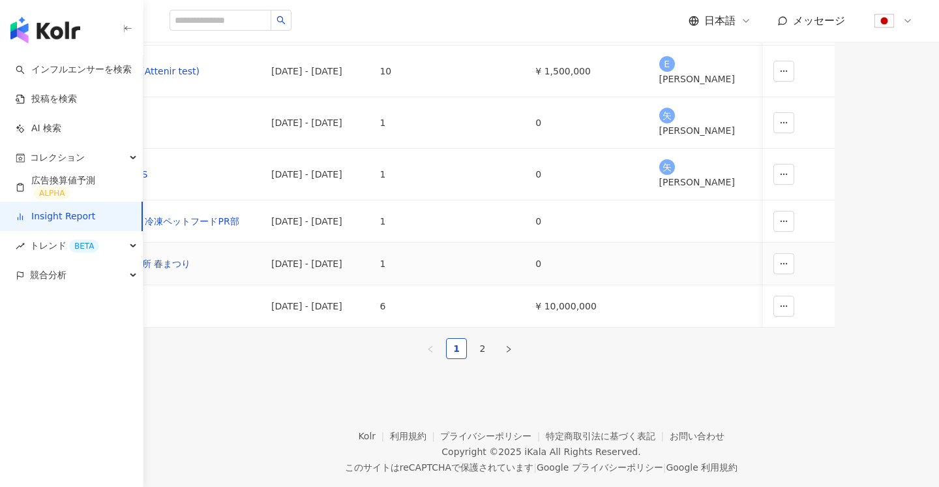
scroll to position [361, 0]
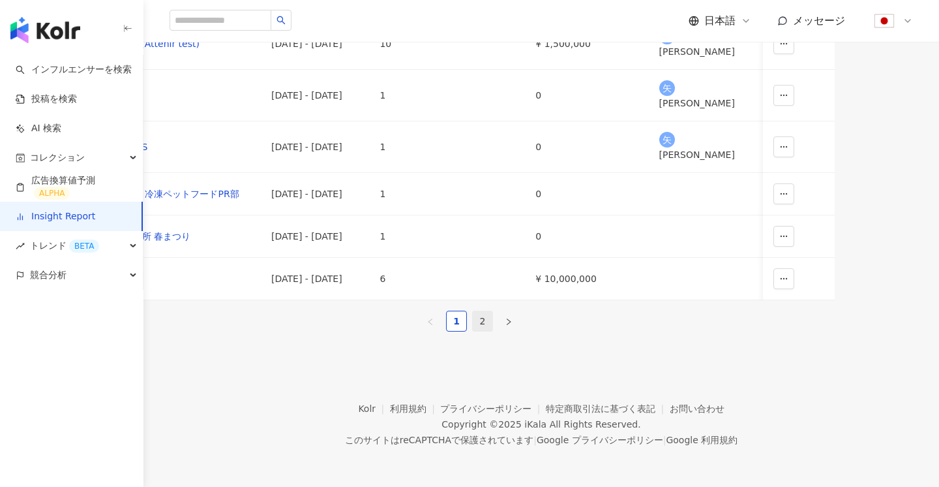
click at [493, 331] on link "2" at bounding box center [483, 321] width 20 height 20
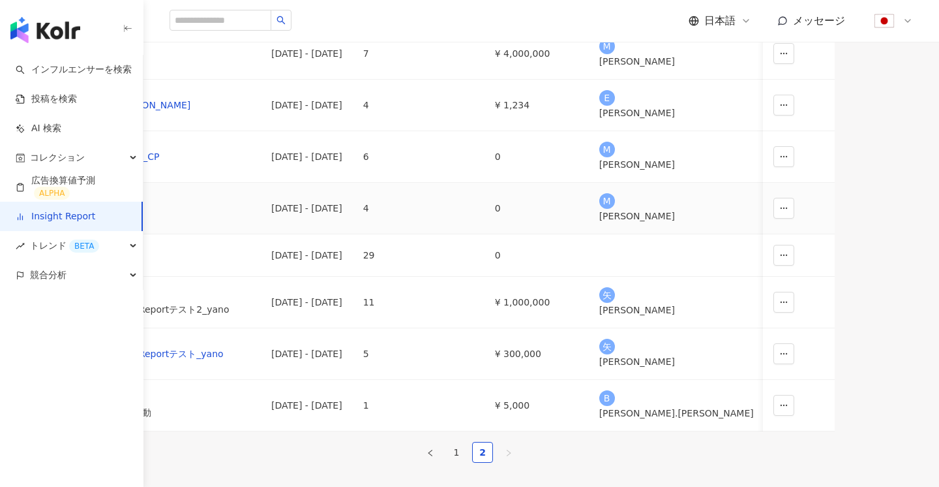
scroll to position [119, 0]
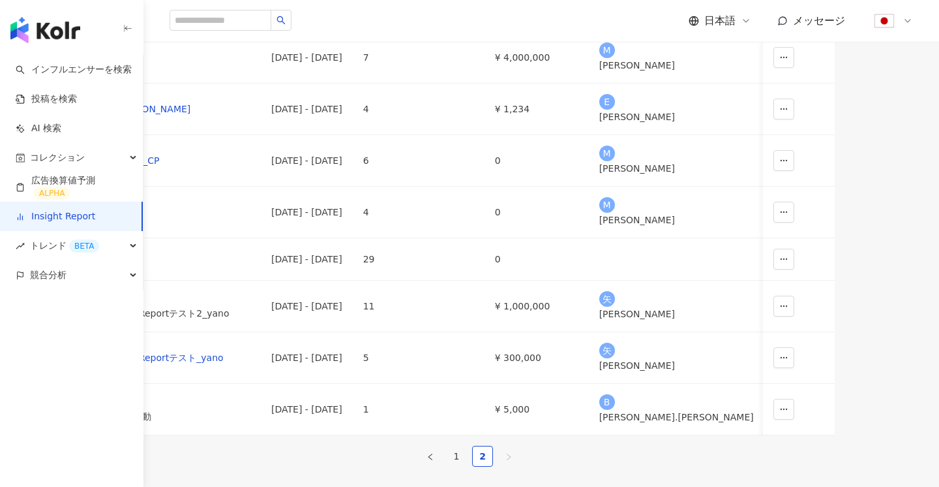
click at [589, 32] on td "¥ 1,000,000" at bounding box center [537, 11] width 104 height 42
click at [343, 18] on div "[DATE] - [DATE]" at bounding box center [306, 10] width 71 height 14
click at [249, 18] on div "スキンケア" at bounding box center [183, 10] width 136 height 14
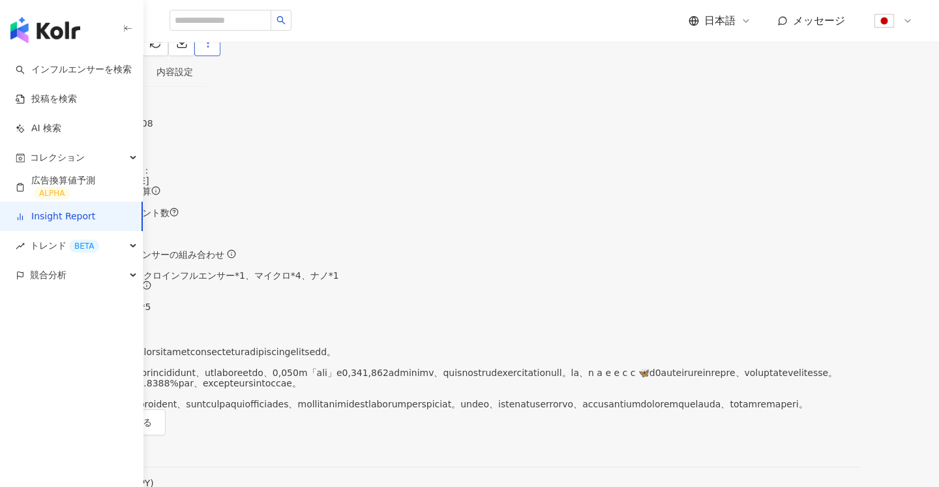
click at [214, 49] on icon "button" at bounding box center [208, 43] width 12 height 12
click at [849, 125] on div "レポート設定" at bounding box center [848, 126] width 110 height 14
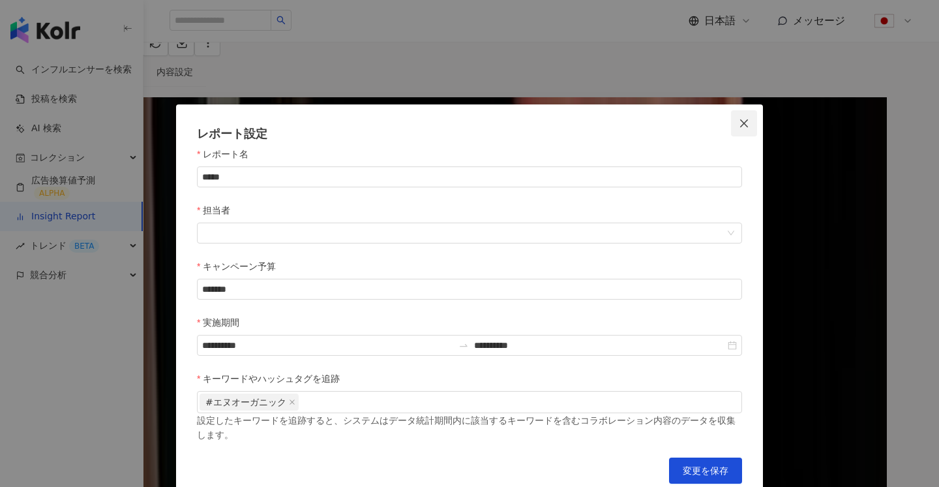
click at [747, 125] on icon "close" at bounding box center [744, 123] width 10 height 10
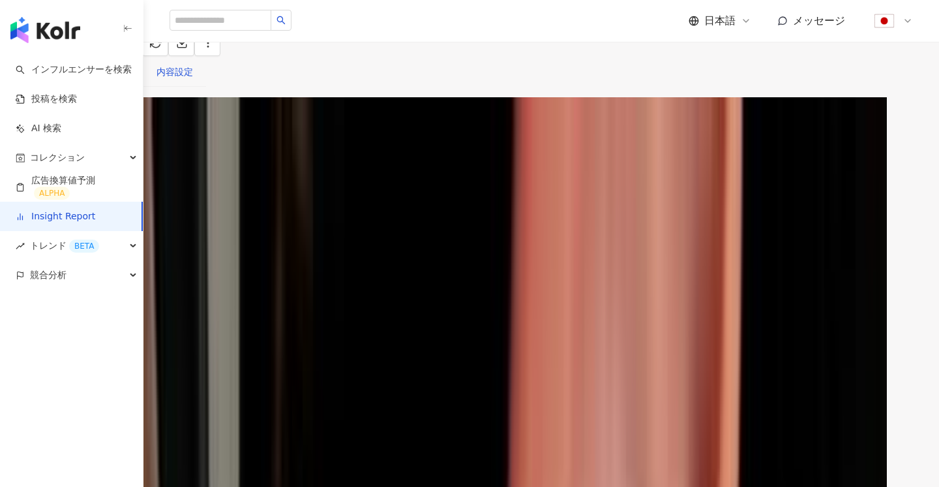
click at [193, 79] on div "内容設定" at bounding box center [175, 72] width 37 height 14
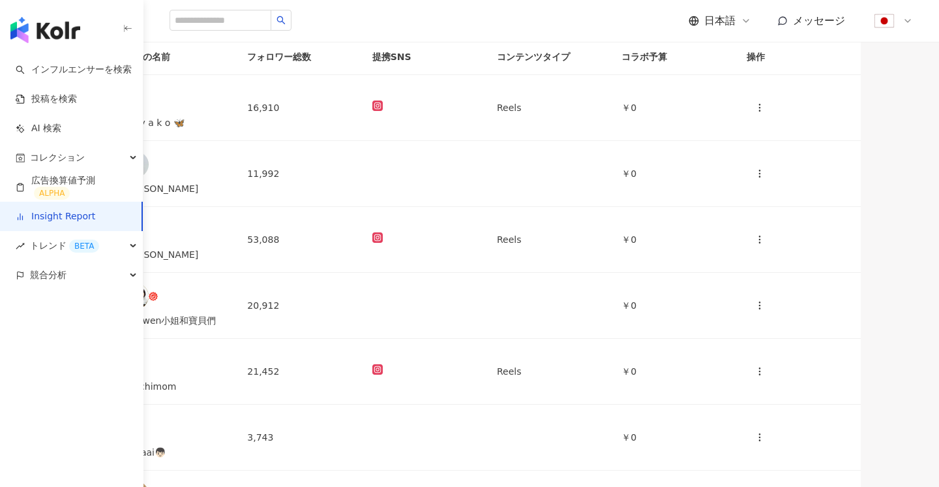
scroll to position [99, 0]
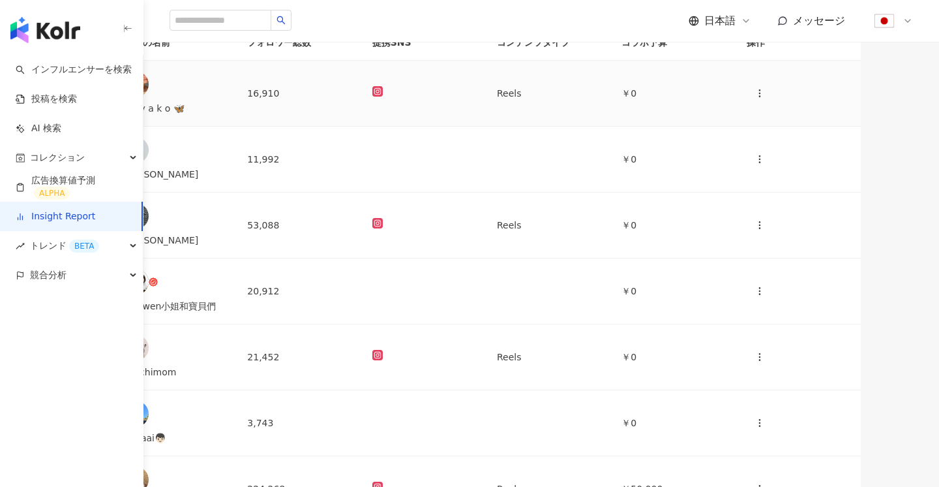
click at [102, 100] on div at bounding box center [95, 93] width 13 height 14
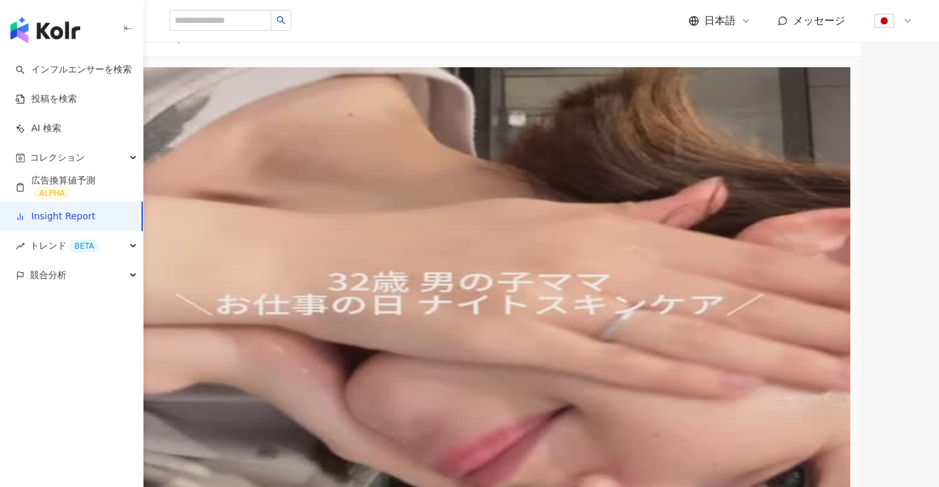
scroll to position [177, 0]
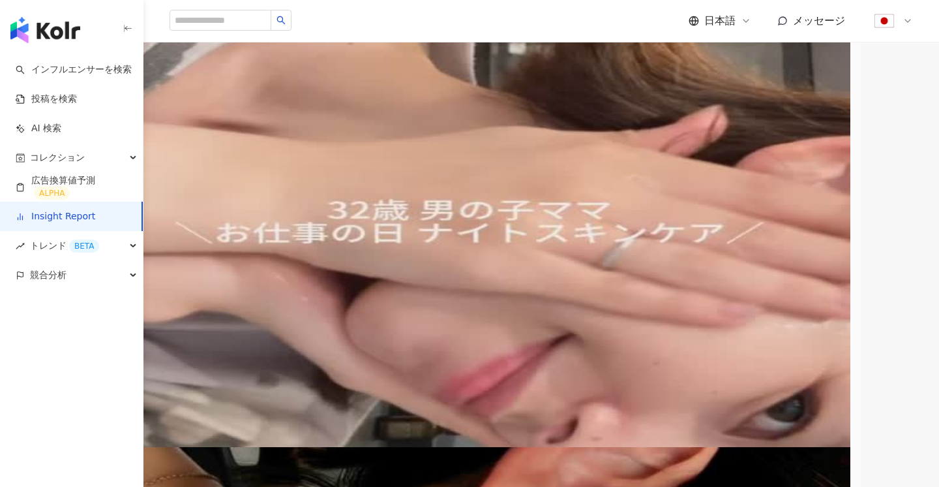
scroll to position [262, 0]
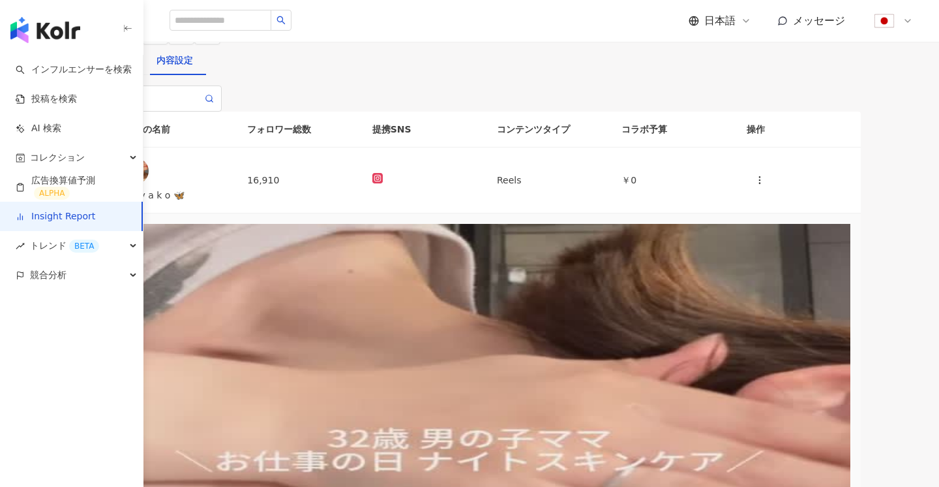
scroll to position [0, 0]
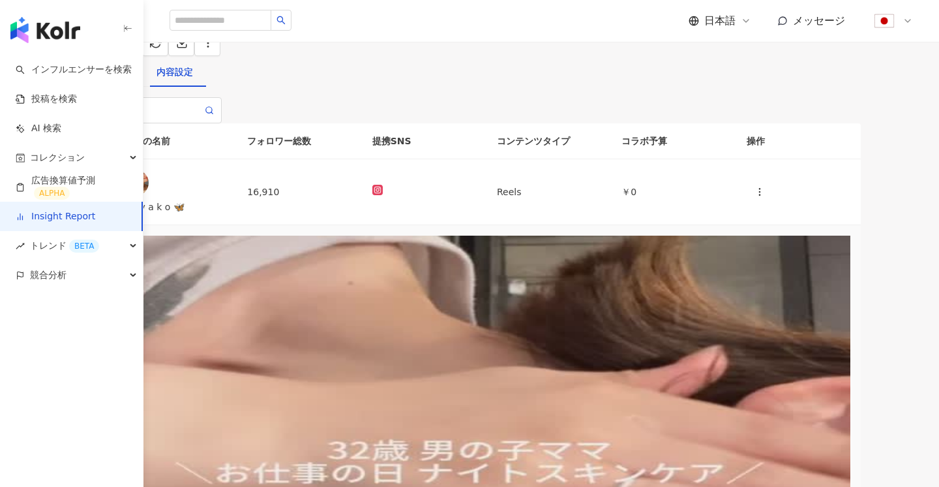
click at [130, 79] on div "投稿一覧" at bounding box center [112, 72] width 37 height 14
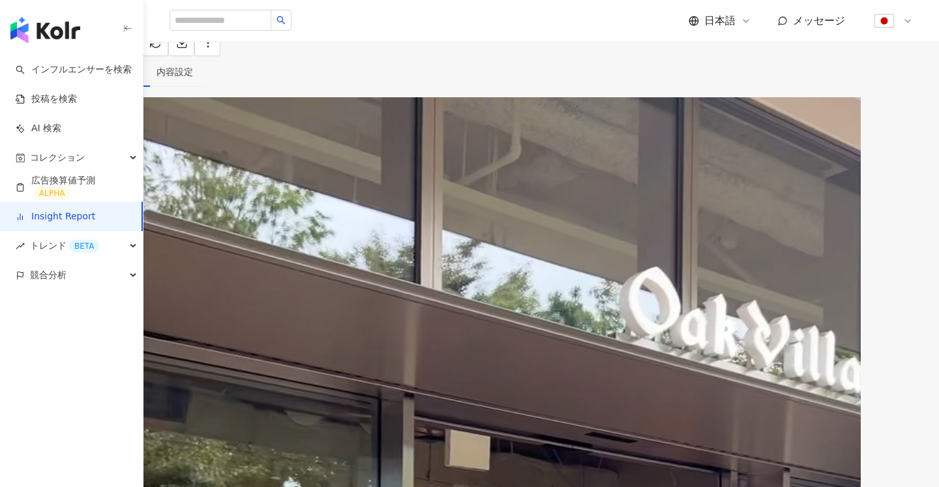
click at [68, 79] on div "レポート概要" at bounding box center [40, 72] width 55 height 14
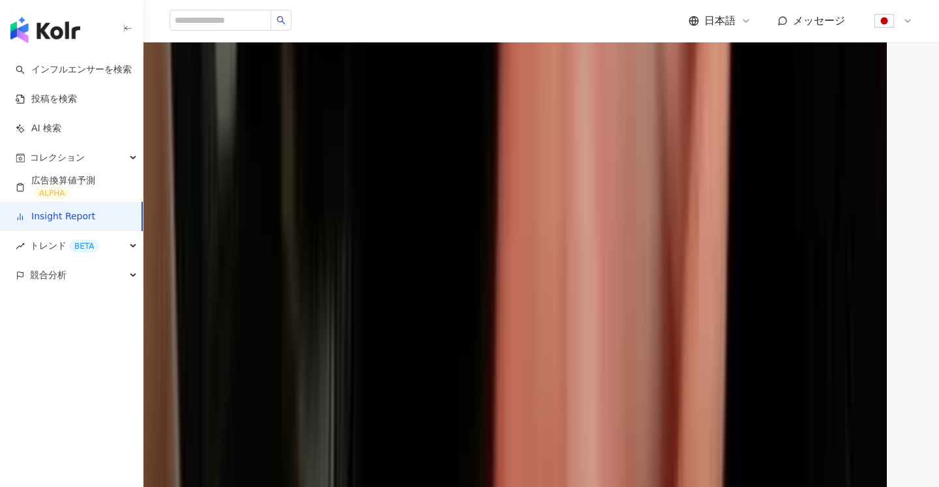
scroll to position [1055, 0]
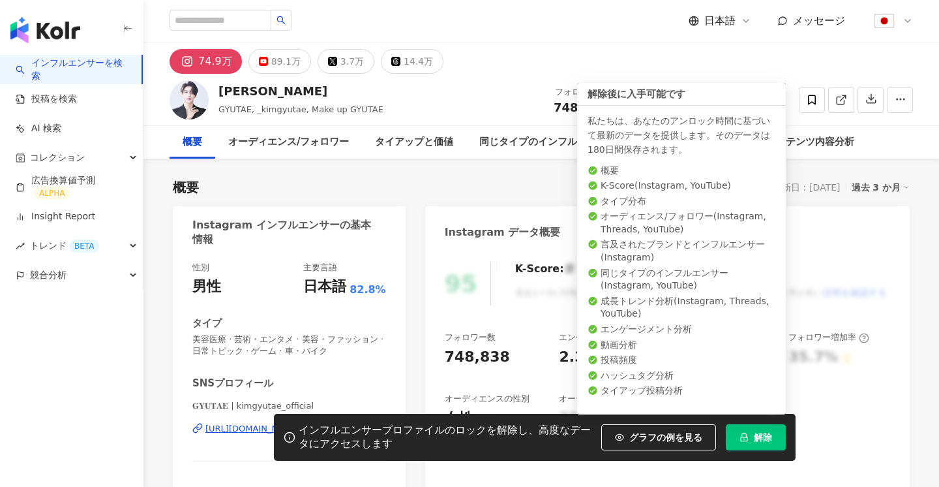
click at [766, 434] on span "解除" at bounding box center [763, 437] width 18 height 10
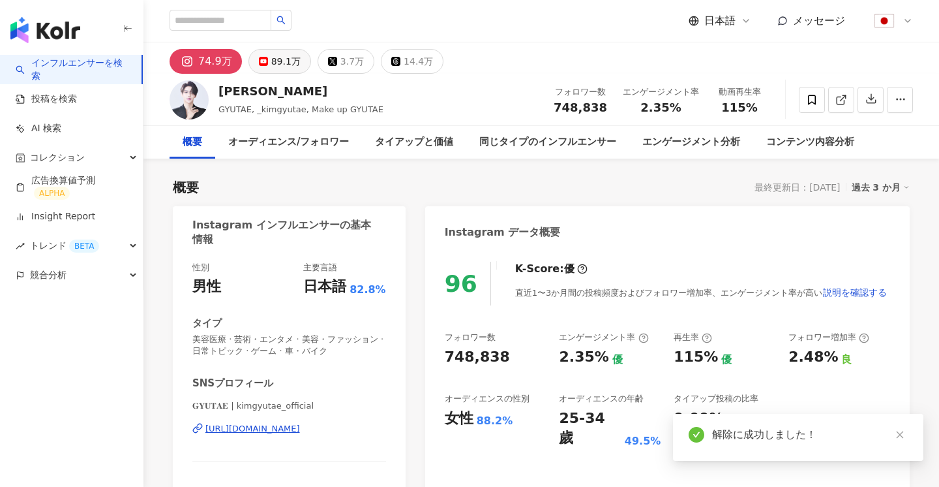
click at [273, 66] on div "89.1万" at bounding box center [285, 61] width 29 height 18
click at [285, 63] on div "89.1万" at bounding box center [285, 61] width 29 height 18
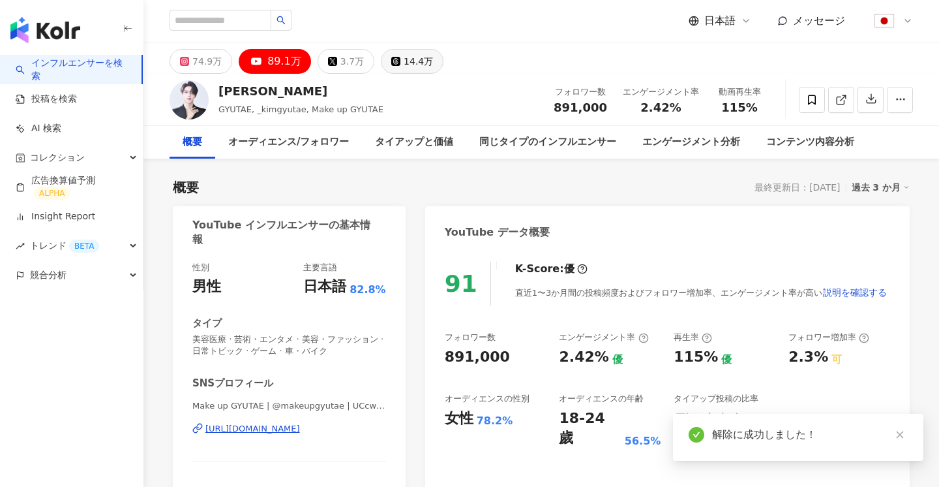
click at [341, 61] on div "3.7万" at bounding box center [352, 61] width 23 height 18
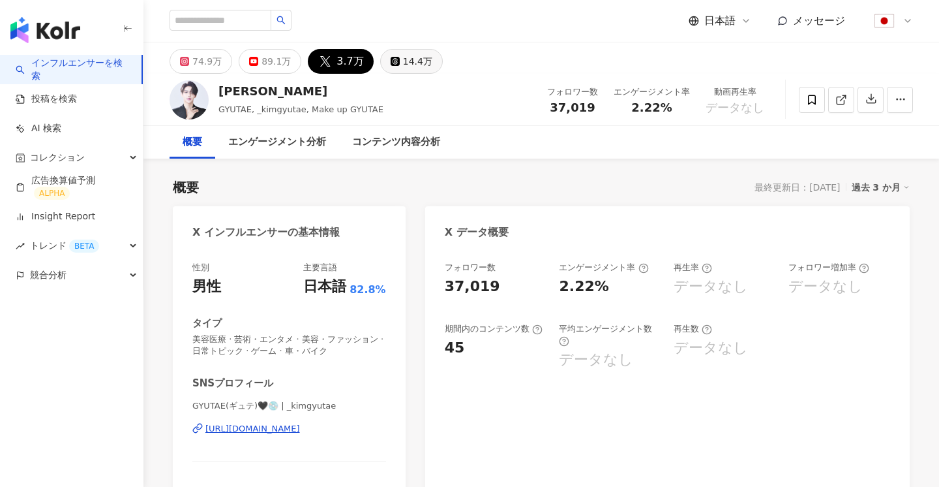
click at [392, 57] on button "14.4万" at bounding box center [411, 61] width 63 height 25
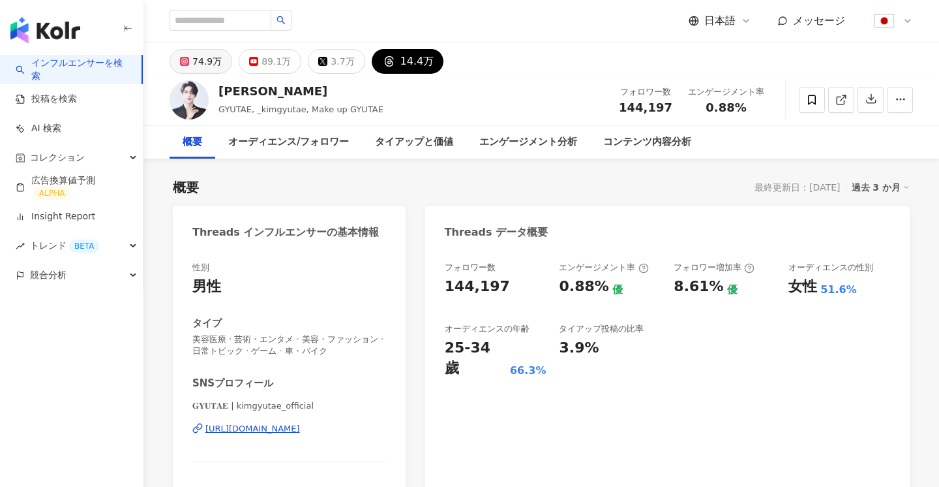
click at [196, 57] on div "74.9万" at bounding box center [206, 61] width 29 height 18
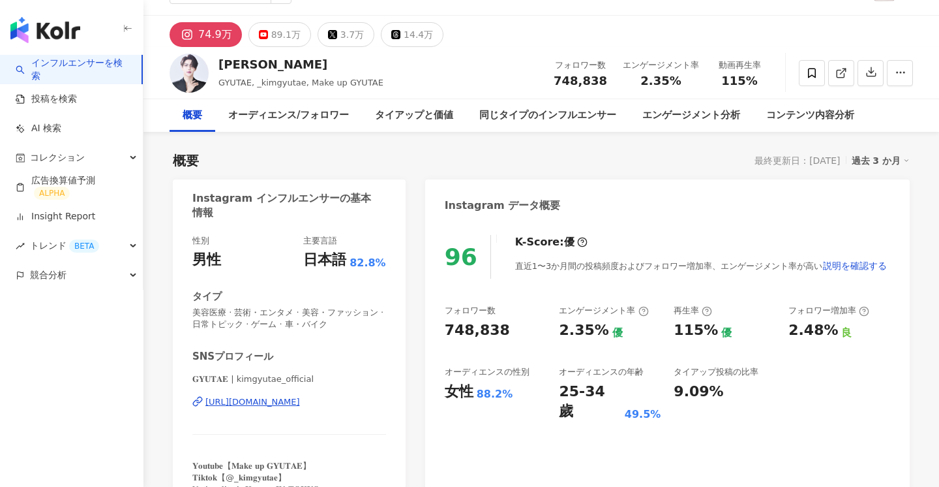
scroll to position [53, 0]
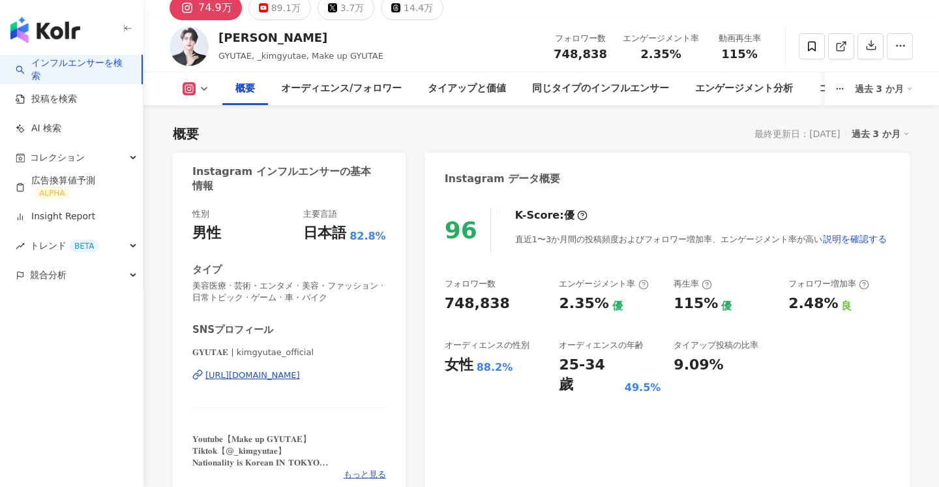
click at [577, 219] on icon at bounding box center [582, 215] width 10 height 10
click at [823, 238] on span "説明を確認する" at bounding box center [855, 239] width 64 height 10
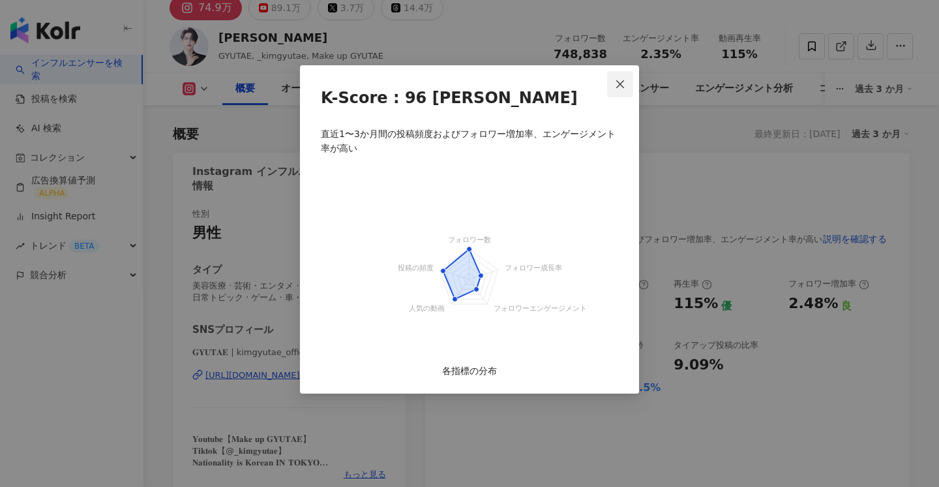
click at [618, 86] on icon "close" at bounding box center [621, 84] width 8 height 8
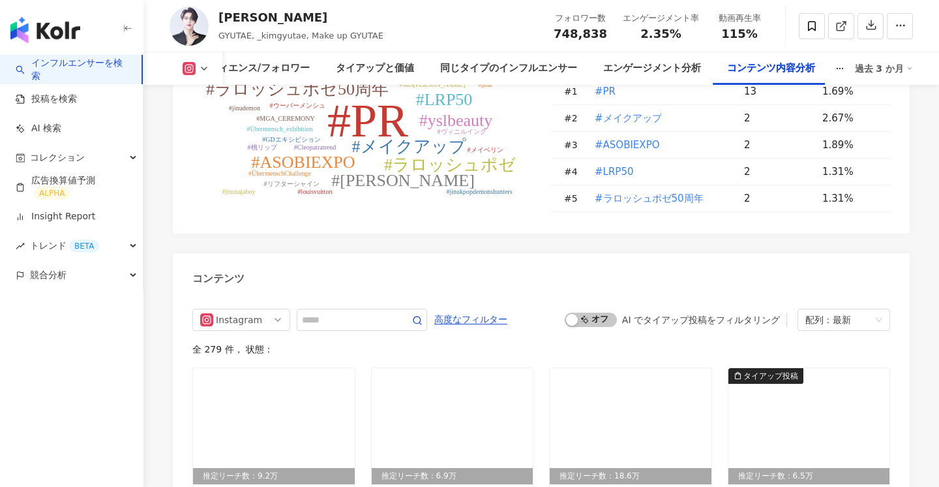
scroll to position [4080, 0]
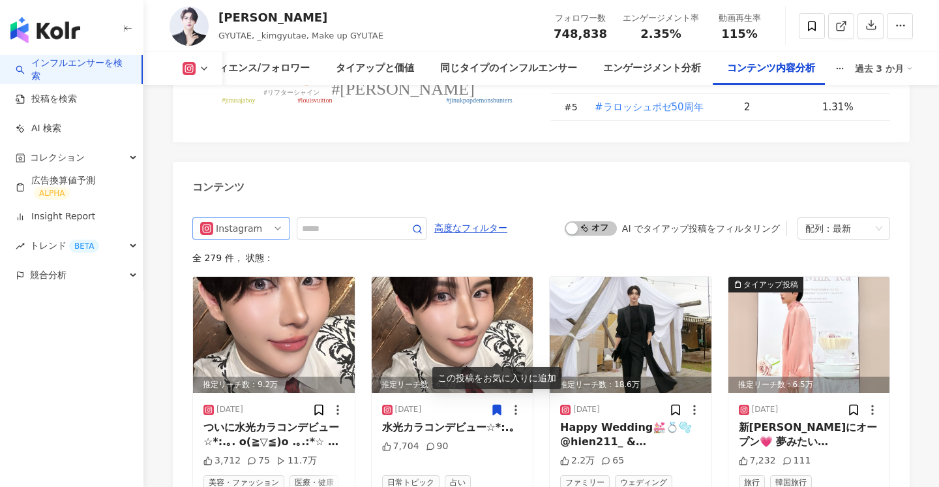
click at [266, 218] on span "Instagram" at bounding box center [241, 228] width 82 height 21
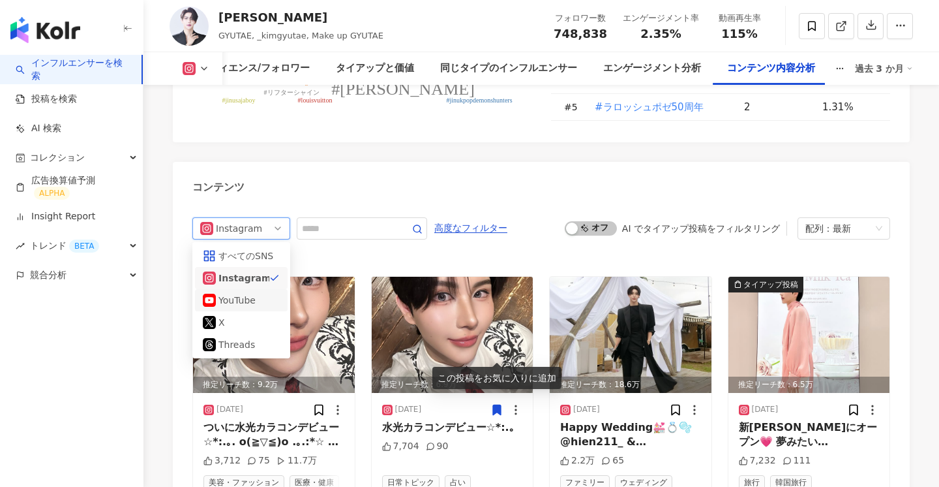
click at [243, 289] on div "YouTube" at bounding box center [241, 300] width 93 height 22
click at [237, 277] on img at bounding box center [274, 335] width 162 height 116
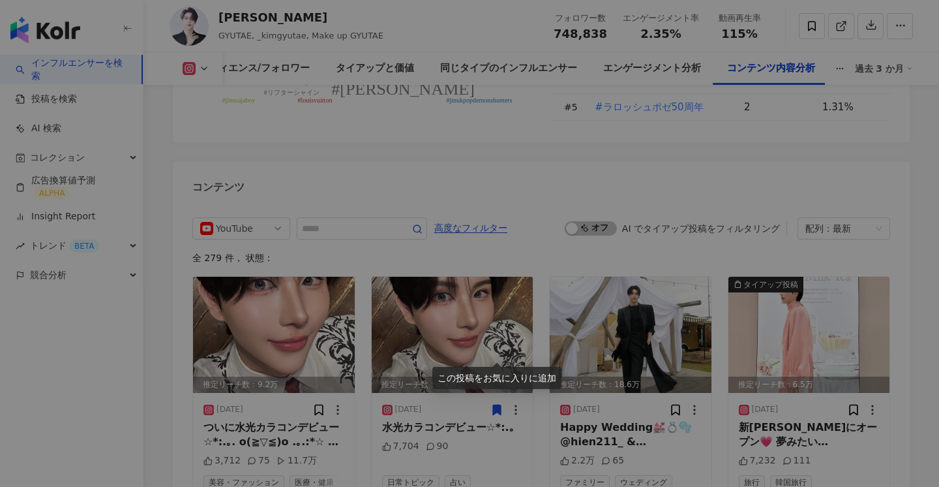
scroll to position [4099, 0]
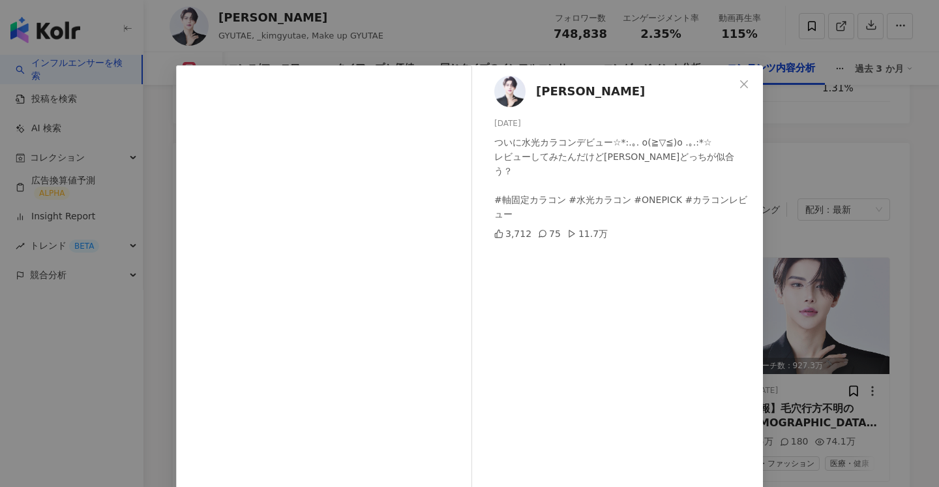
click at [745, 81] on icon "close" at bounding box center [744, 84] width 10 height 10
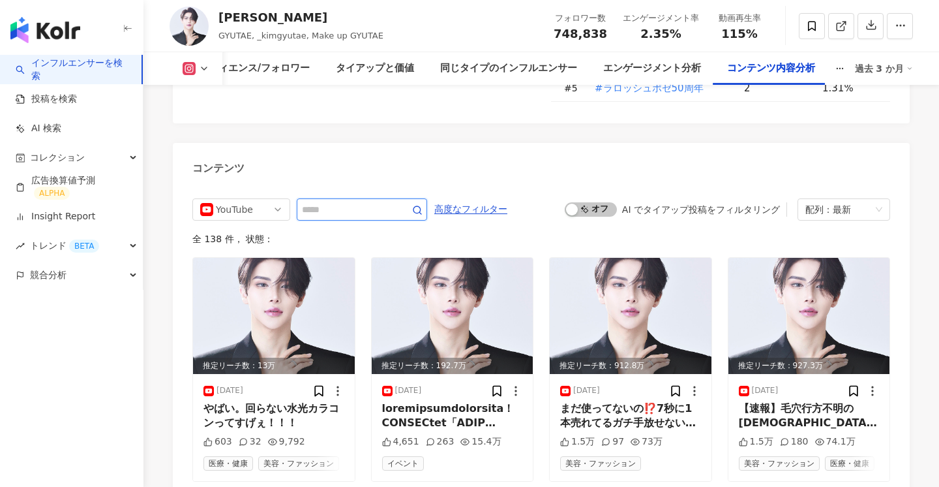
click at [348, 202] on input "text" at bounding box center [347, 210] width 91 height 16
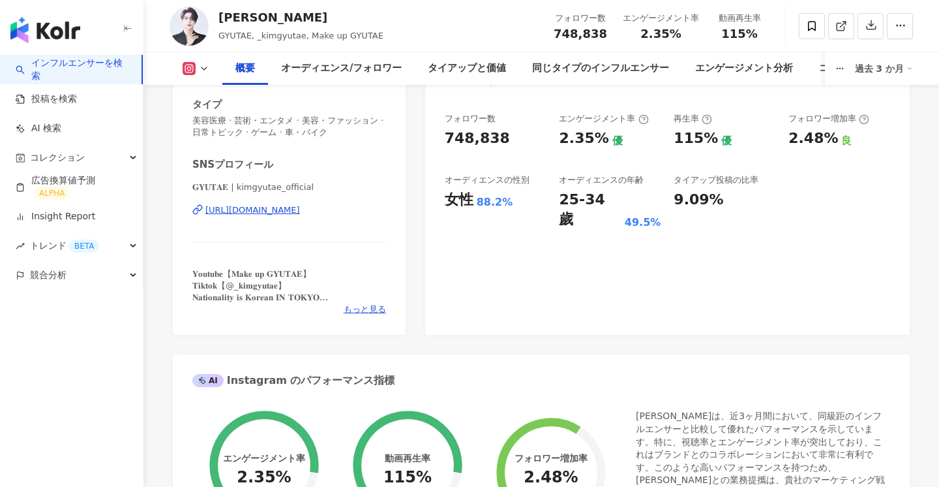
scroll to position [0, 0]
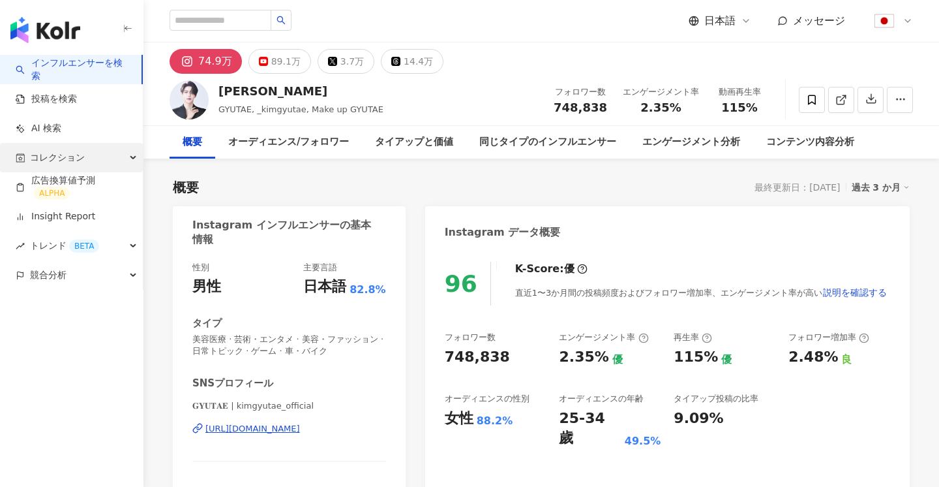
click at [99, 153] on div "コレクション" at bounding box center [71, 157] width 143 height 29
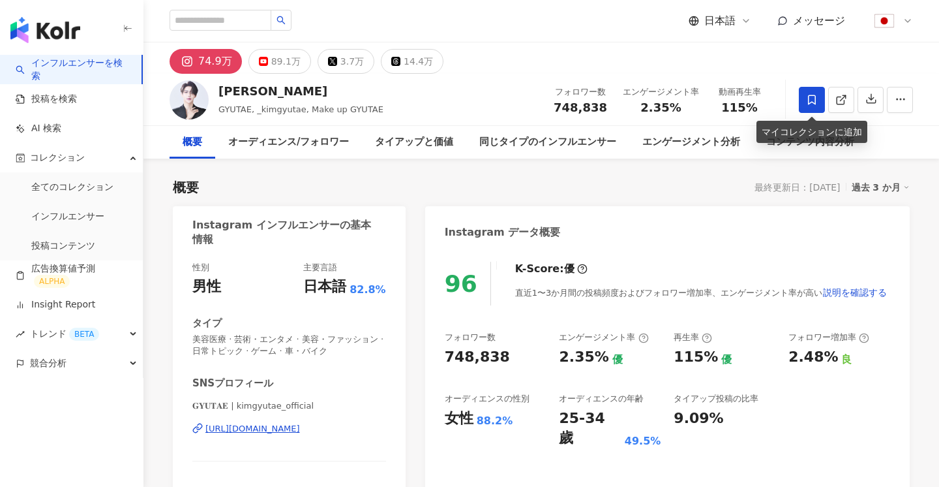
click at [816, 101] on icon at bounding box center [812, 100] width 12 height 12
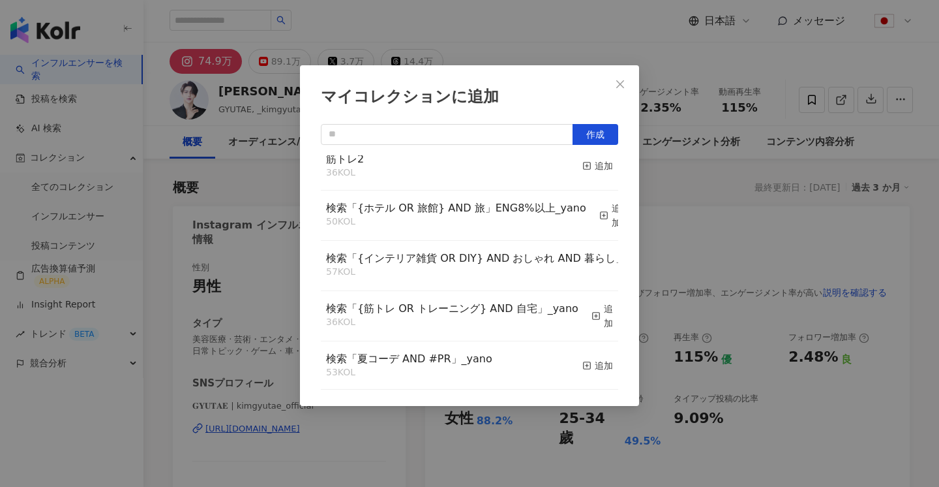
scroll to position [63, 0]
click at [617, 82] on icon "close" at bounding box center [620, 84] width 10 height 10
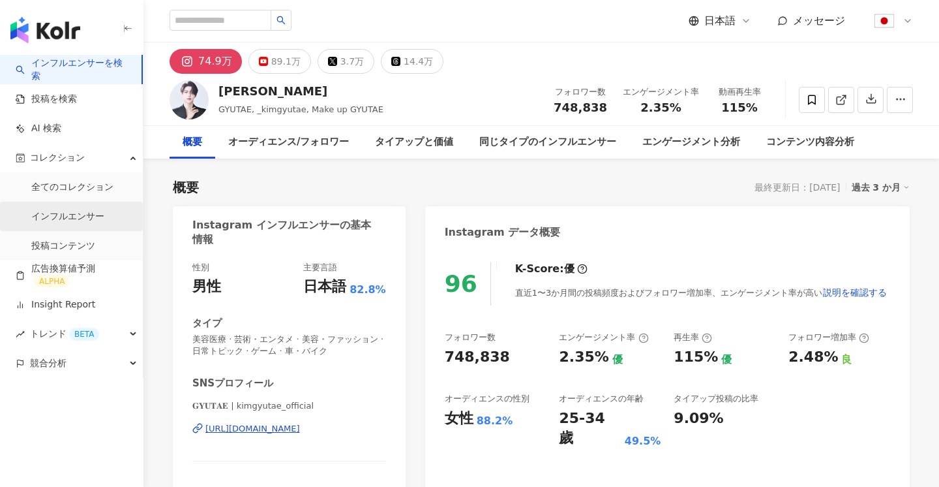
click at [50, 223] on link "インフルエンサー" at bounding box center [67, 216] width 73 height 13
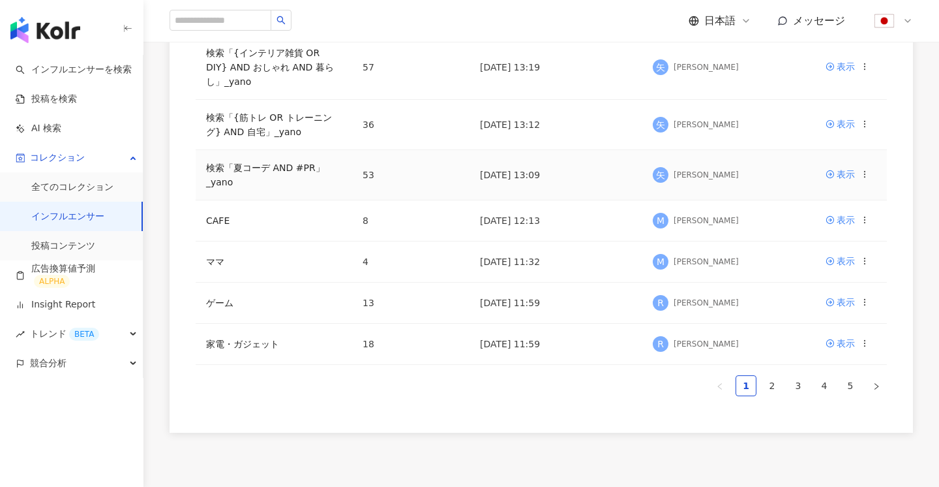
scroll to position [358, 0]
click at [853, 339] on div "表示" at bounding box center [846, 342] width 18 height 14
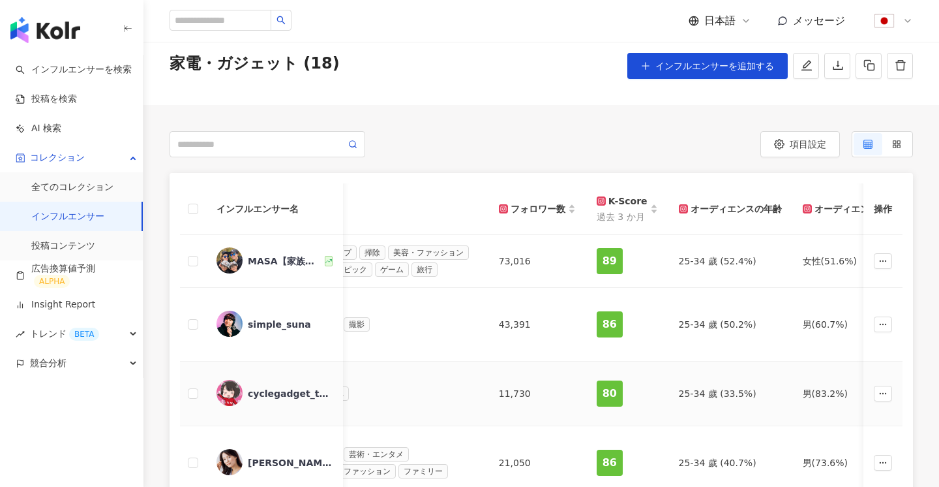
scroll to position [29, 0]
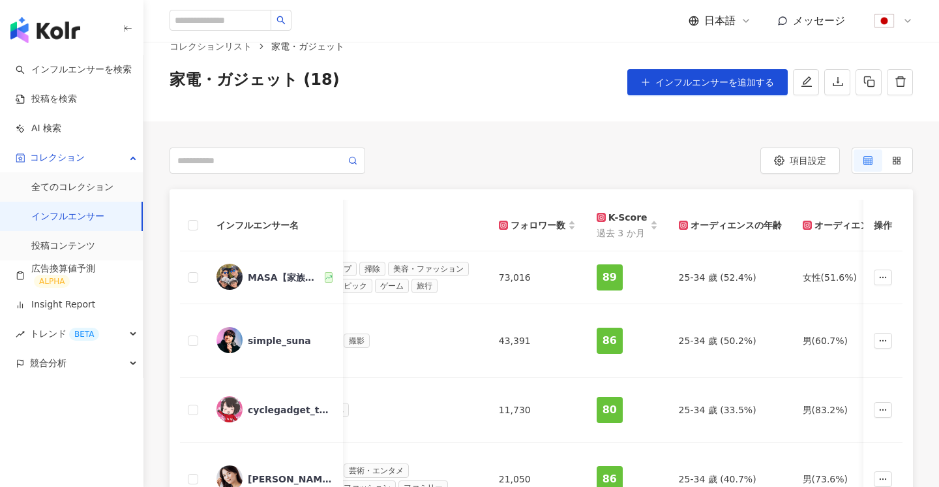
click at [842, 97] on div "コレクションリスト 家電・ガジェット 家電・ガジェット (18) インフルエンサーを追加する" at bounding box center [542, 67] width 796 height 108
click at [842, 92] on button "button" at bounding box center [838, 82] width 26 height 26
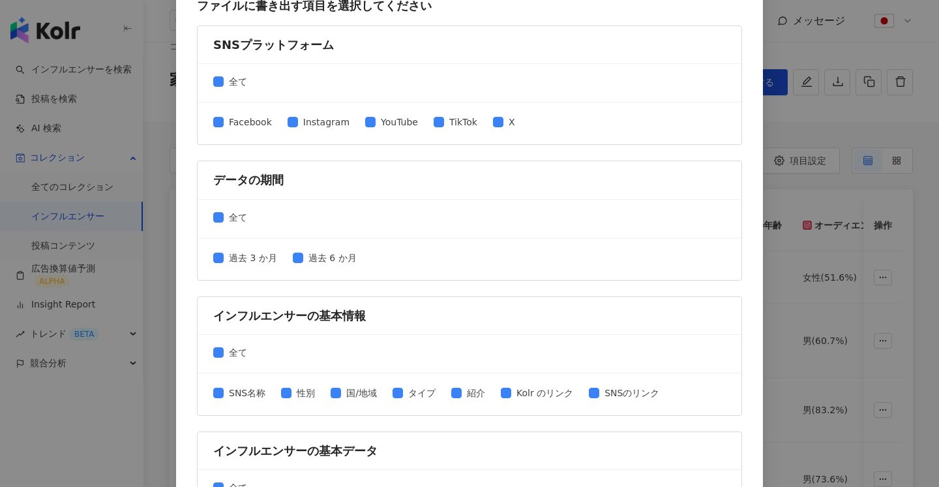
scroll to position [0, 0]
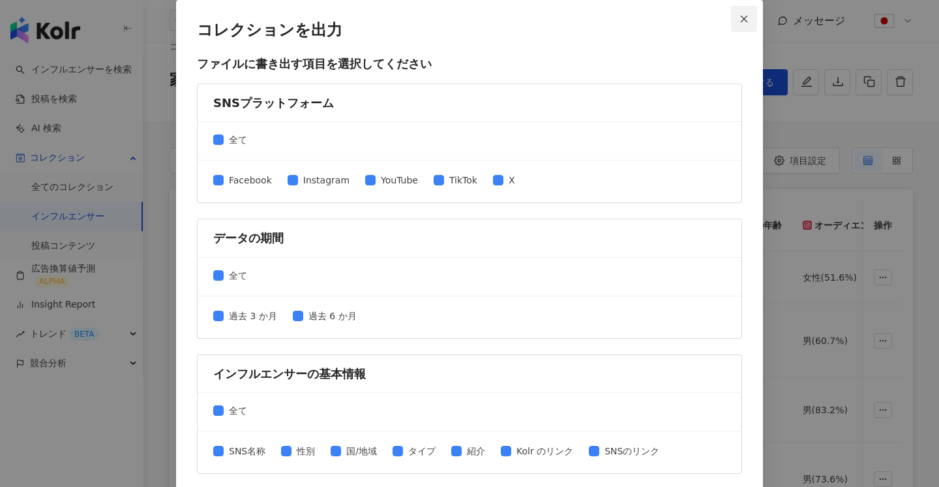
click at [740, 21] on icon "close" at bounding box center [744, 18] width 9 height 9
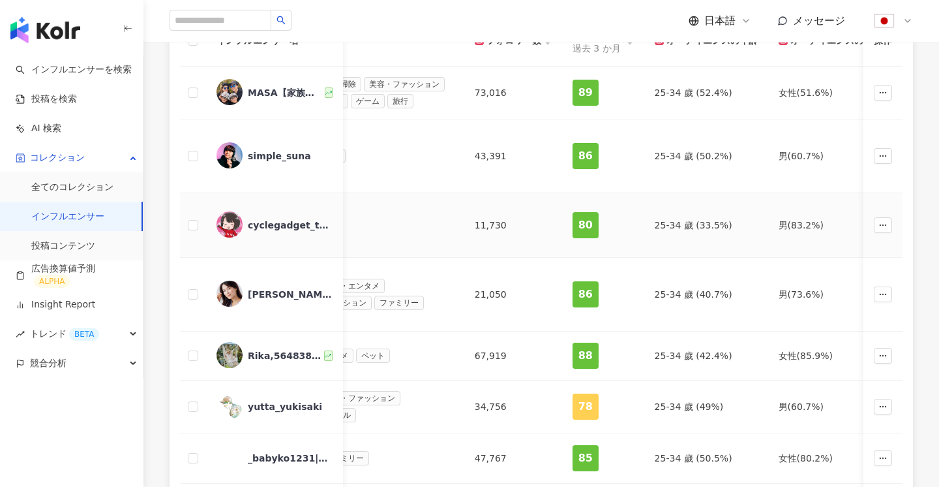
scroll to position [206, 0]
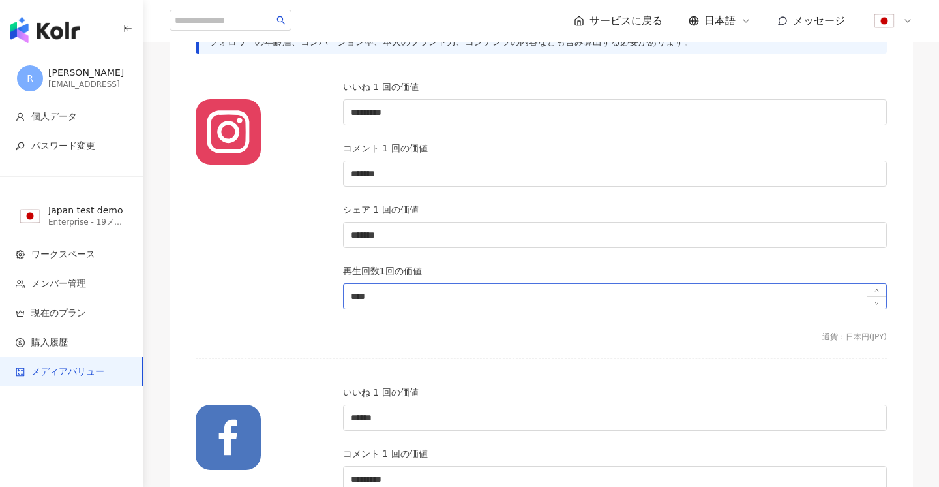
scroll to position [134, 0]
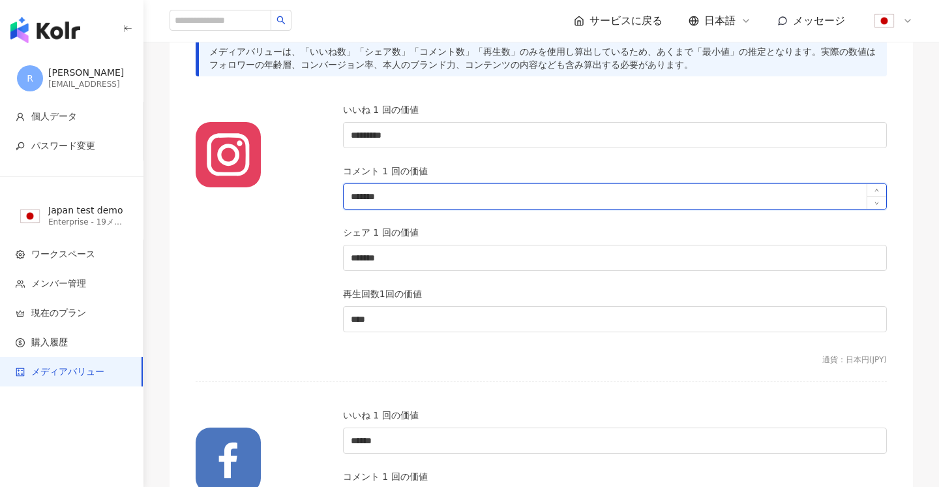
click at [403, 195] on input "*******" at bounding box center [615, 196] width 543 height 25
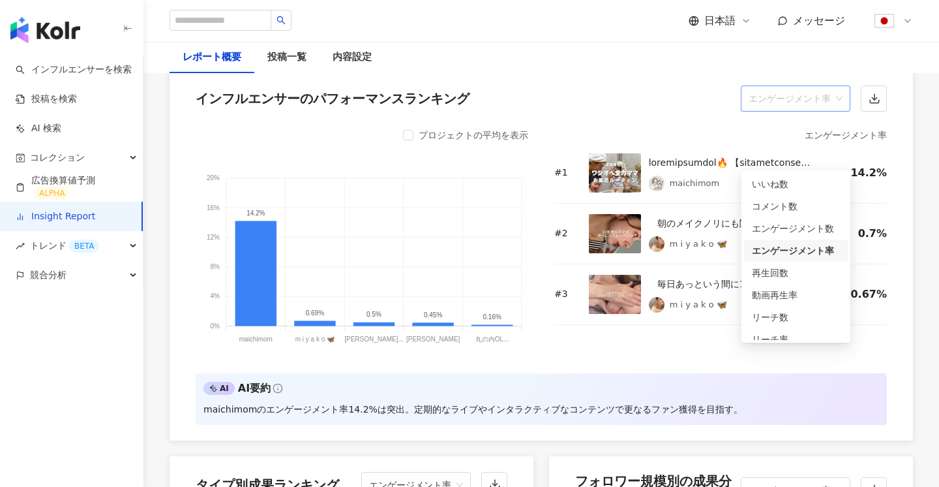
click at [807, 111] on span "エンゲージメント率" at bounding box center [796, 98] width 94 height 25
click at [784, 211] on div "コメント数" at bounding box center [796, 206] width 88 height 14
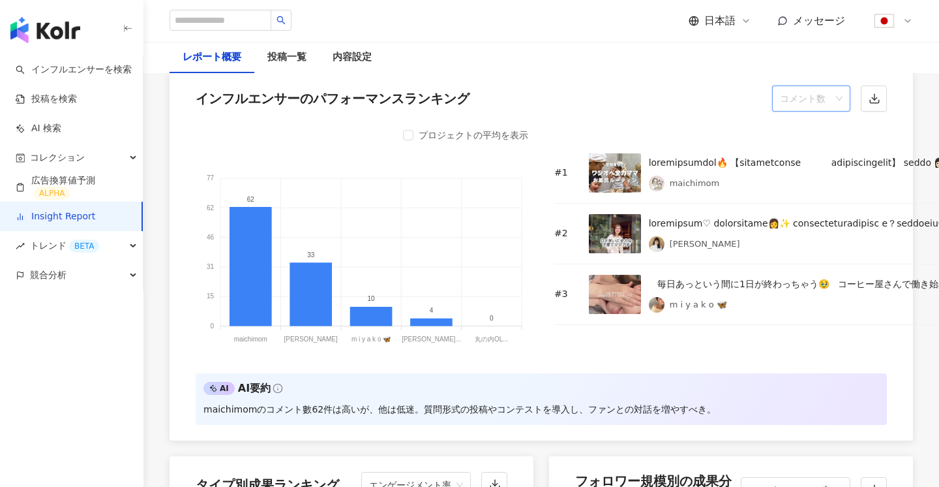
click at [795, 111] on span "コメント数" at bounding box center [811, 98] width 63 height 25
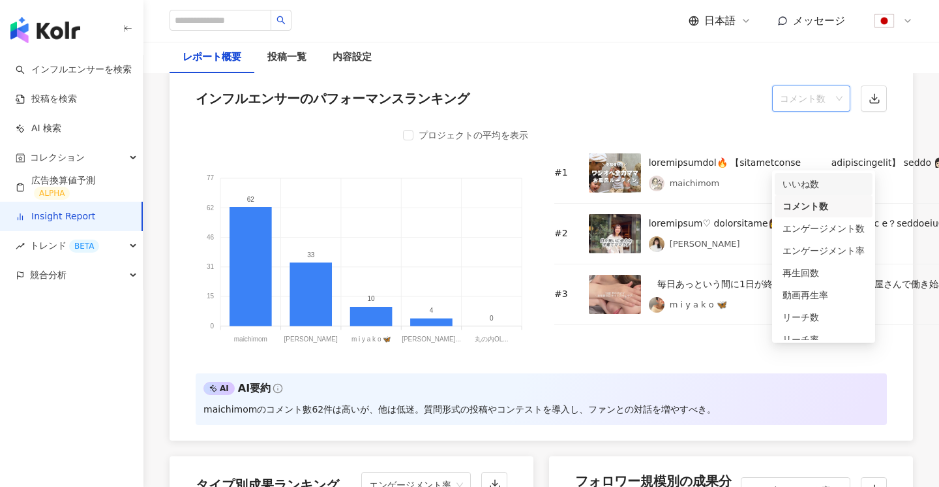
click at [800, 186] on div "いいね数" at bounding box center [824, 184] width 82 height 14
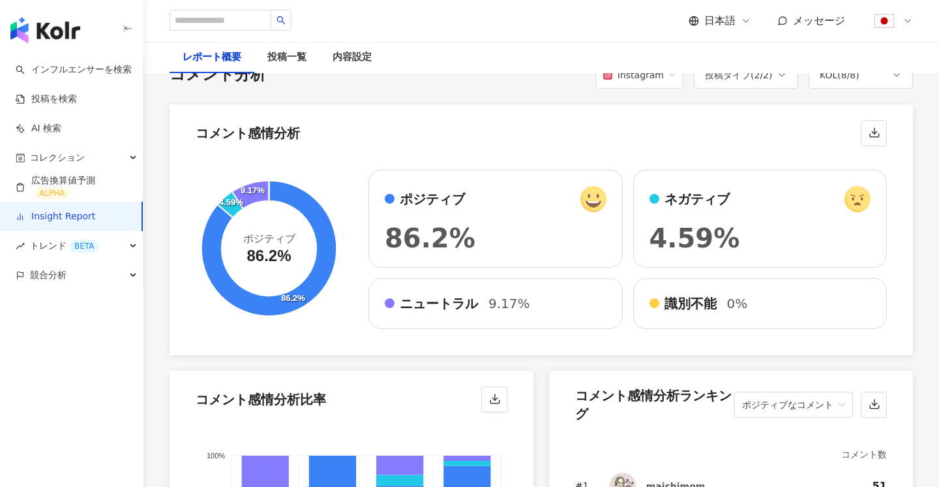
scroll to position [2226, 0]
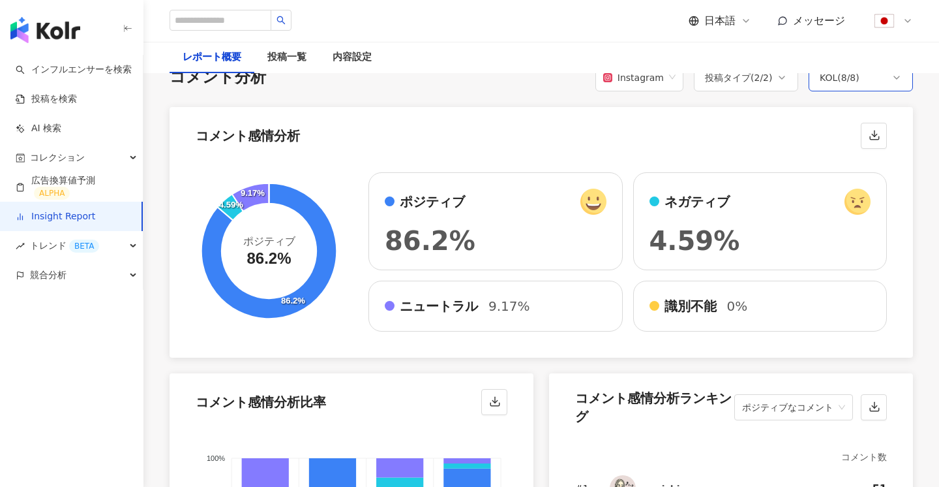
click at [844, 91] on div "KOL ( 8 / 8 )" at bounding box center [861, 77] width 104 height 27
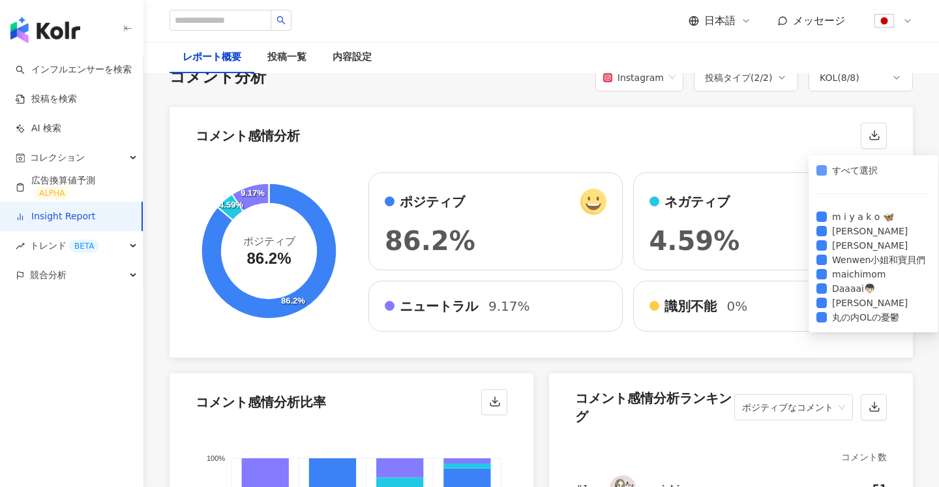
click at [836, 172] on span "すべて選択" at bounding box center [855, 170] width 56 height 14
click at [845, 212] on label "m i y a k o 🦋" at bounding box center [874, 216] width 114 height 14
click at [858, 243] on label "[PERSON_NAME]" at bounding box center [874, 245] width 114 height 14
click at [581, 157] on div "コメント感情分析" at bounding box center [542, 132] width 744 height 50
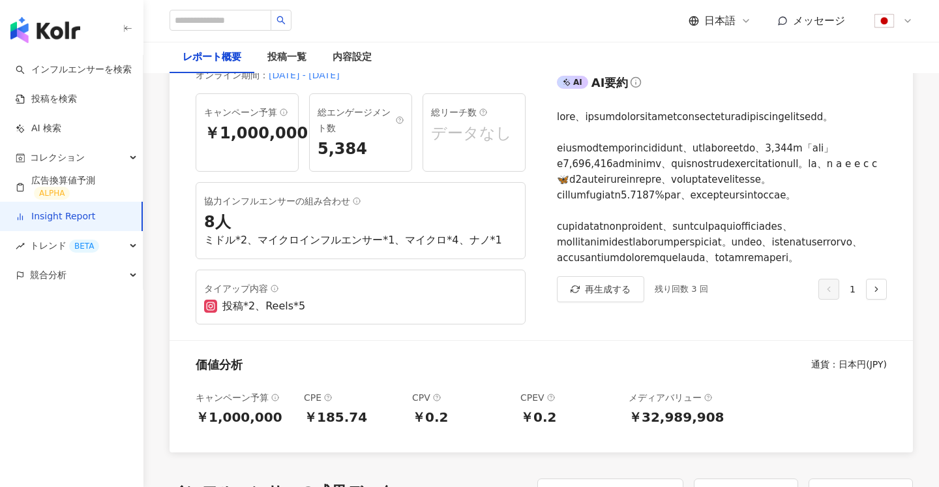
scroll to position [0, 0]
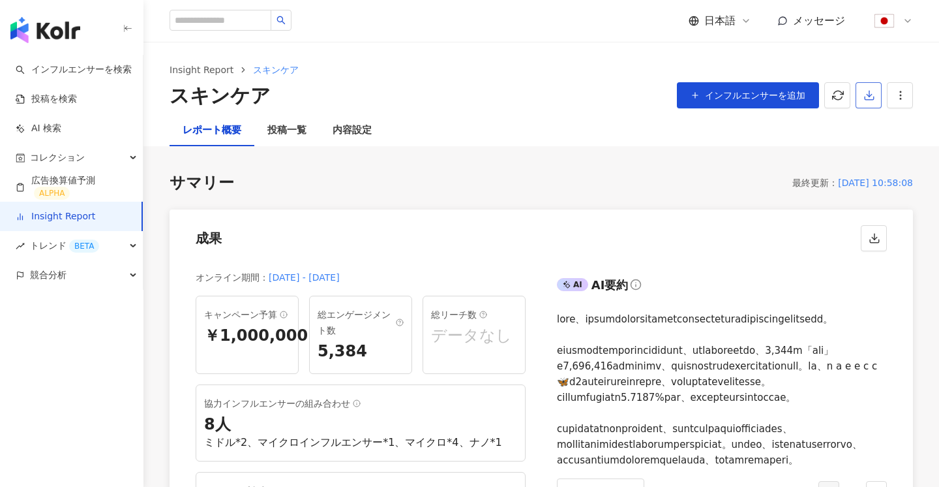
click at [870, 89] on icon "button" at bounding box center [870, 95] width 12 height 12
click at [830, 125] on span "プレゼンテーションを出力" at bounding box center [817, 126] width 110 height 14
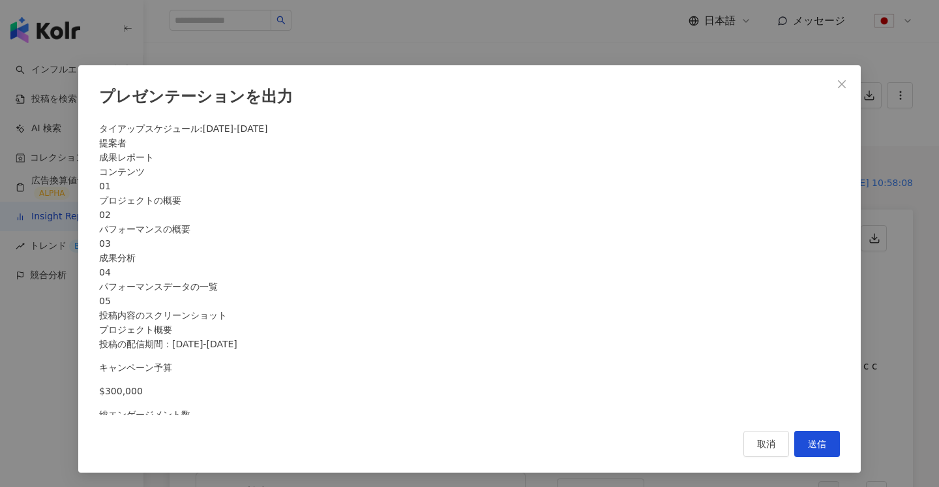
scroll to position [888, 0]
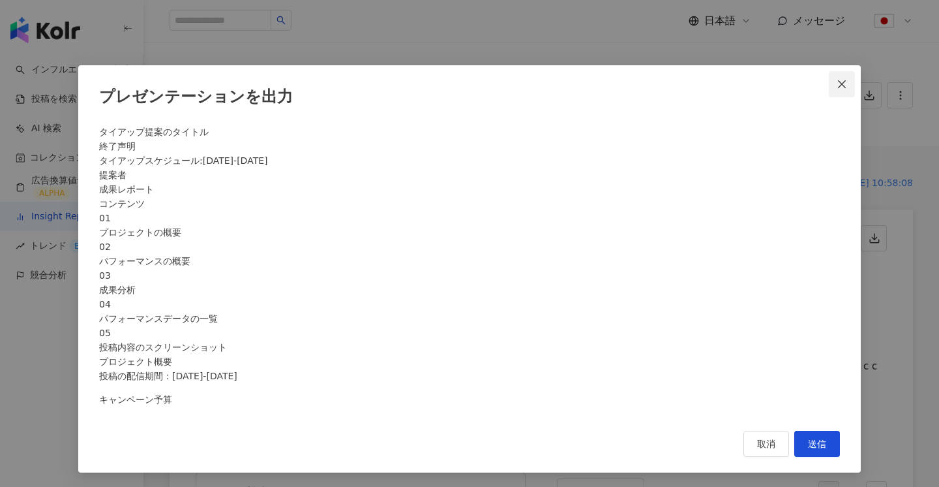
click at [843, 80] on icon "close" at bounding box center [842, 84] width 10 height 10
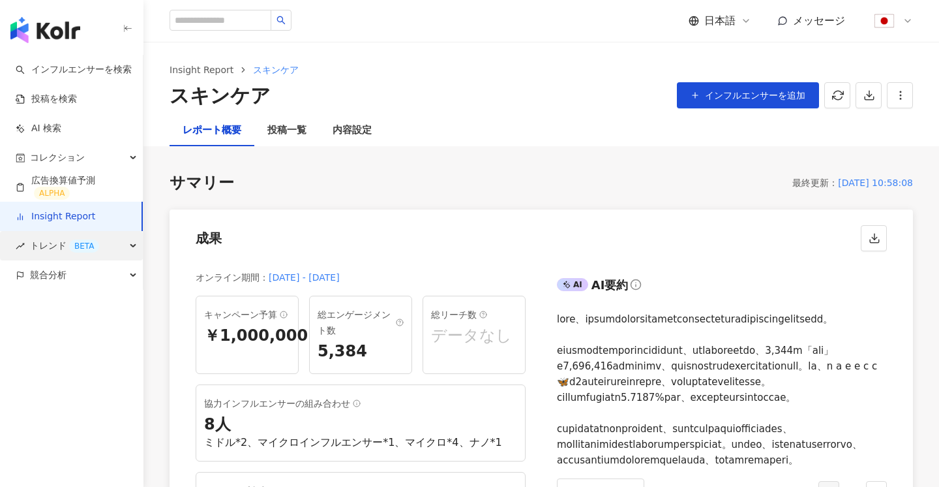
click at [121, 243] on div "トレンド BETA" at bounding box center [71, 245] width 143 height 29
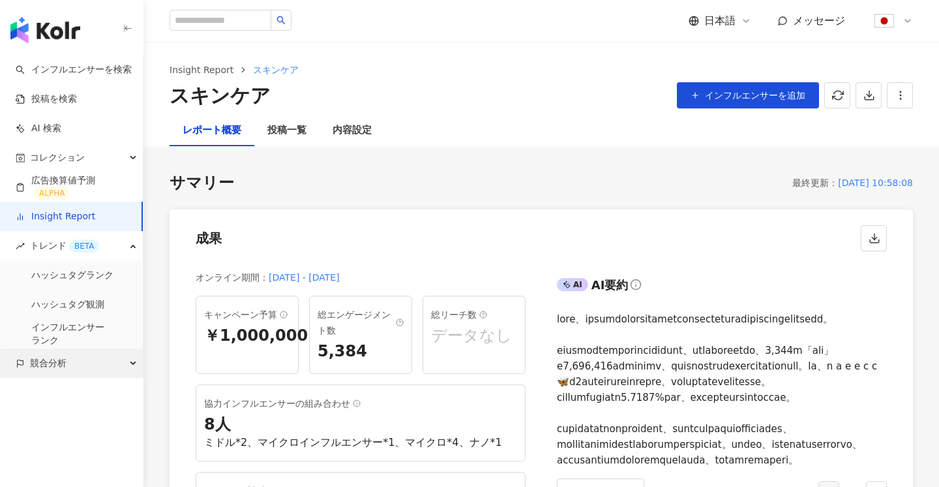
click at [100, 358] on div "競合分析" at bounding box center [71, 362] width 143 height 29
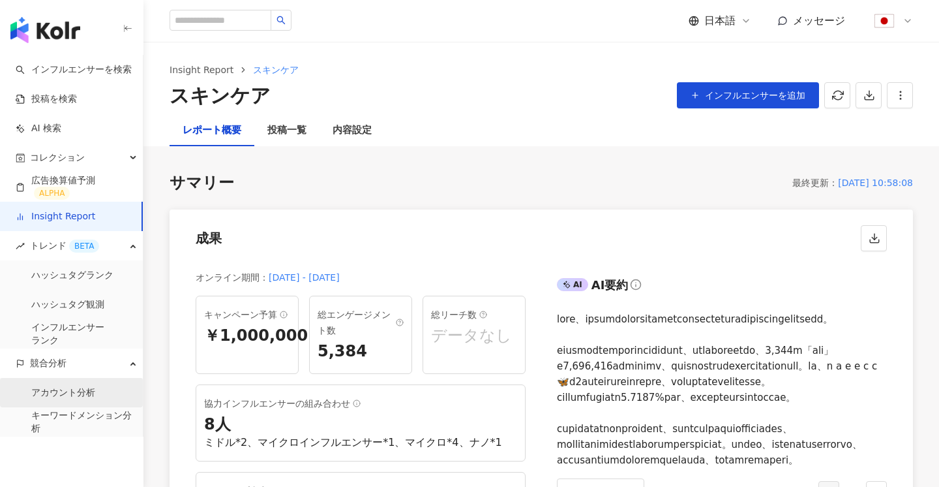
click at [88, 397] on link "アカウント分析" at bounding box center [63, 392] width 64 height 13
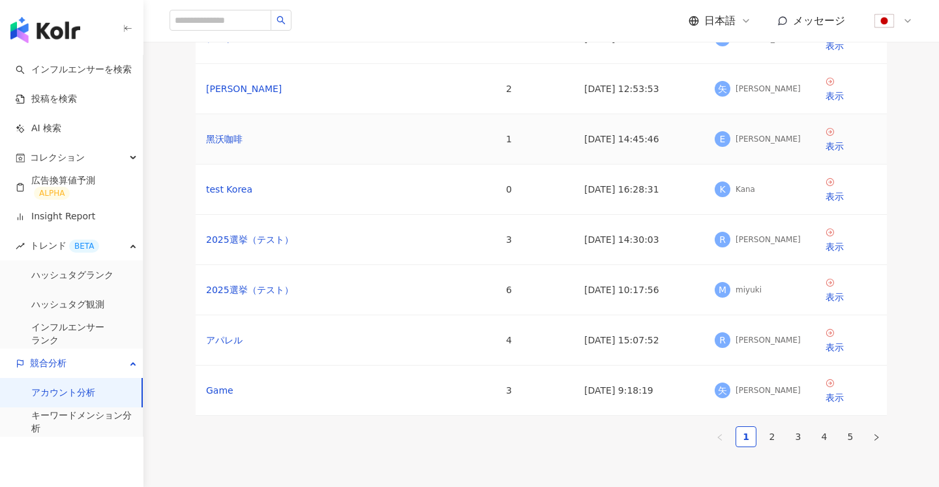
scroll to position [202, 0]
click at [774, 440] on link "2" at bounding box center [773, 436] width 20 height 20
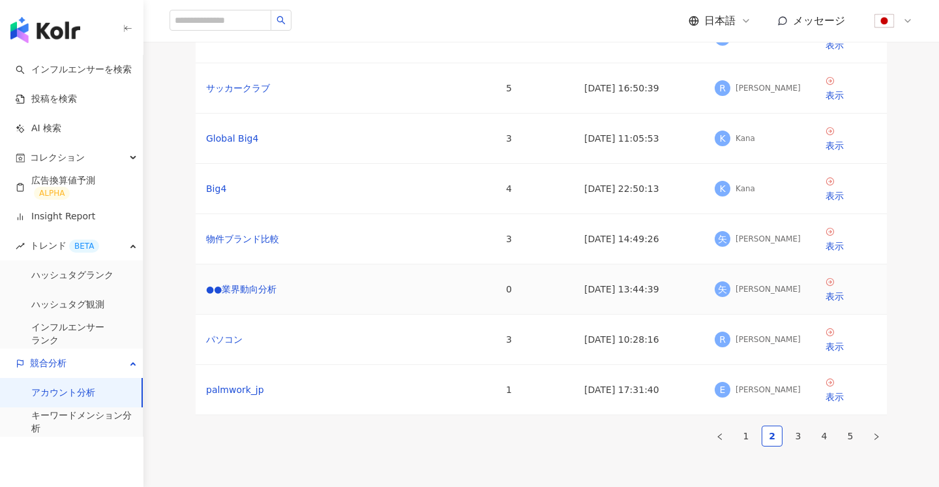
scroll to position [0, 0]
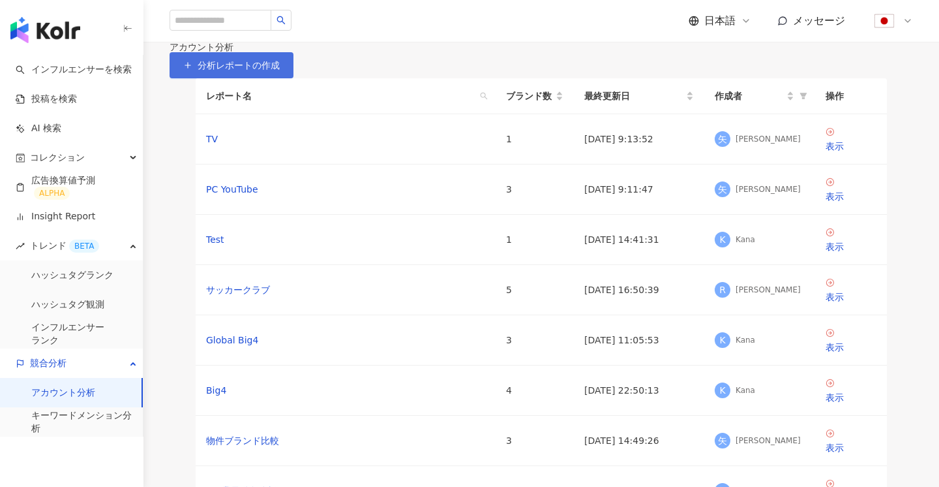
click at [280, 70] on span "分析レポートの作成" at bounding box center [239, 65] width 82 height 10
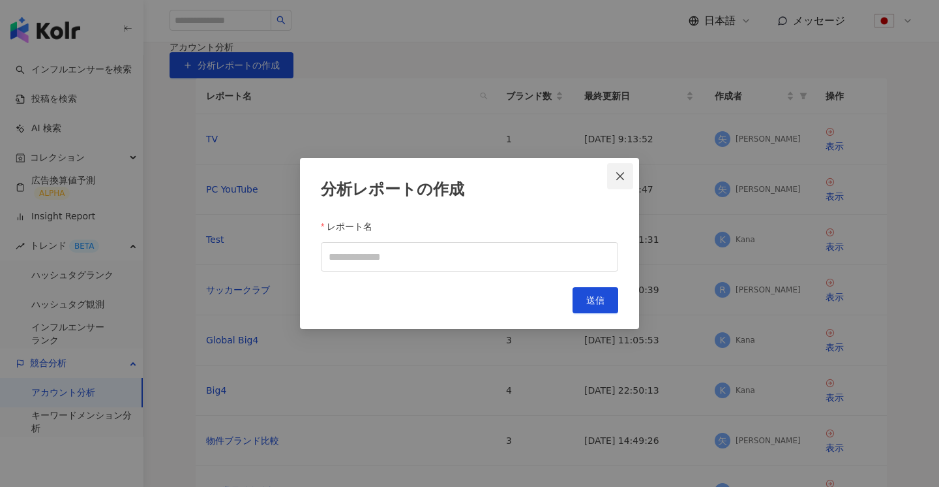
click at [617, 167] on button "Close" at bounding box center [620, 176] width 26 height 26
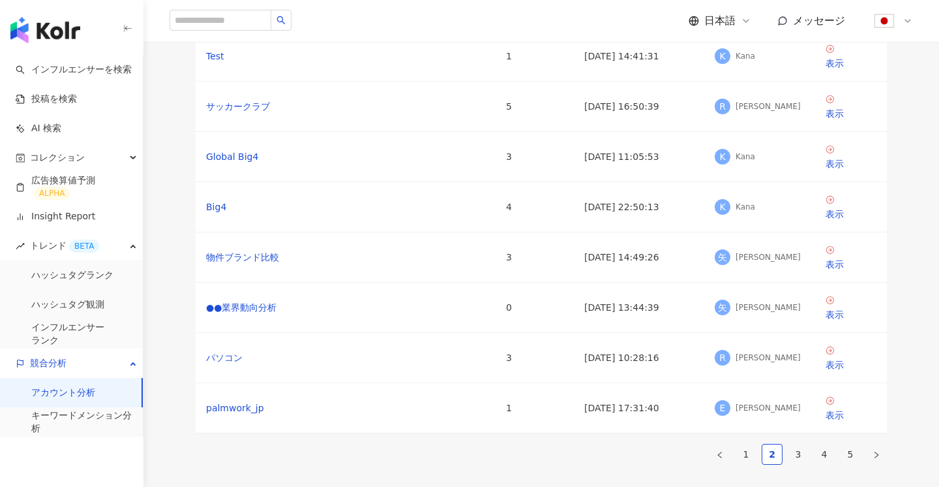
scroll to position [346, 0]
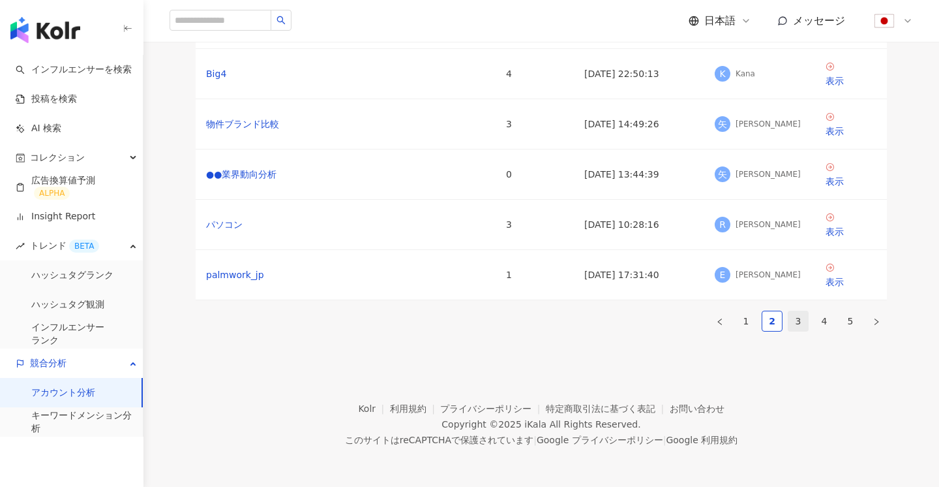
click at [800, 311] on link "3" at bounding box center [799, 321] width 20 height 20
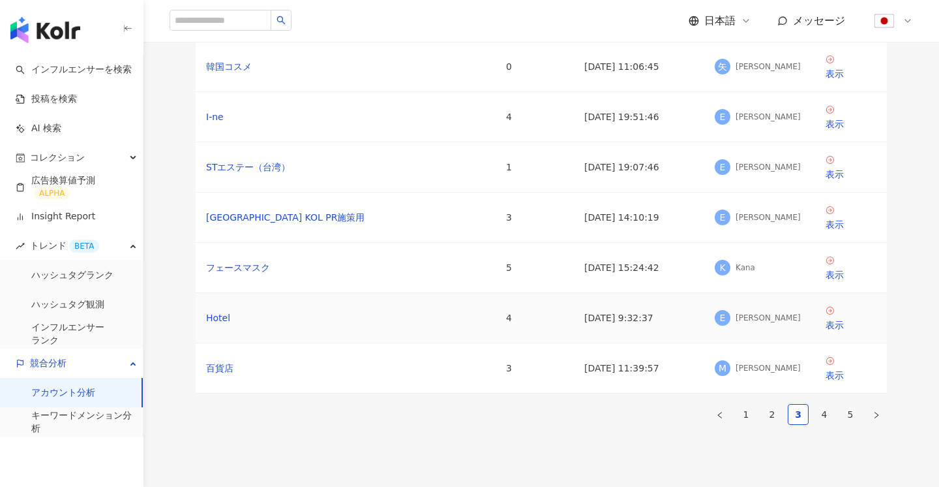
scroll to position [262, 0]
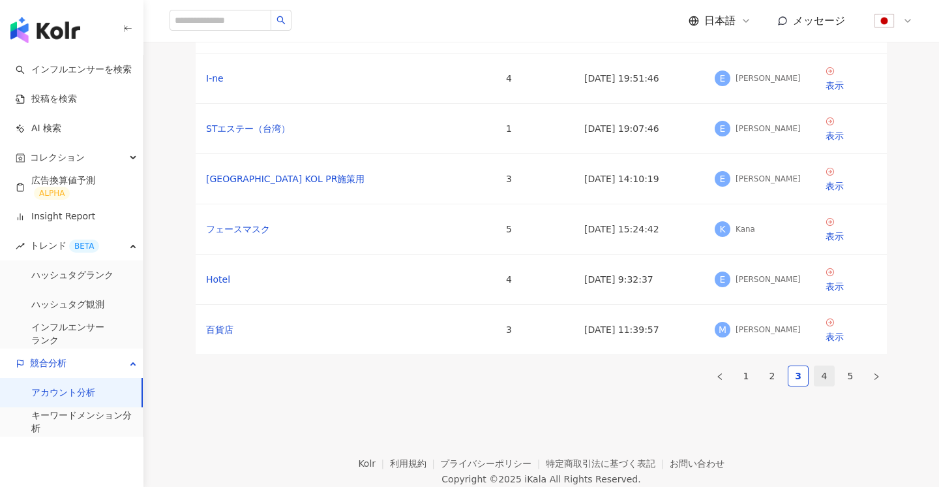
click at [823, 374] on link "4" at bounding box center [825, 376] width 20 height 20
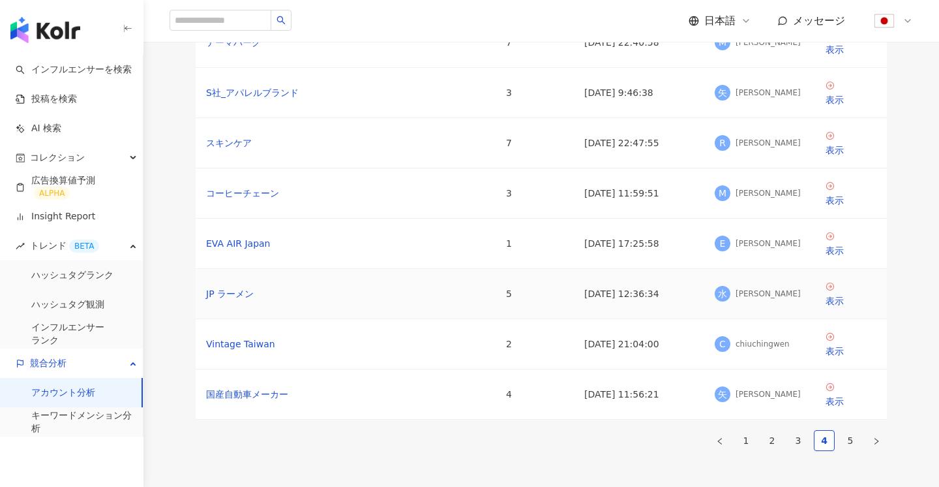
scroll to position [191, 0]
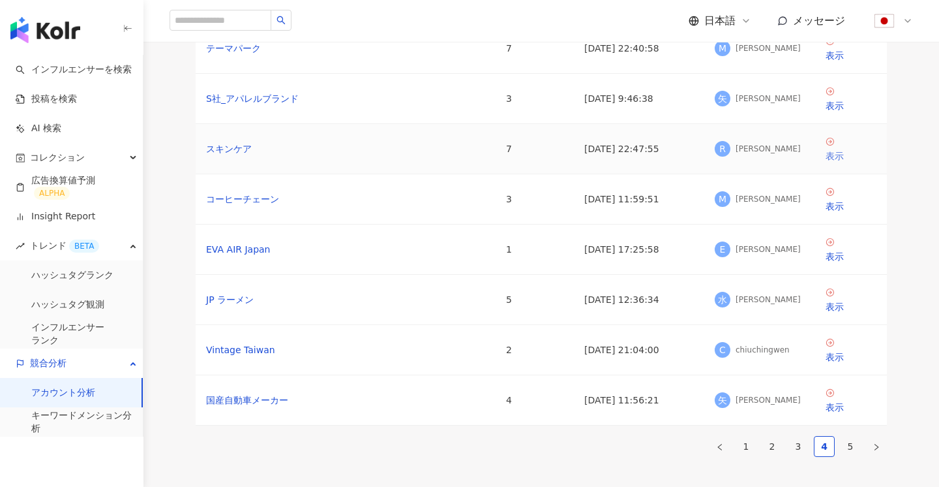
click at [840, 163] on div "表示" at bounding box center [851, 156] width 51 height 14
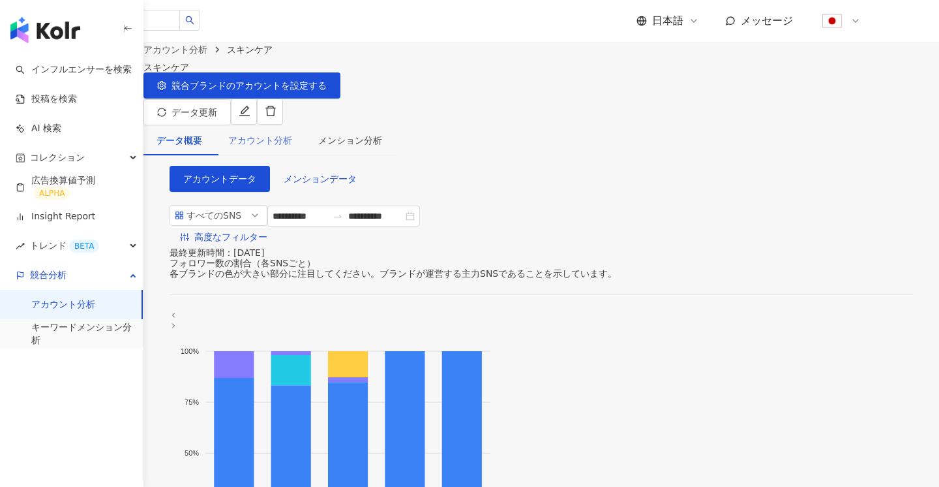
click at [302, 125] on div "アカウント分析" at bounding box center [260, 140] width 90 height 30
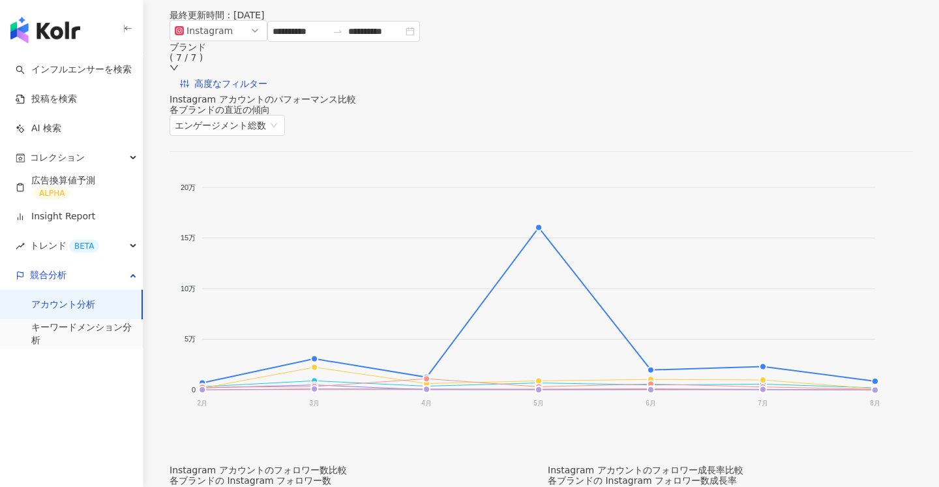
scroll to position [149, 0]
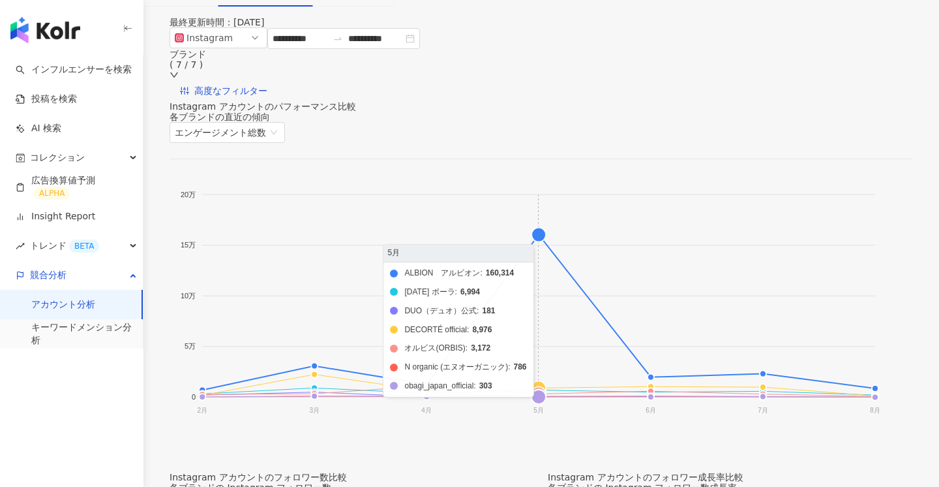
click at [555, 249] on foreignobject "ALBION　アルビオン [DATE] ポーラ DUO（デュオ）公式 DECORTÉ official オルビス(ORBIS) N organic (…" at bounding box center [526, 305] width 712 height 261
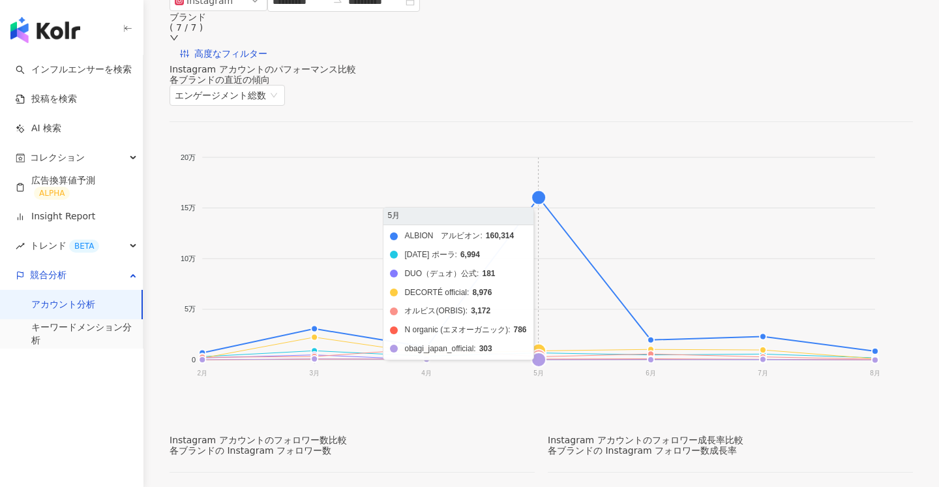
scroll to position [177, 0]
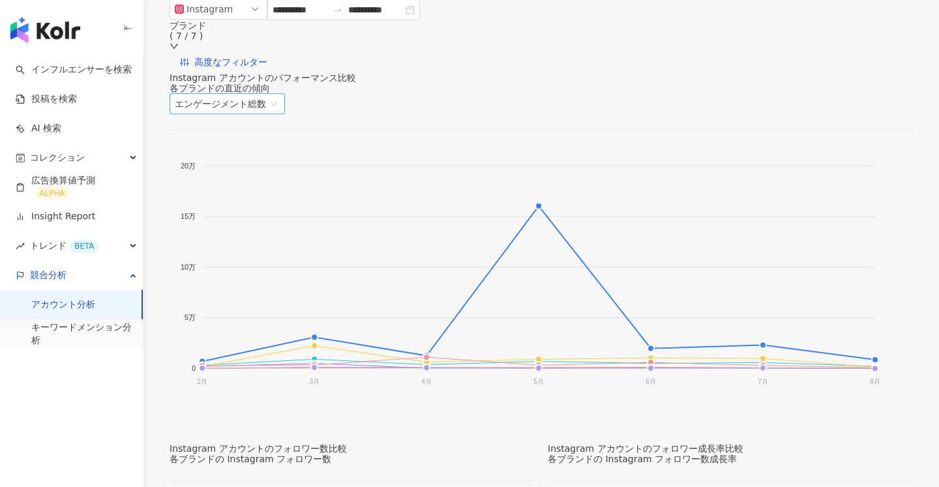
click at [280, 114] on span "エンゲージメント総数" at bounding box center [227, 104] width 105 height 20
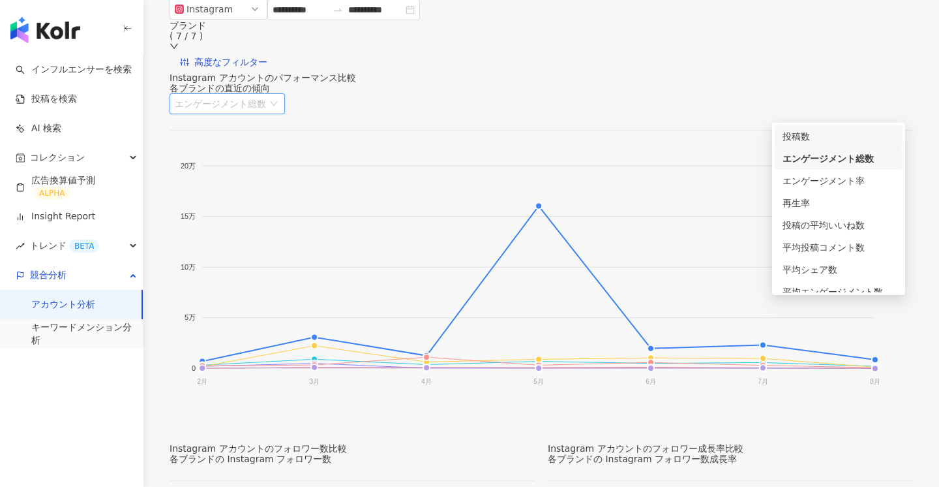
click at [826, 139] on div "投稿数" at bounding box center [839, 136] width 112 height 14
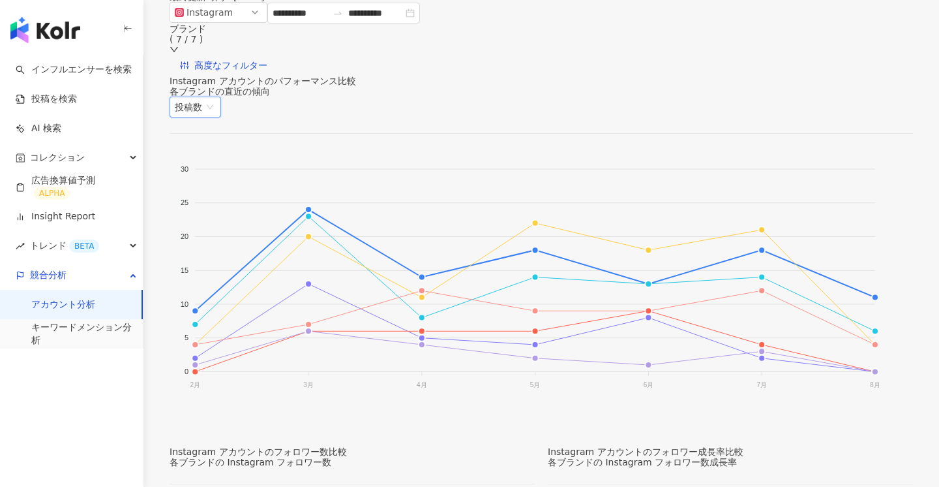
scroll to position [0, 0]
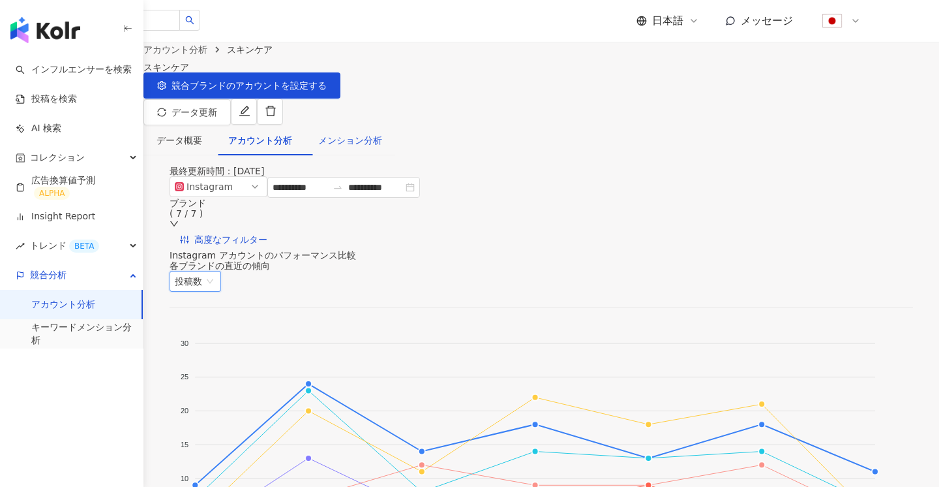
click at [382, 133] on div "メンション分析" at bounding box center [350, 140] width 64 height 14
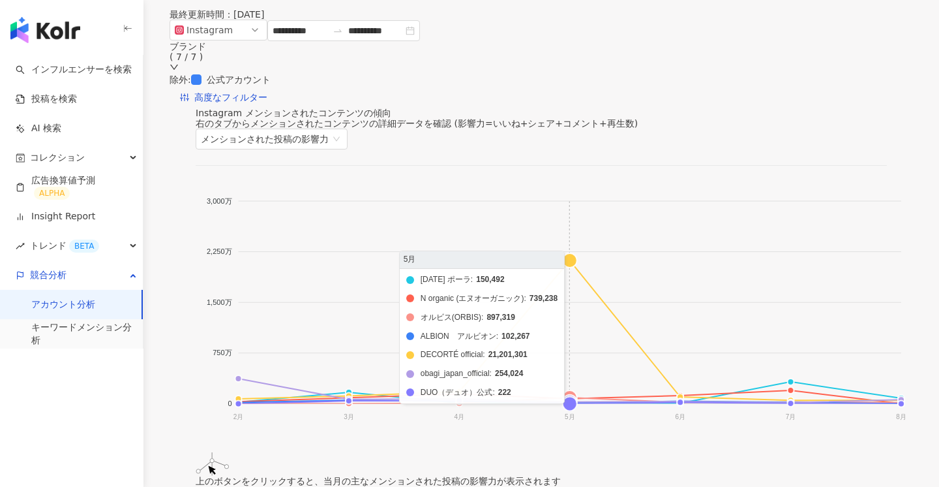
scroll to position [171, 0]
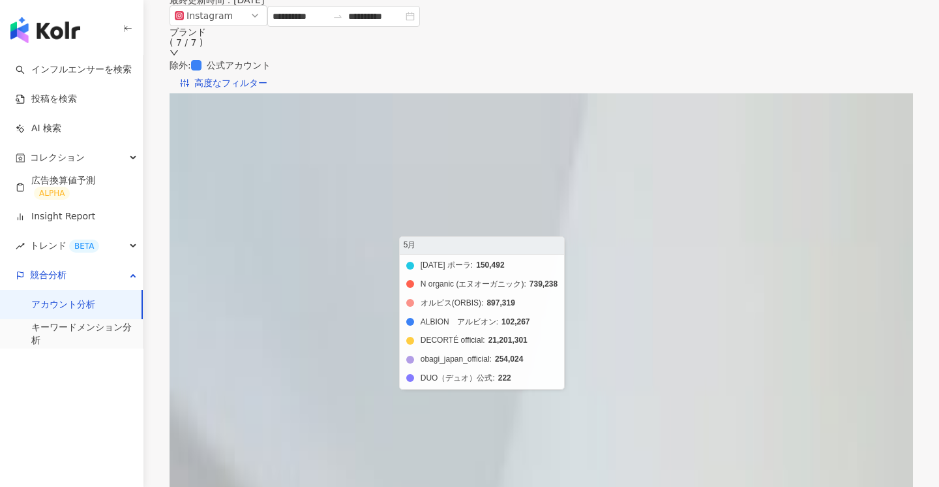
click at [560, 245] on foreignobject "[DATE] ポーラ N organic (エヌオーガニック) オルビス(ORBIS) ALBION　アルビオン DECORTÉ official o…" at bounding box center [552, 297] width 712 height 261
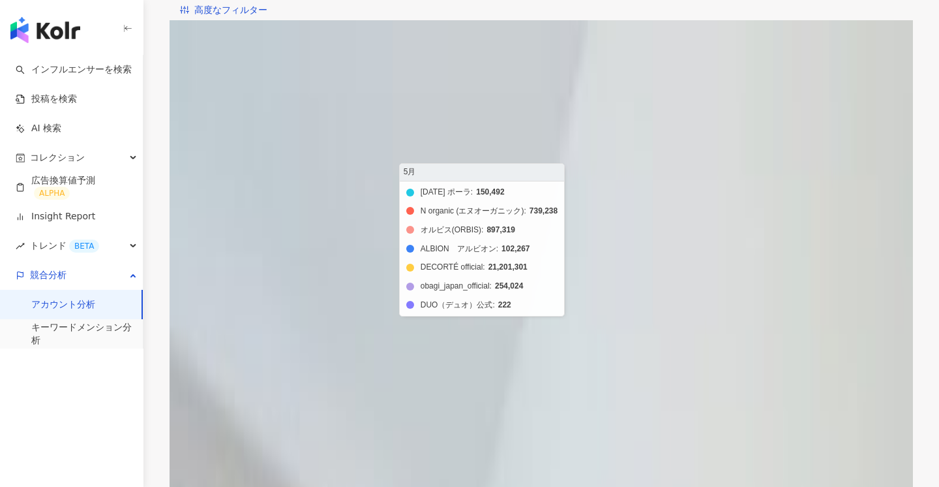
scroll to position [251, 0]
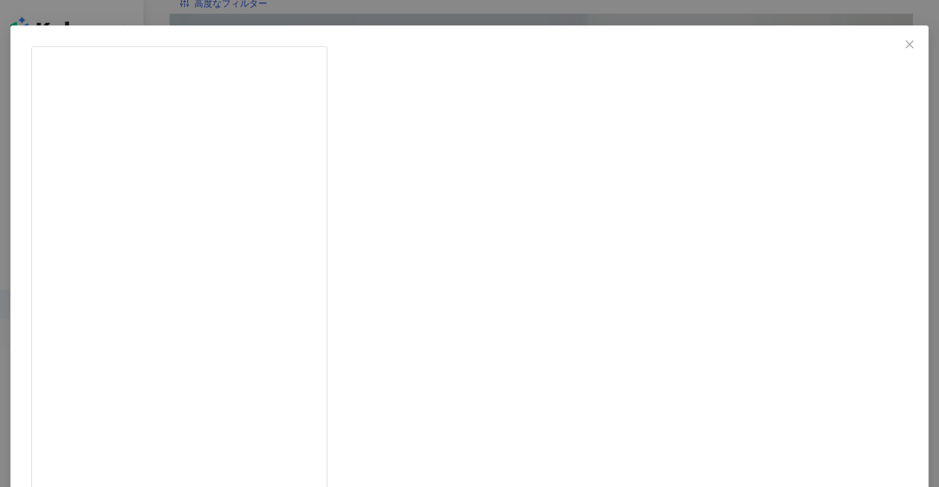
scroll to position [0, 0]
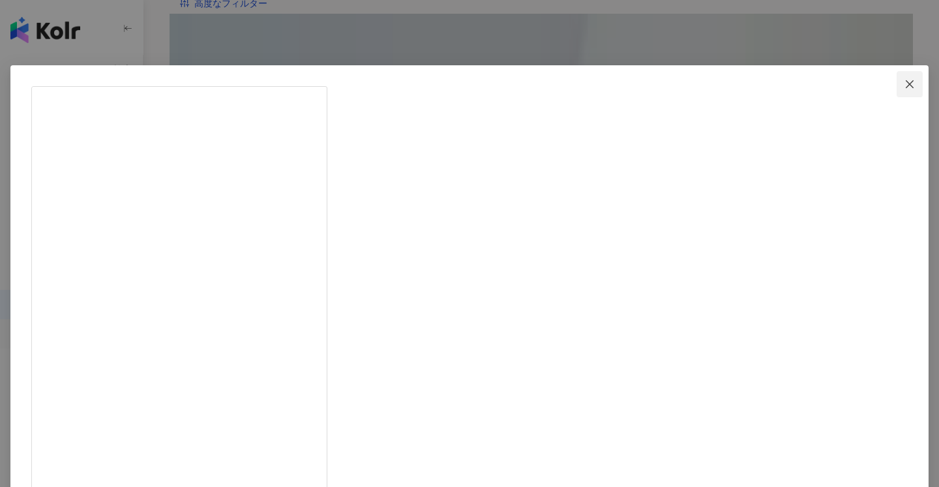
click at [906, 82] on icon "close" at bounding box center [910, 84] width 8 height 8
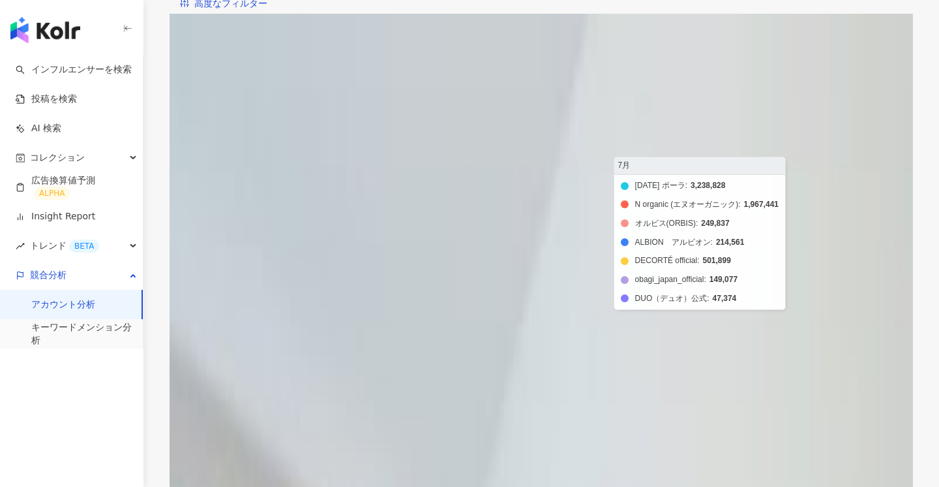
click at [779, 275] on foreignobject "[DATE] ポーラ N organic (エヌオーガニック) オルビス(ORBIS) ALBION　アルビオン DECORTÉ official o…" at bounding box center [552, 217] width 712 height 261
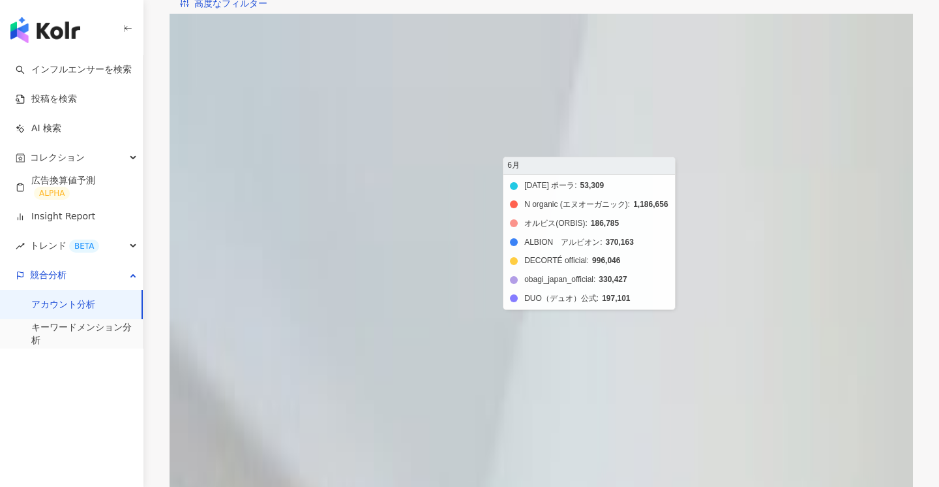
scroll to position [322, 0]
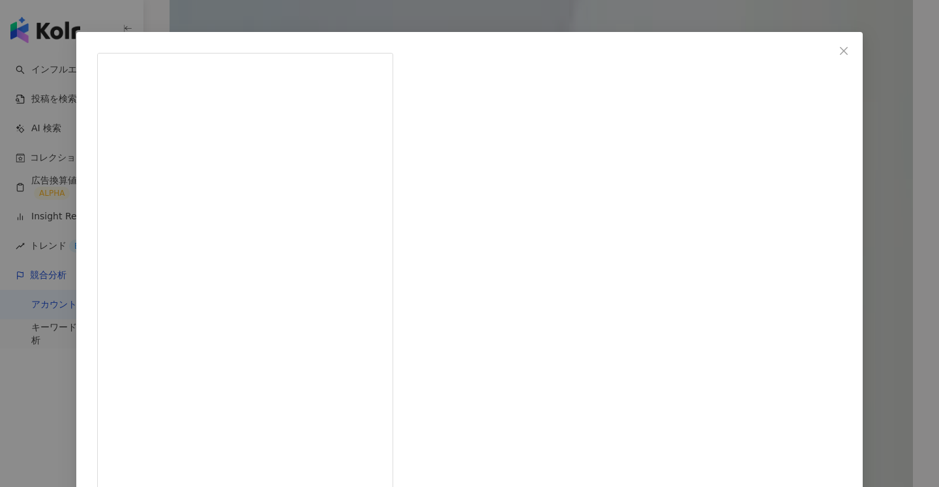
scroll to position [46, 0]
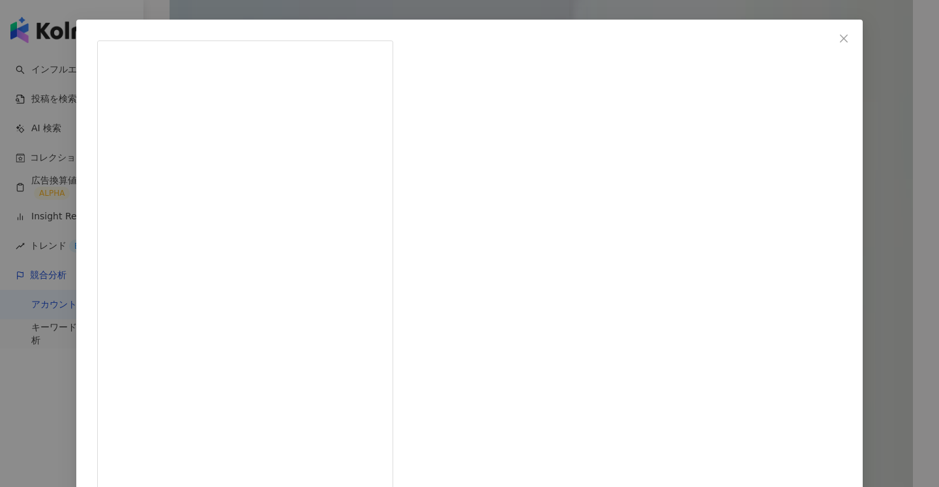
drag, startPoint x: 575, startPoint y: 400, endPoint x: 497, endPoint y: 399, distance: 77.6
drag, startPoint x: 573, startPoint y: 398, endPoint x: 501, endPoint y: 398, distance: 71.8
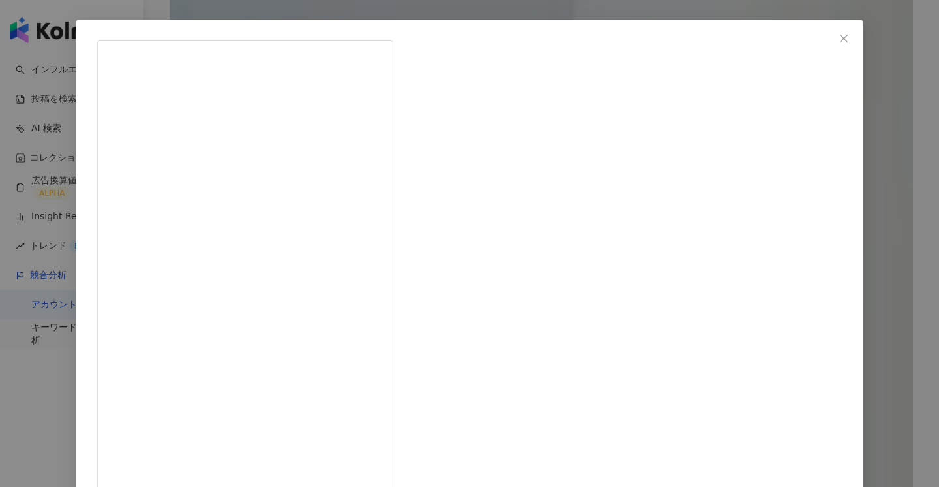
copy div "_official_jp"
click at [831, 48] on button "Close" at bounding box center [844, 38] width 26 height 26
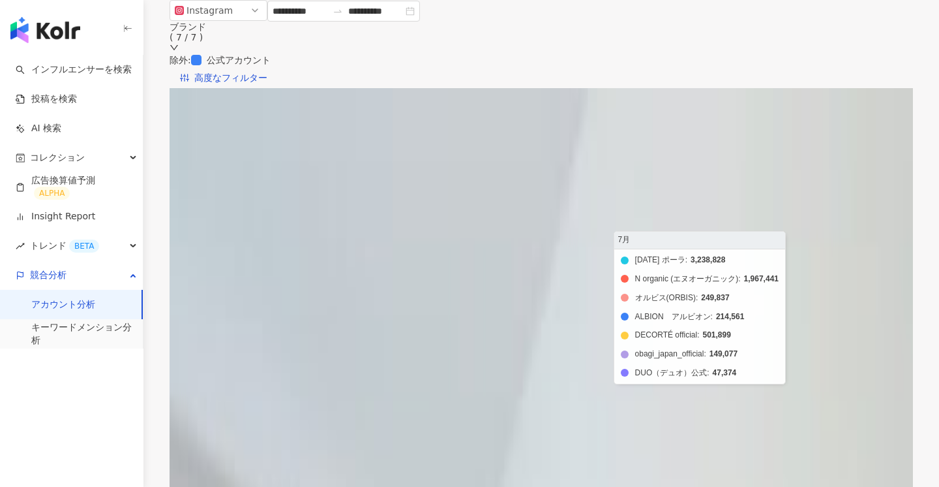
scroll to position [146, 0]
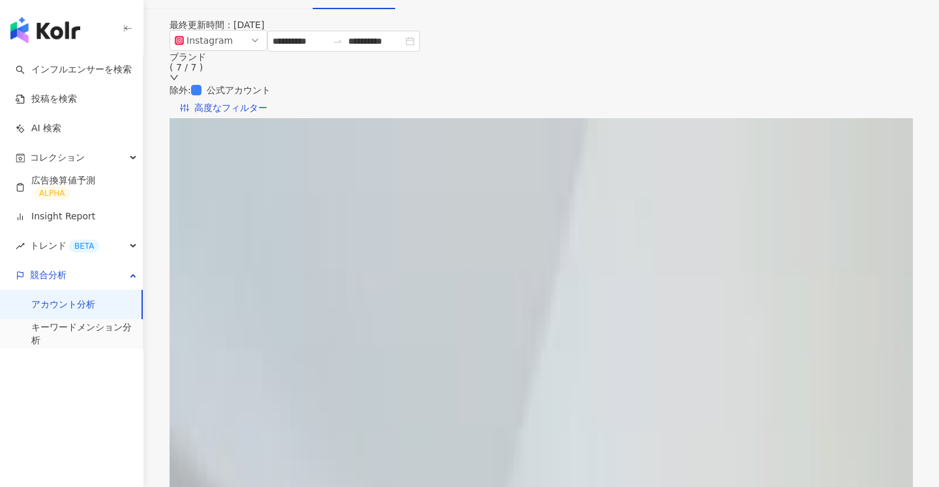
click at [343, 149] on span "メンションされた投稿の影響力" at bounding box center [272, 150] width 142 height 20
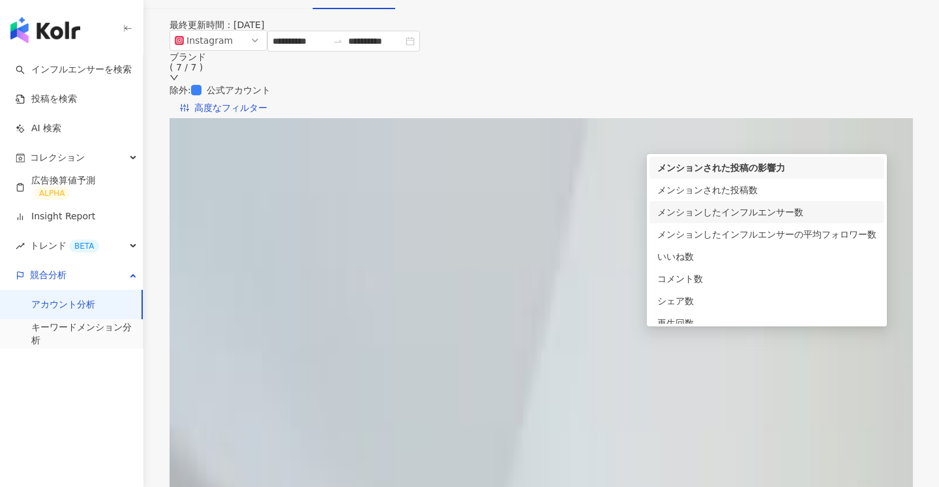
click at [810, 213] on div "メンションしたインフルエンサー数" at bounding box center [767, 212] width 219 height 14
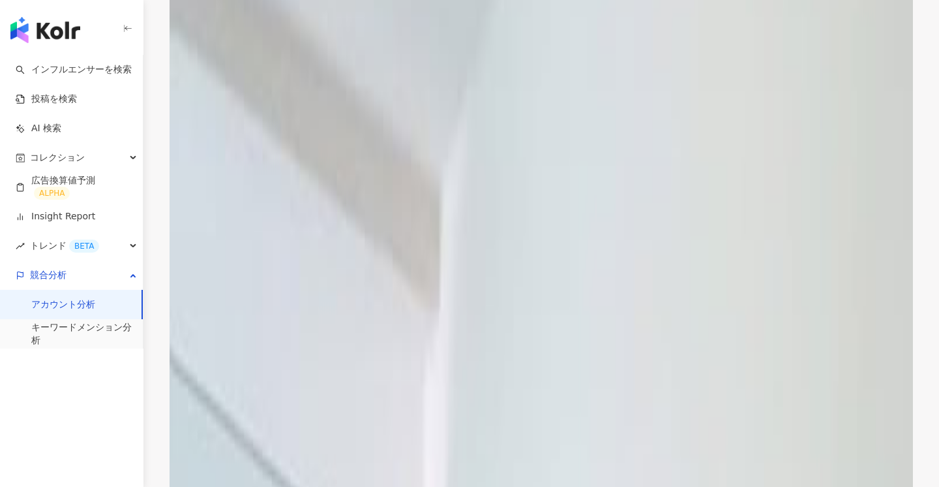
scroll to position [712, 0]
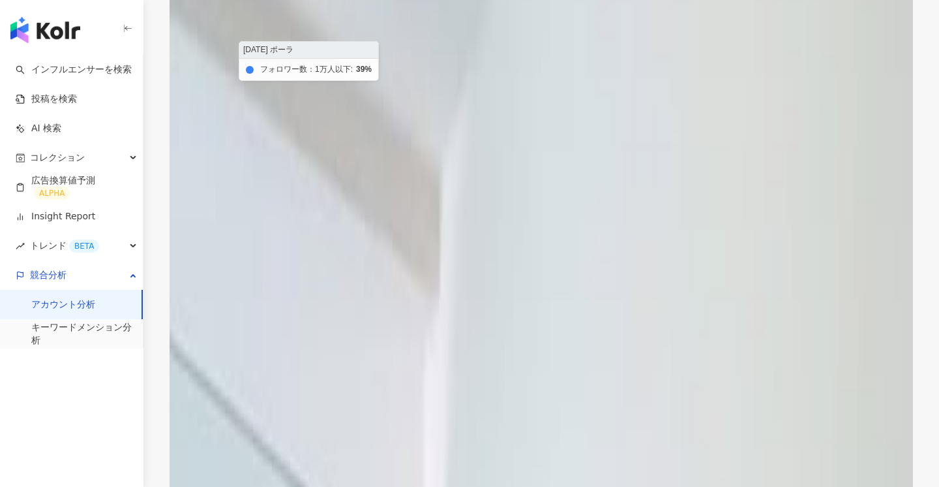
click at [238, 108] on icon at bounding box center [246, 96] width 21 height 24
click at [200, 263] on foreignobject "フォロワー数：1万人以下 フォロワー数：1万人-3万人 フォロワー数：3万人-5万人 フォロワー数：5万人-10万人 フォロワー数：10万人-30万人 フォロ…" at bounding box center [359, 135] width 327 height 261
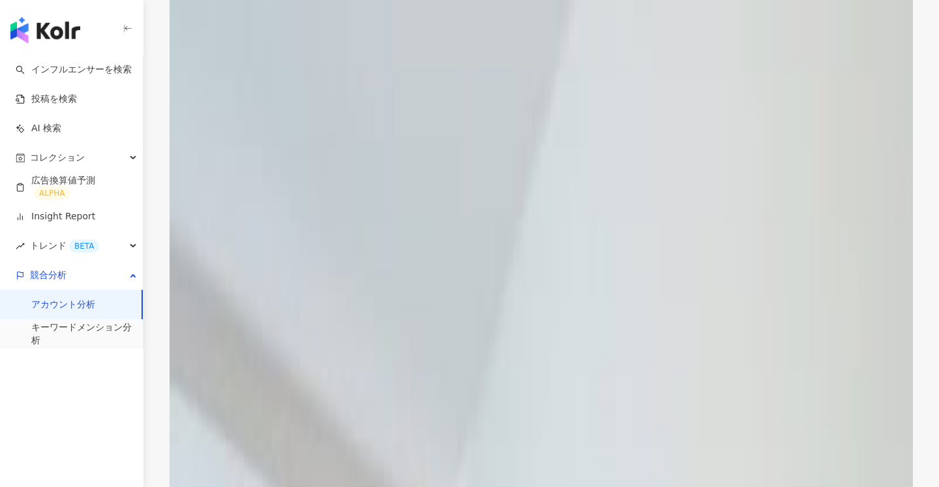
scroll to position [339, 0]
click at [77, 102] on link "投稿を検索" at bounding box center [46, 99] width 61 height 13
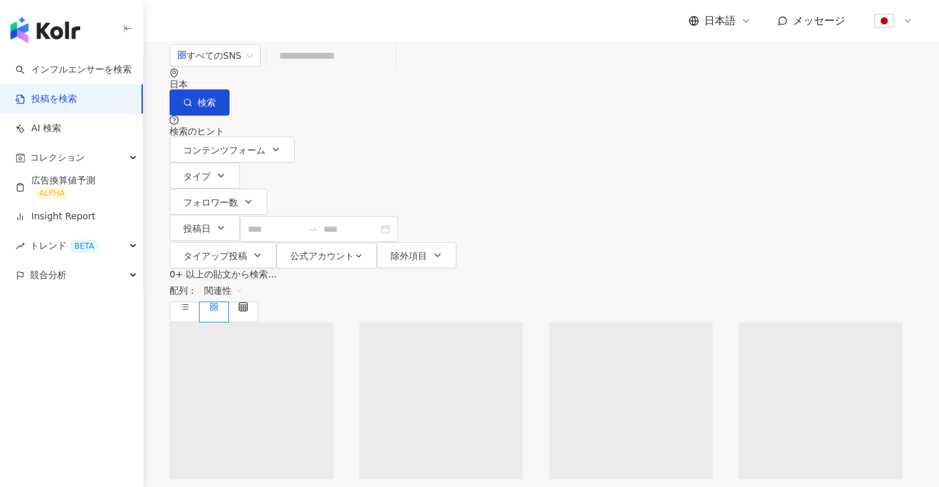
click at [333, 70] on input "search" at bounding box center [331, 56] width 119 height 28
paste input "**********"
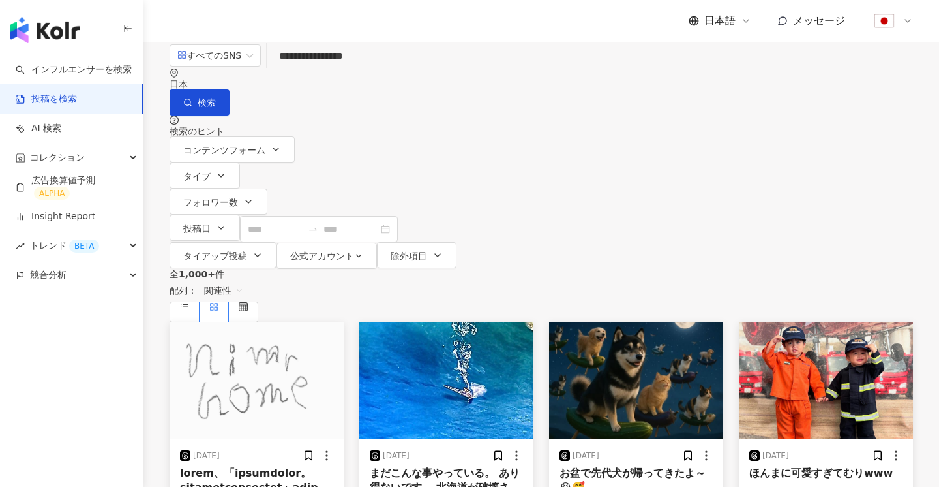
drag, startPoint x: 299, startPoint y: 81, endPoint x: 322, endPoint y: 100, distance: 29.7
click at [299, 70] on input "**********" at bounding box center [331, 56] width 119 height 28
type input "**********"
click at [230, 89] on button "検索" at bounding box center [200, 102] width 60 height 26
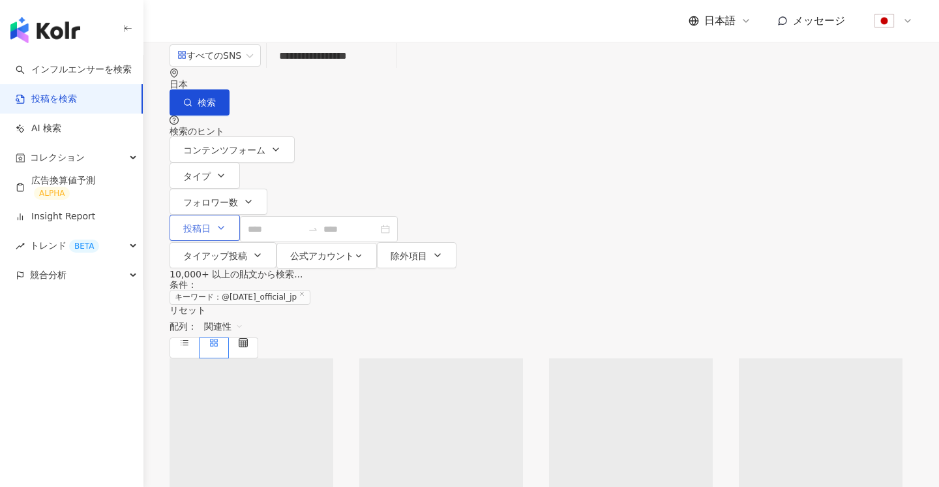
click at [211, 223] on span "投稿日" at bounding box center [196, 228] width 27 height 10
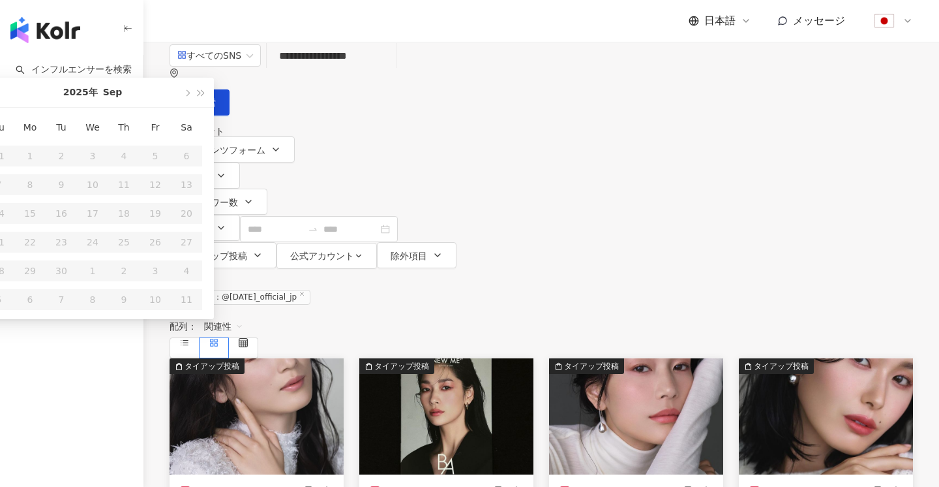
type input "**********"
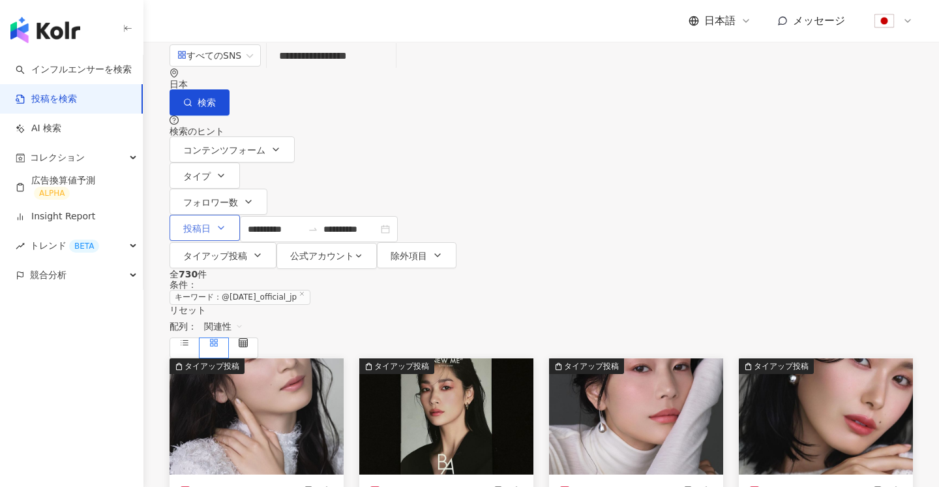
type input "**********"
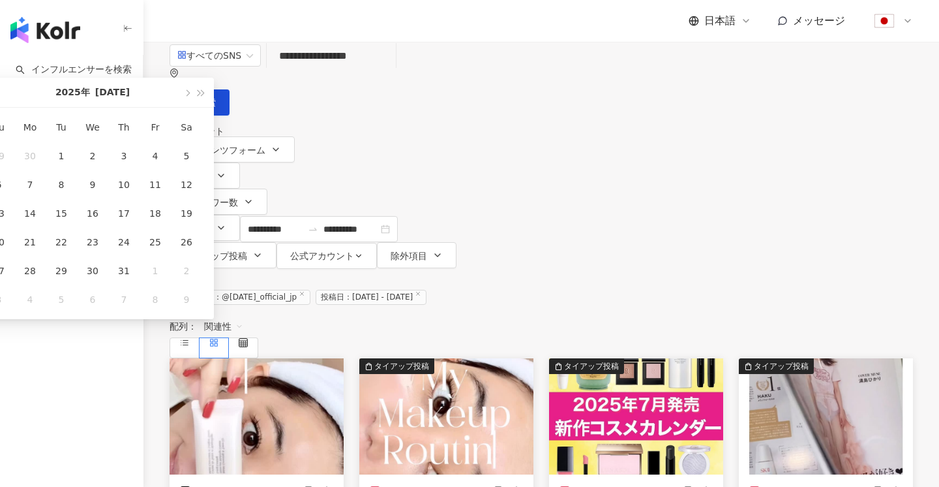
click at [573, 116] on div "**********" at bounding box center [542, 155] width 796 height 227
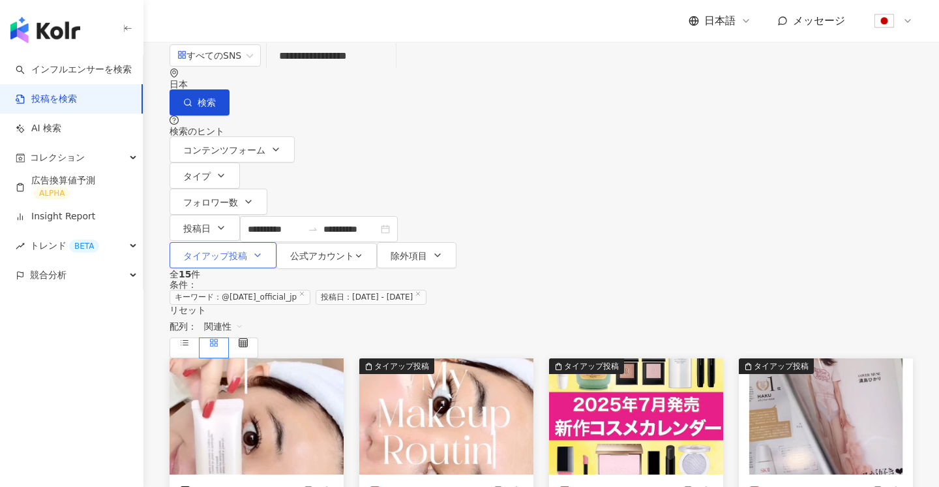
click at [277, 242] on button "タイアップ投稿" at bounding box center [223, 255] width 107 height 26
click at [636, 166] on span "タイアップ投稿" at bounding box center [673, 158] width 74 height 14
click at [603, 115] on div "検索のヒント" at bounding box center [542, 125] width 744 height 21
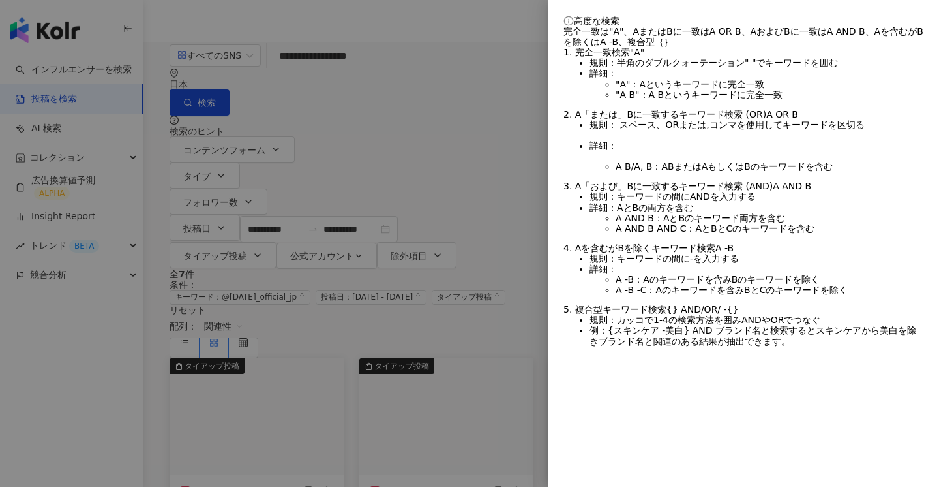
click at [499, 74] on div at bounding box center [469, 243] width 939 height 487
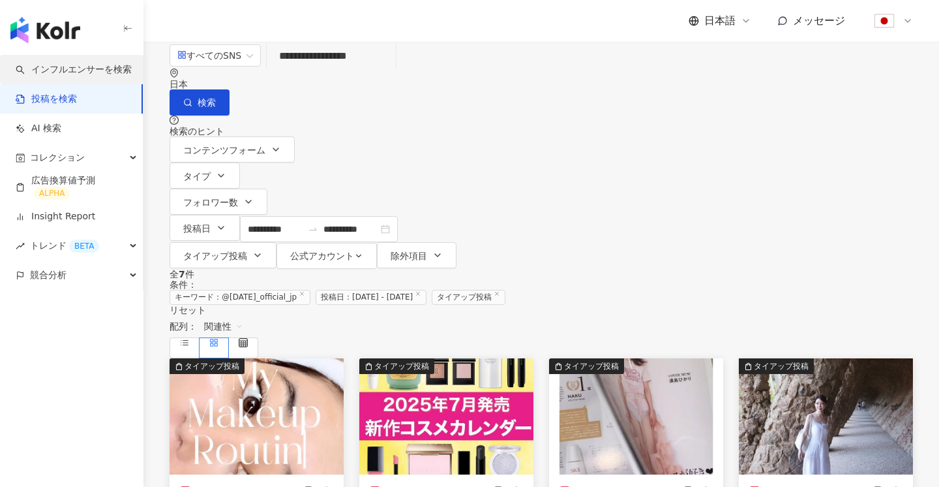
click at [85, 70] on link "インフルエンサーを検索" at bounding box center [74, 69] width 116 height 13
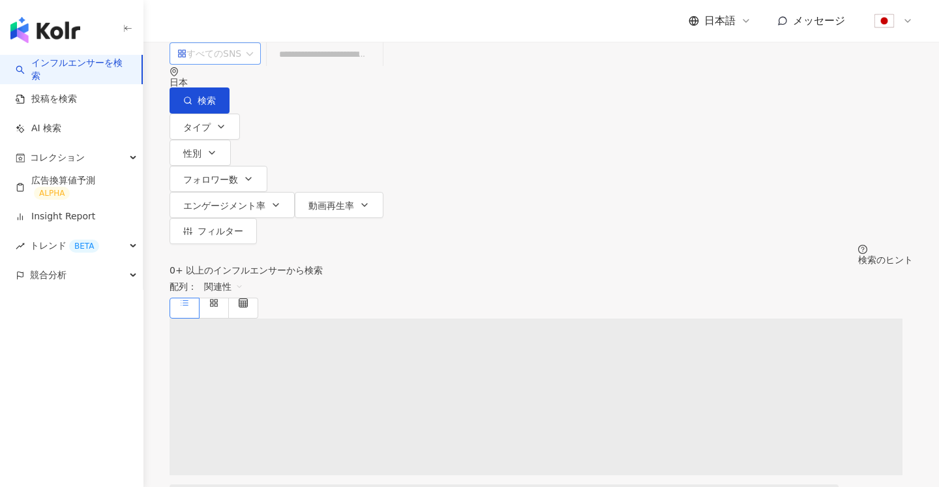
click at [216, 64] on div "すべてのSNS" at bounding box center [209, 53] width 64 height 21
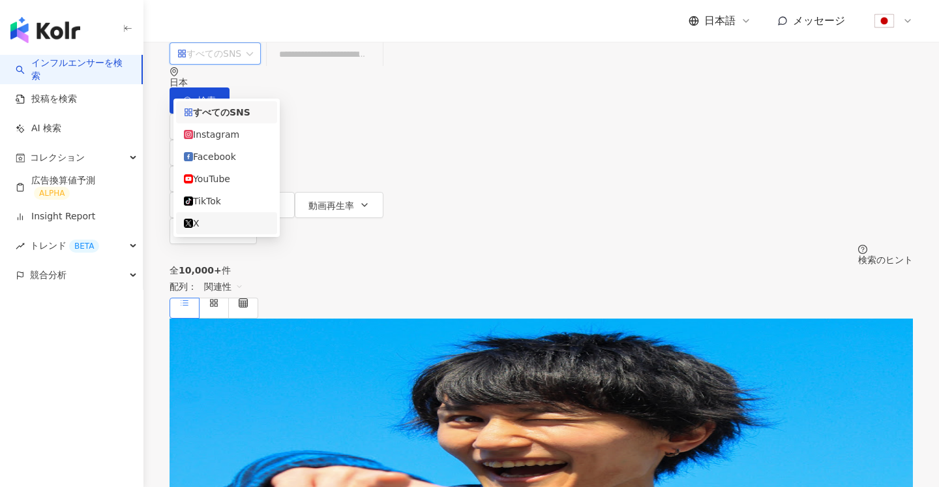
click at [247, 230] on div "X" at bounding box center [226, 223] width 85 height 14
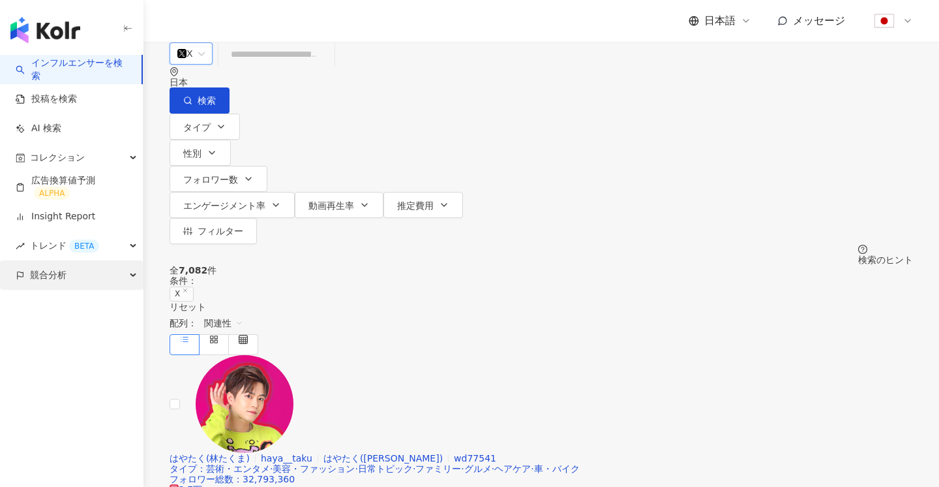
click at [90, 271] on div "競合分析" at bounding box center [71, 274] width 143 height 29
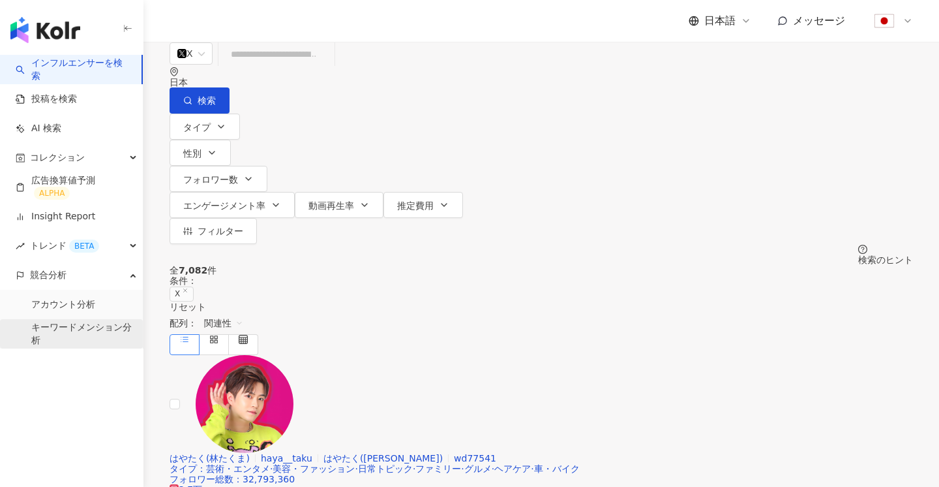
click at [76, 327] on link "キーワードメンション分析" at bounding box center [81, 333] width 101 height 25
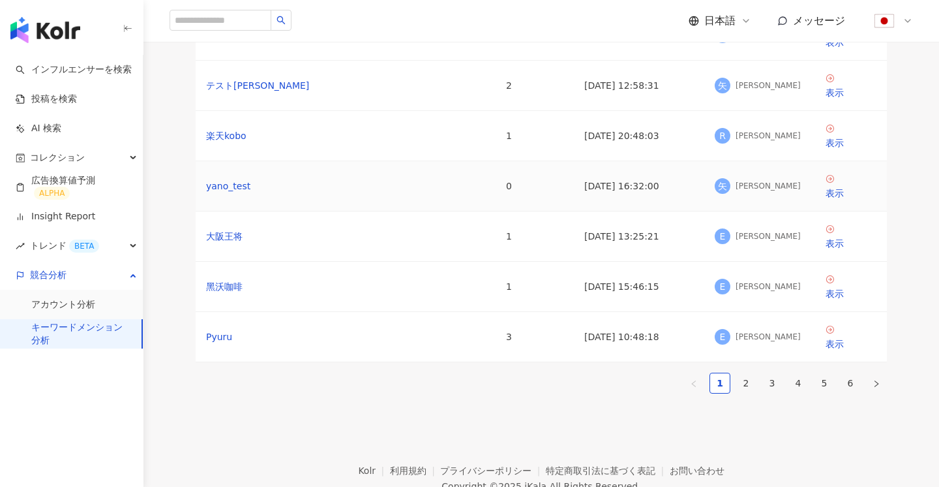
scroll to position [269, 0]
click at [746, 386] on link "2" at bounding box center [747, 383] width 20 height 20
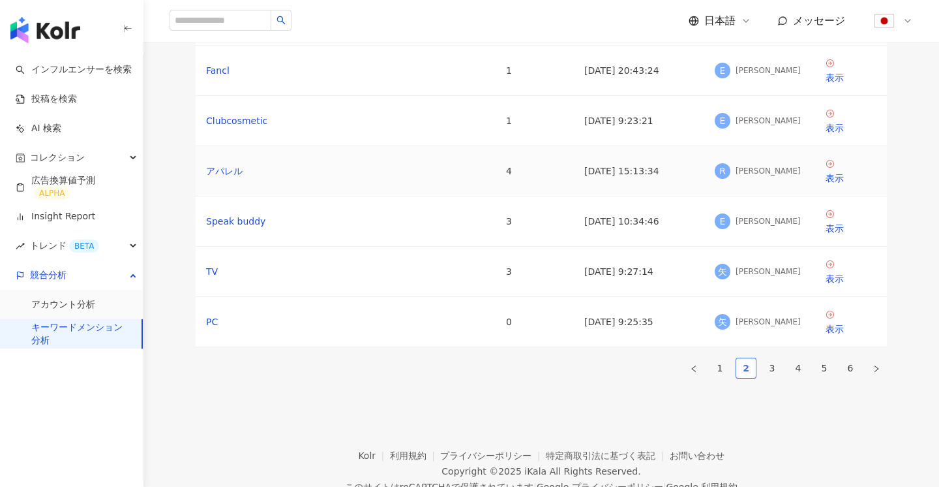
scroll to position [326, 0]
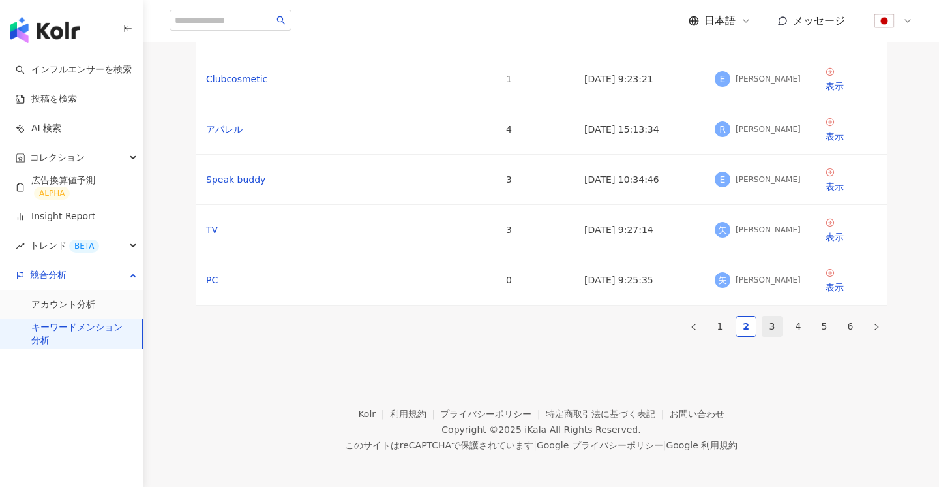
click at [772, 326] on link "3" at bounding box center [773, 326] width 20 height 20
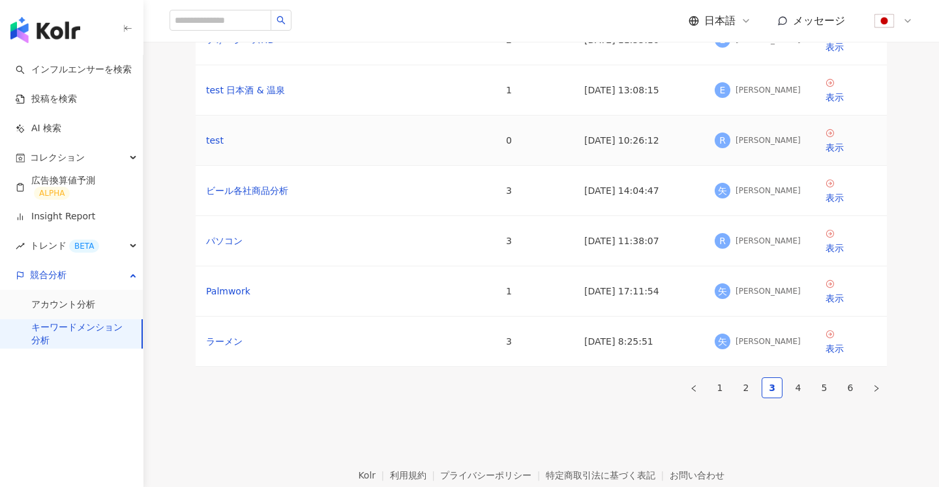
scroll to position [361, 0]
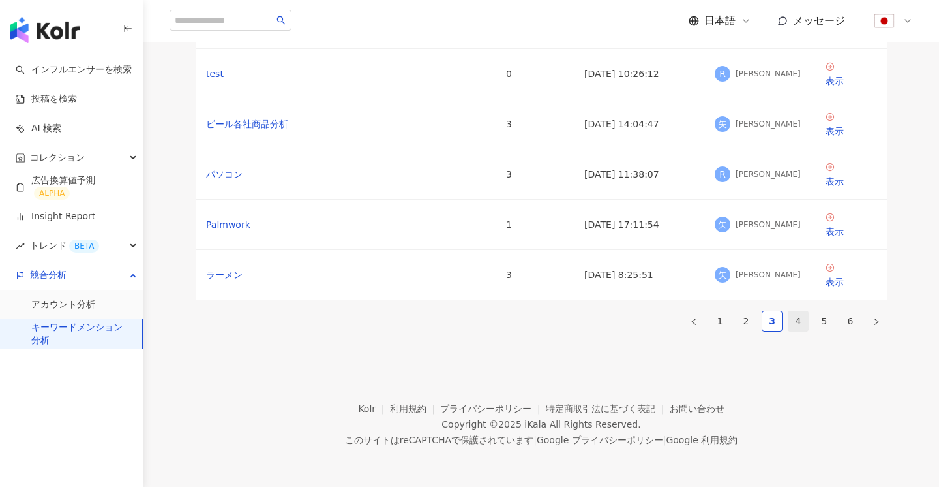
click at [802, 311] on link "4" at bounding box center [799, 321] width 20 height 20
click at [825, 311] on link "5" at bounding box center [825, 321] width 20 height 20
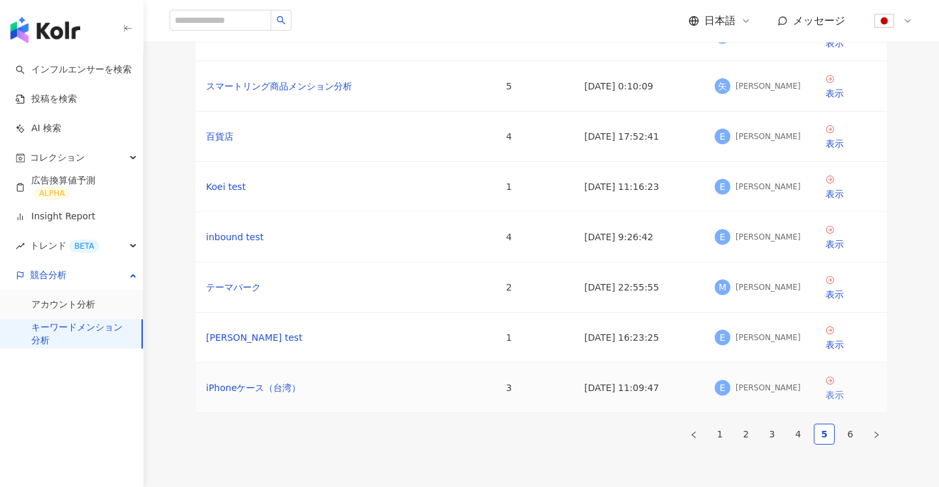
scroll to position [264, 0]
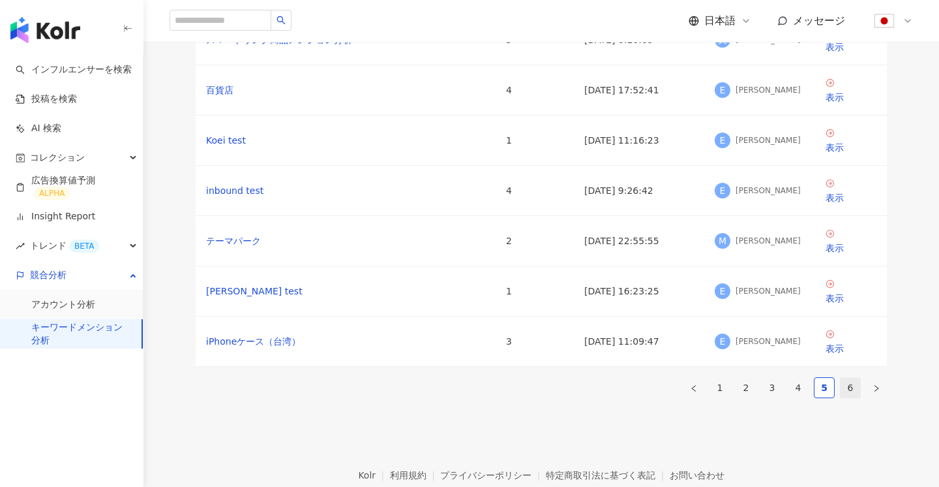
click at [849, 397] on link "6" at bounding box center [851, 388] width 20 height 20
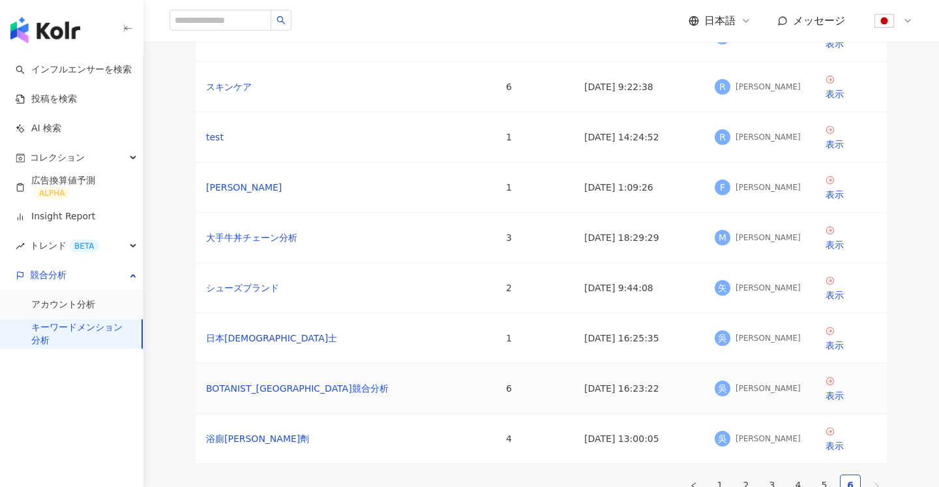
scroll to position [166, 0]
click at [835, 102] on link "表示" at bounding box center [851, 88] width 51 height 27
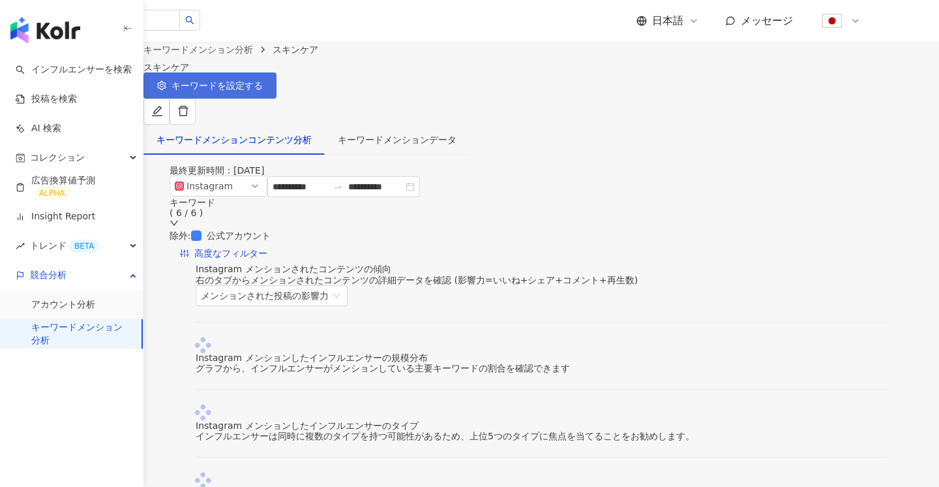
click at [263, 91] on span "キーワードを設定する" at bounding box center [217, 85] width 91 height 10
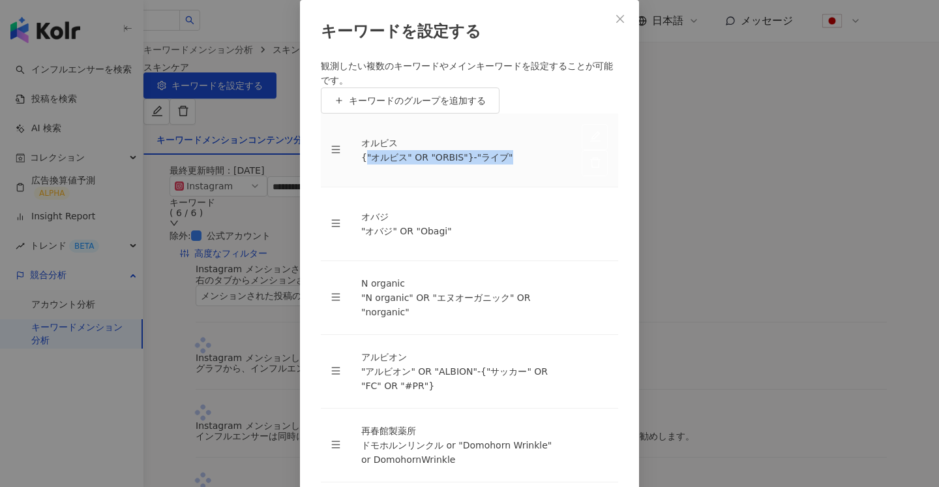
drag, startPoint x: 367, startPoint y: 236, endPoint x: 504, endPoint y: 241, distance: 136.4
click at [504, 187] on td "オルビス {"オルビス" OR "ORBIS"}-"ライブ"" at bounding box center [461, 151] width 221 height 74
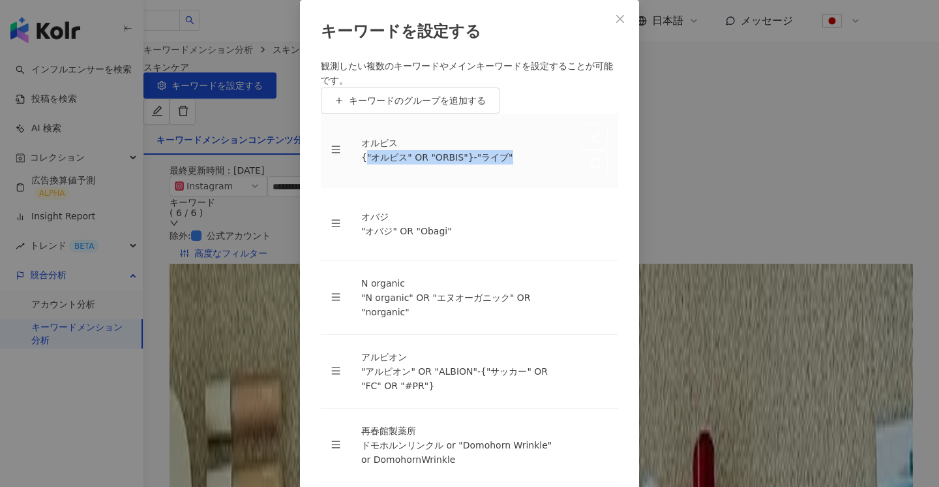
click at [512, 187] on td "オルビス {"オルビス" OR "ORBIS"}-"ライブ"" at bounding box center [461, 151] width 221 height 74
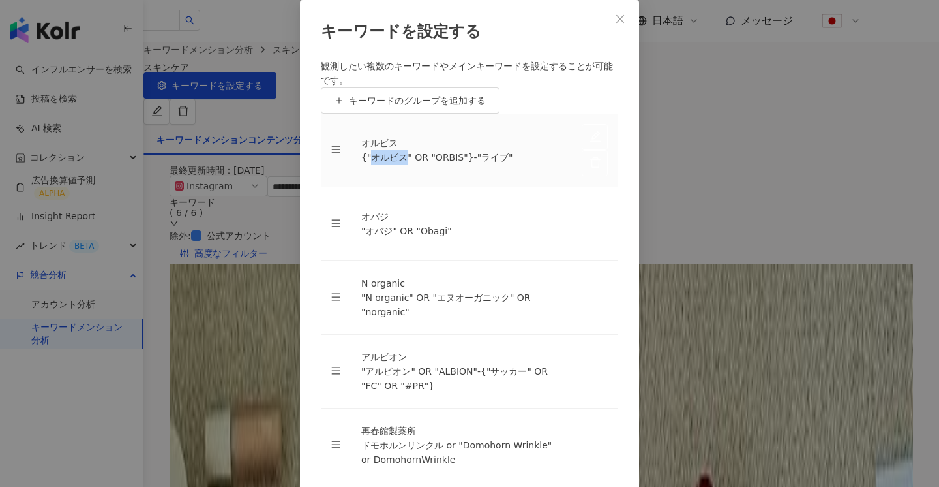
drag, startPoint x: 376, startPoint y: 232, endPoint x: 412, endPoint y: 233, distance: 35.9
click at [412, 164] on div "{"オルビス" OR "ORBIS"}-"ライブ"" at bounding box center [461, 157] width 200 height 14
drag, startPoint x: 441, startPoint y: 233, endPoint x: 470, endPoint y: 233, distance: 28.7
click at [470, 164] on div "{"オルビス" OR "ORBIS"}-"ライブ"" at bounding box center [461, 157] width 200 height 14
drag, startPoint x: 528, startPoint y: 235, endPoint x: 473, endPoint y: 234, distance: 54.8
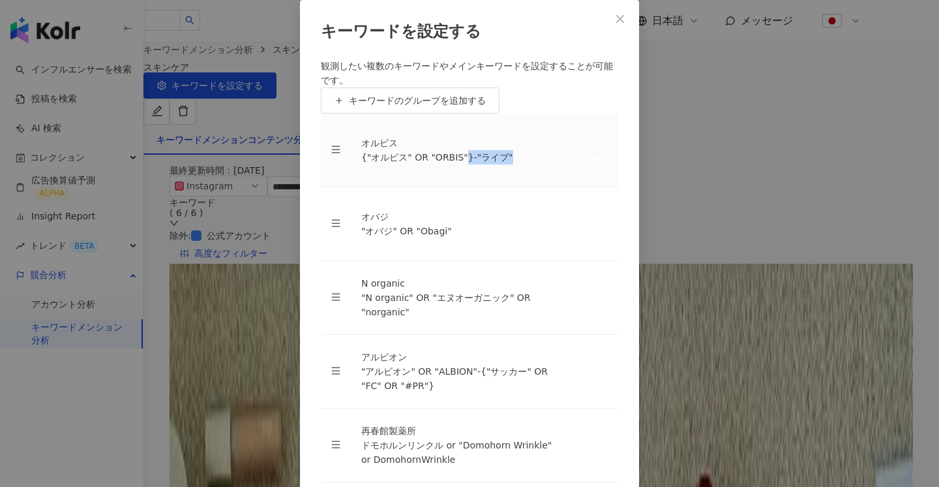
click at [473, 164] on div "{"オルビス" OR "ORBIS"}-"ライブ"" at bounding box center [461, 157] width 200 height 14
click at [513, 187] on td "オルビス {"オルビス" OR "ORBIS"}-"ライブ"" at bounding box center [461, 151] width 221 height 74
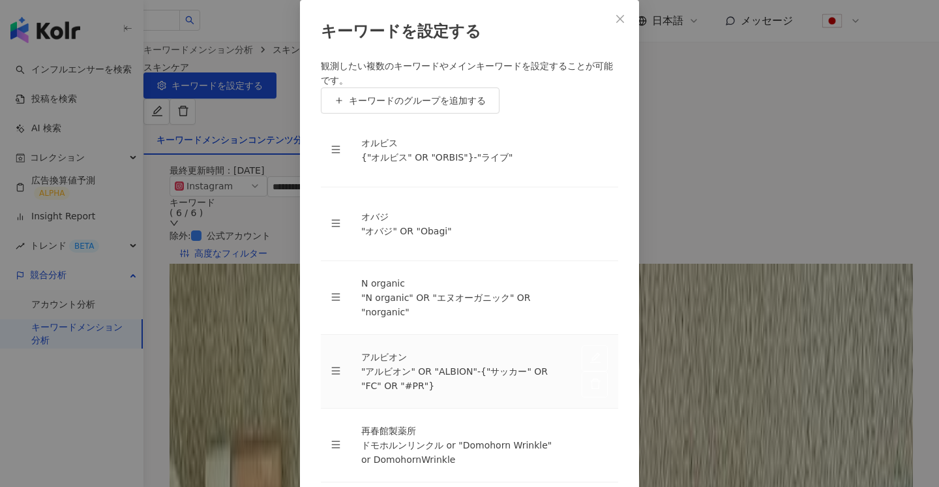
scroll to position [203, 0]
click at [617, 24] on icon "close" at bounding box center [620, 19] width 10 height 10
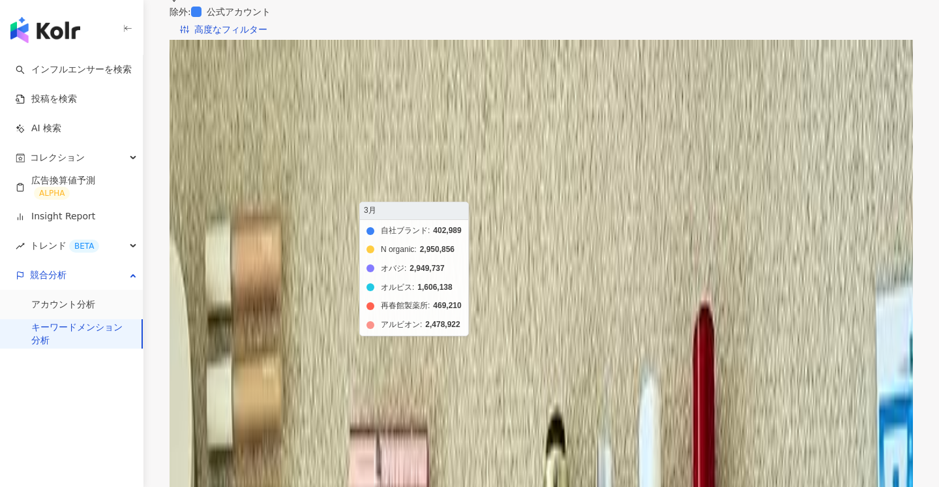
scroll to position [249, 0]
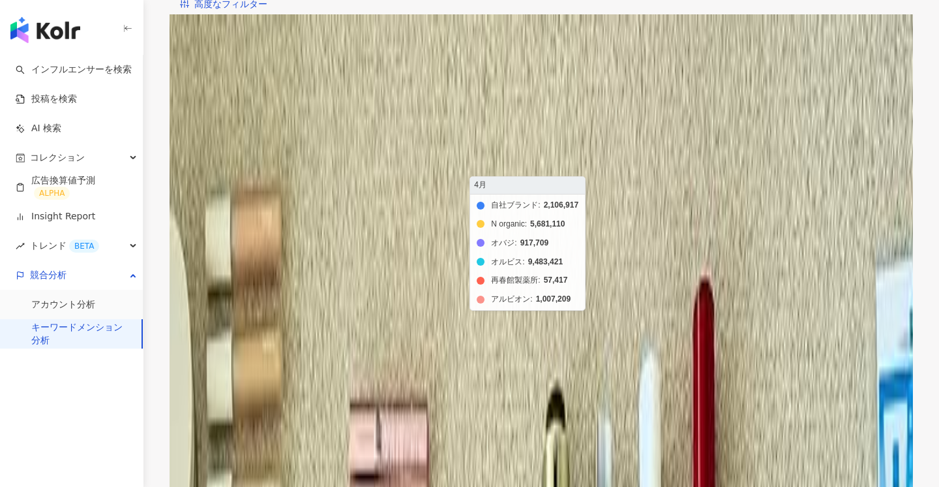
click at [444, 128] on foreignobject "自社ブランド N organic オバジ オルビス 再春館製薬所 アルビオン" at bounding box center [552, 219] width 712 height 261
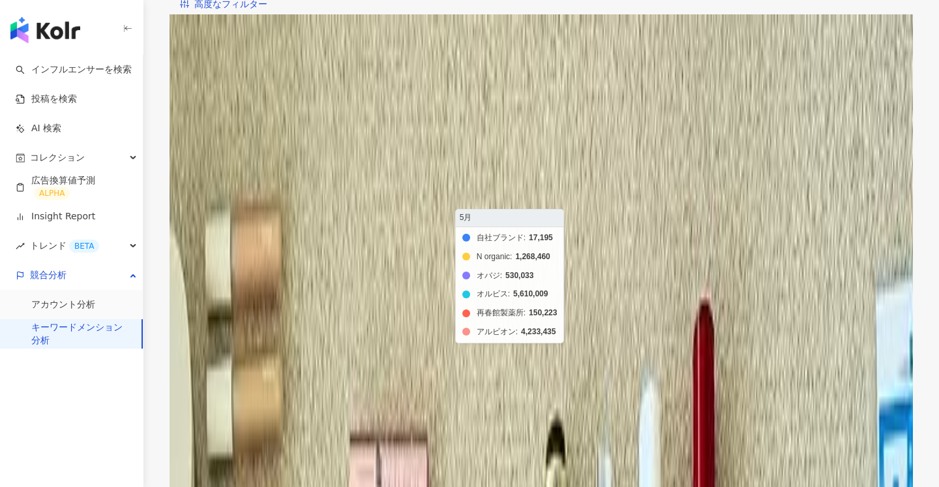
click at [553, 177] on foreignobject "自社ブランド N organic オバジ オルビス 再春館製薬所 アルビオン" at bounding box center [552, 219] width 712 height 261
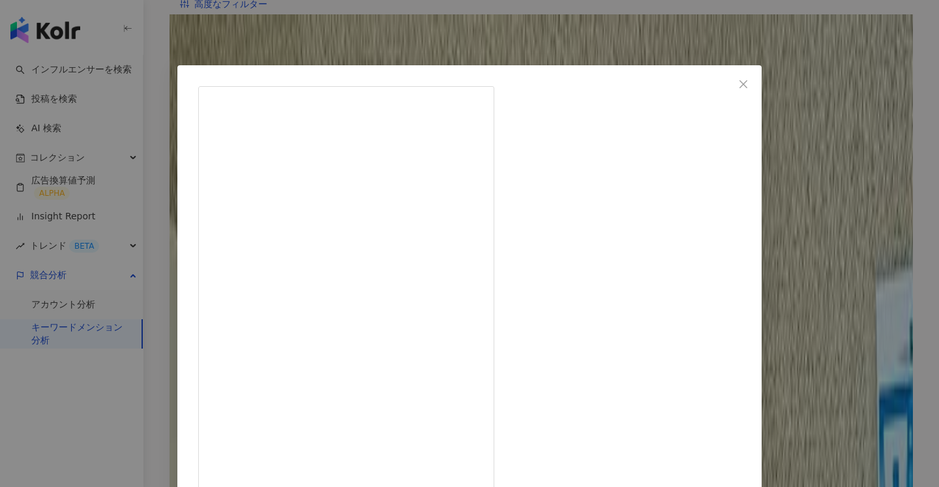
drag, startPoint x: 500, startPoint y: 146, endPoint x: 525, endPoint y: 146, distance: 24.1
drag, startPoint x: 527, startPoint y: 144, endPoint x: 495, endPoint y: 144, distance: 32.6
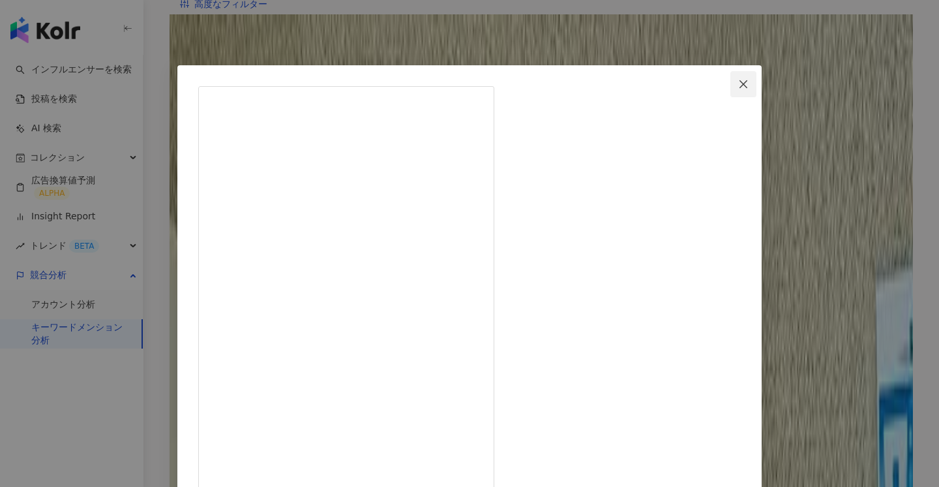
click at [738, 88] on span "Close" at bounding box center [744, 84] width 26 height 10
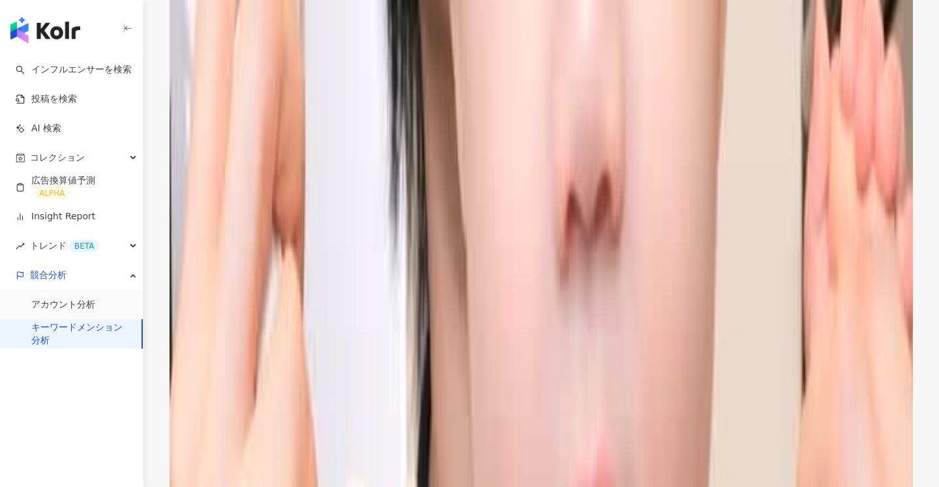
scroll to position [0, 0]
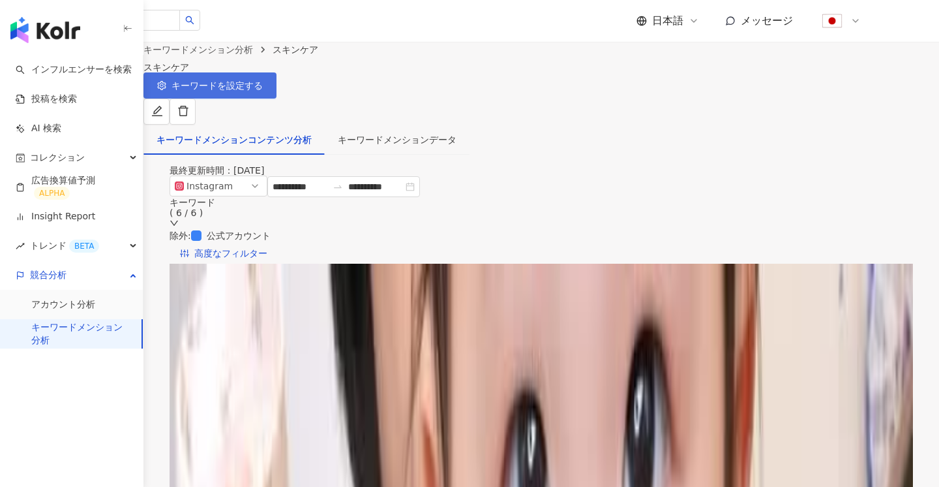
click at [263, 91] on span "キーワードを設定する" at bounding box center [217, 85] width 91 height 10
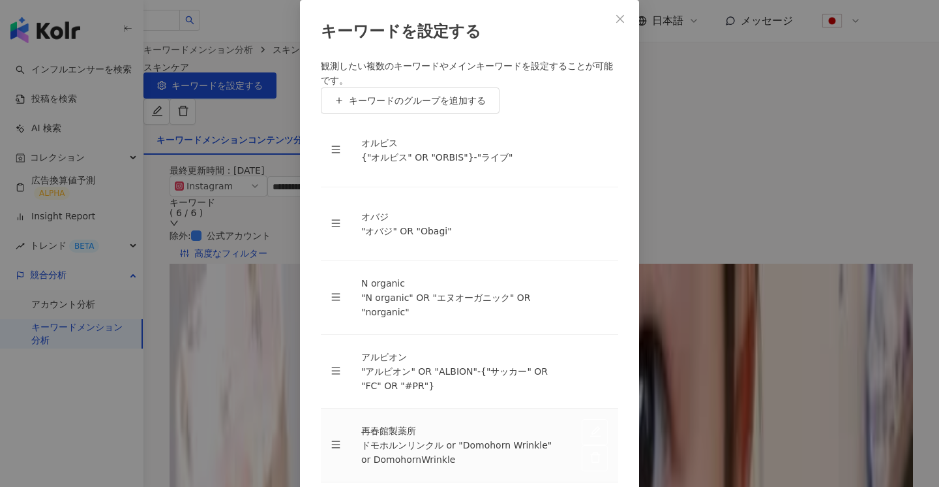
scroll to position [35, 0]
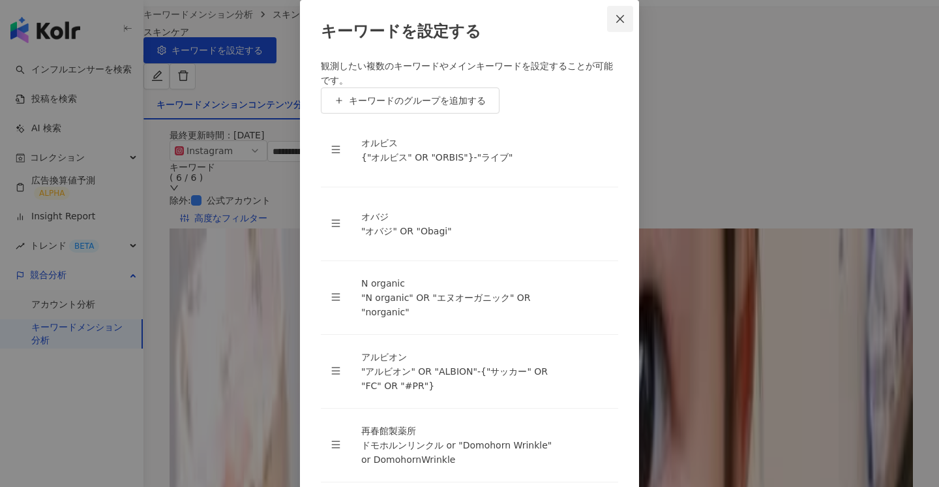
click at [622, 22] on icon "close" at bounding box center [621, 18] width 8 height 8
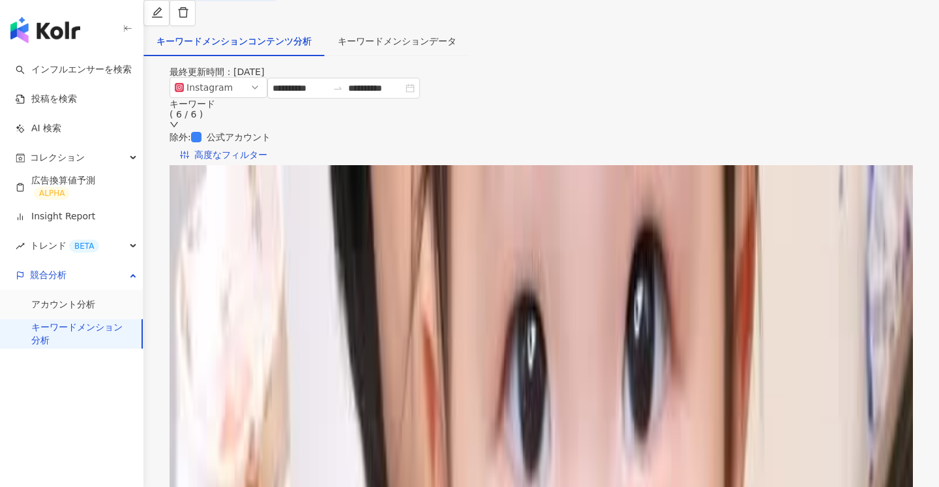
scroll to position [102, 0]
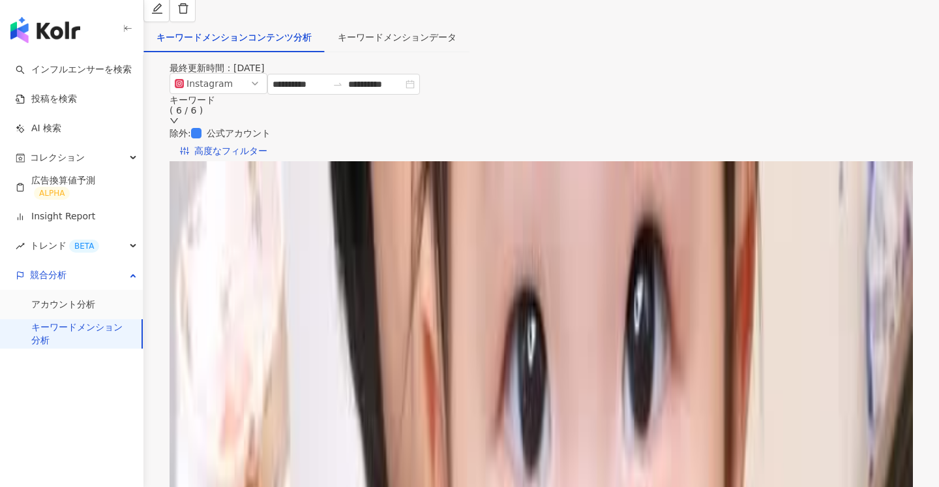
click at [343, 185] on span "メンションされた投稿の影響力" at bounding box center [272, 193] width 142 height 20
click at [534, 161] on div "Instagram メンションされたコンテンツの傾向 右のタブからメンションされたコンテンツの詳細データを確認 (影響力=いいね+シェア+コメント+再生数) …" at bounding box center [542, 182] width 692 height 42
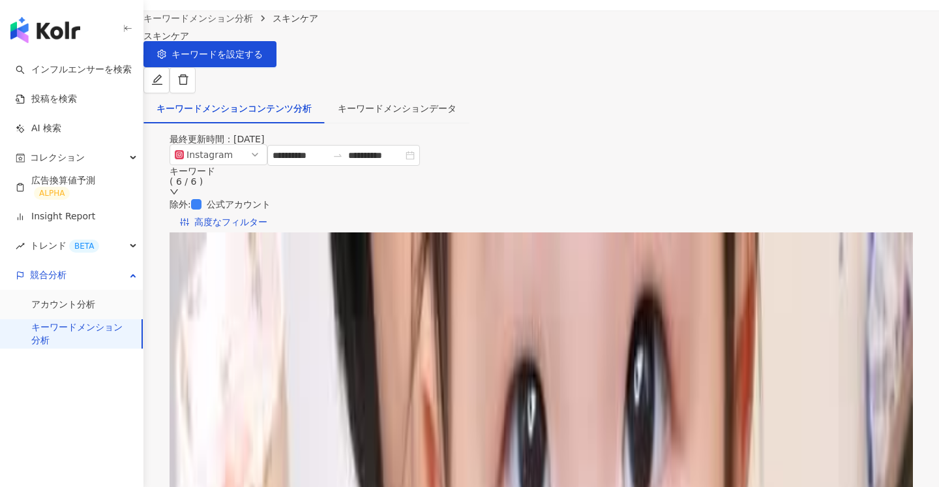
scroll to position [29, 0]
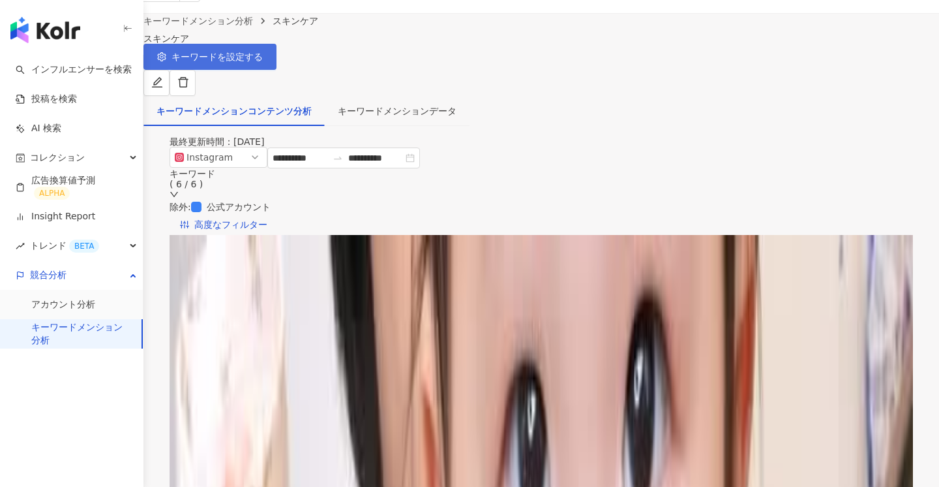
click at [277, 67] on button "キーワードを設定する" at bounding box center [210, 57] width 133 height 26
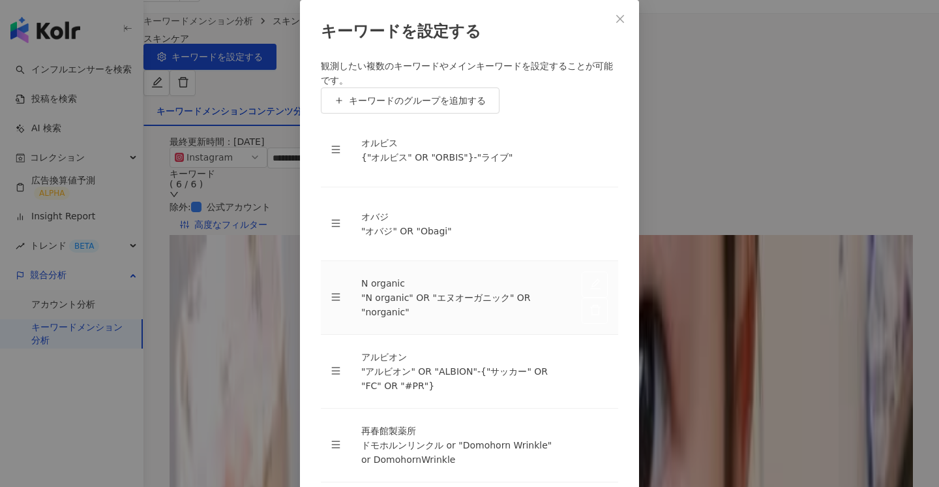
scroll to position [90, 0]
drag, startPoint x: 484, startPoint y: 320, endPoint x: 482, endPoint y: 335, distance: 15.1
click at [482, 364] on div ""アルビオン" OR "ALBION"-{"サッカー" OR "FC" OR "#PR"}" at bounding box center [461, 378] width 200 height 29
click at [624, 24] on icon "close" at bounding box center [620, 19] width 10 height 10
